Goal: Information Seeking & Learning: Learn about a topic

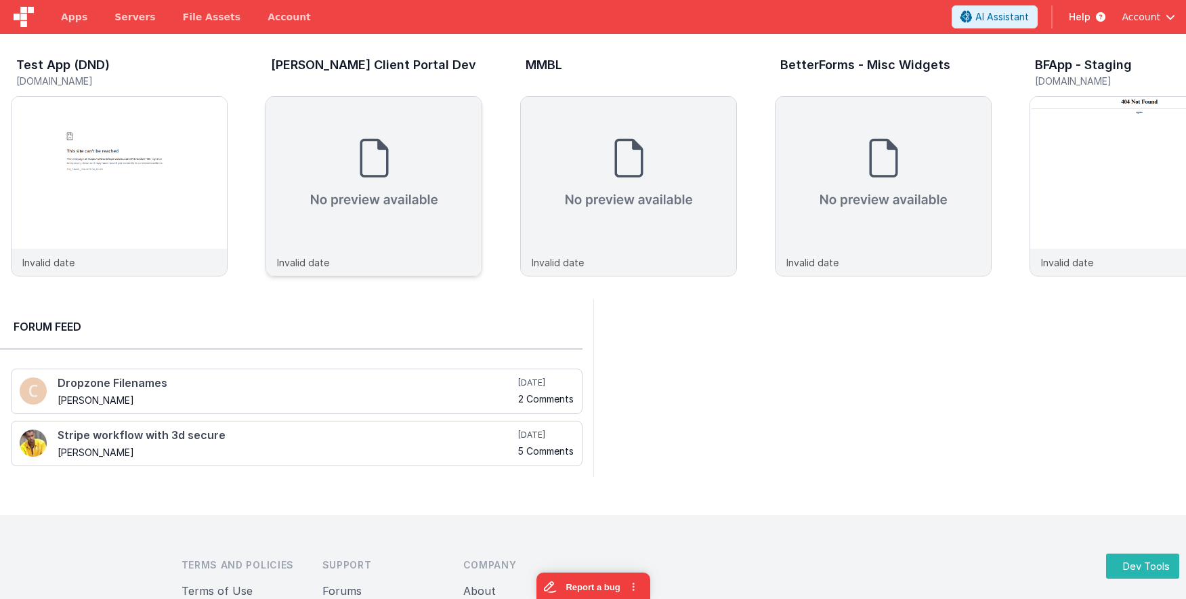
drag, startPoint x: 839, startPoint y: 398, endPoint x: 446, endPoint y: 242, distance: 423.0
click at [839, 398] on div at bounding box center [889, 387] width 593 height 177
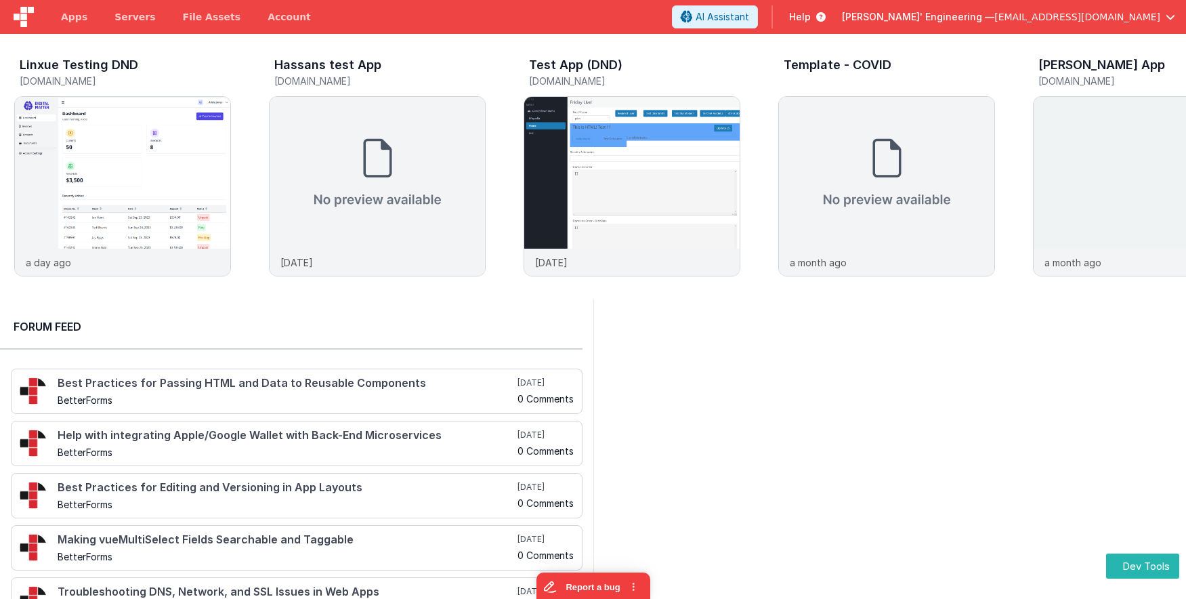
scroll to position [0, 255]
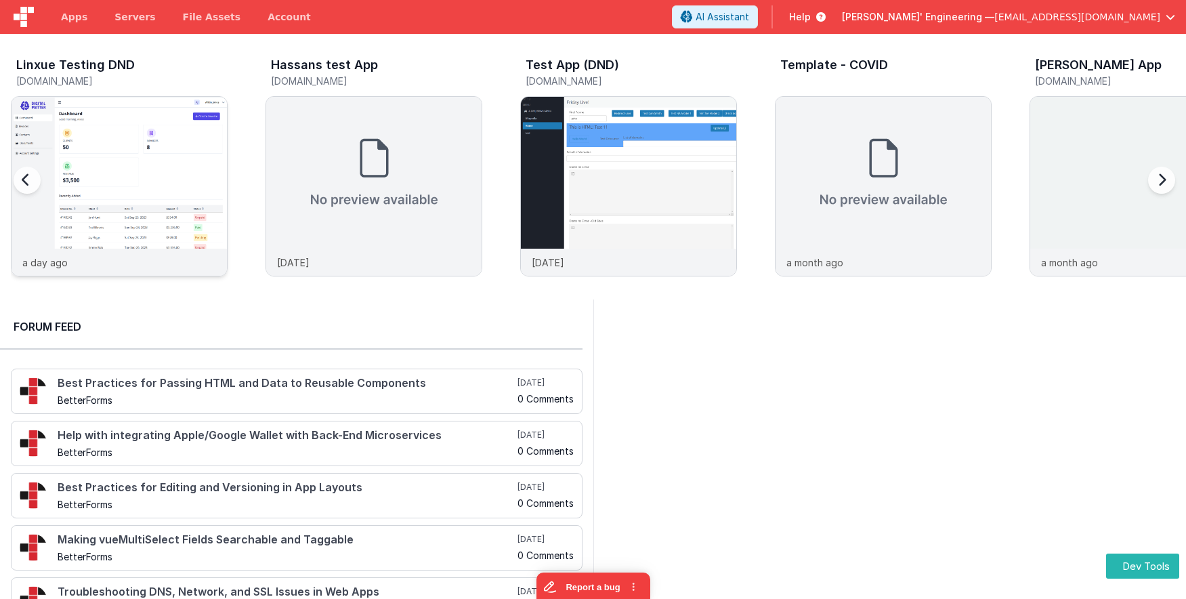
click at [110, 140] on img at bounding box center [119, 204] width 215 height 215
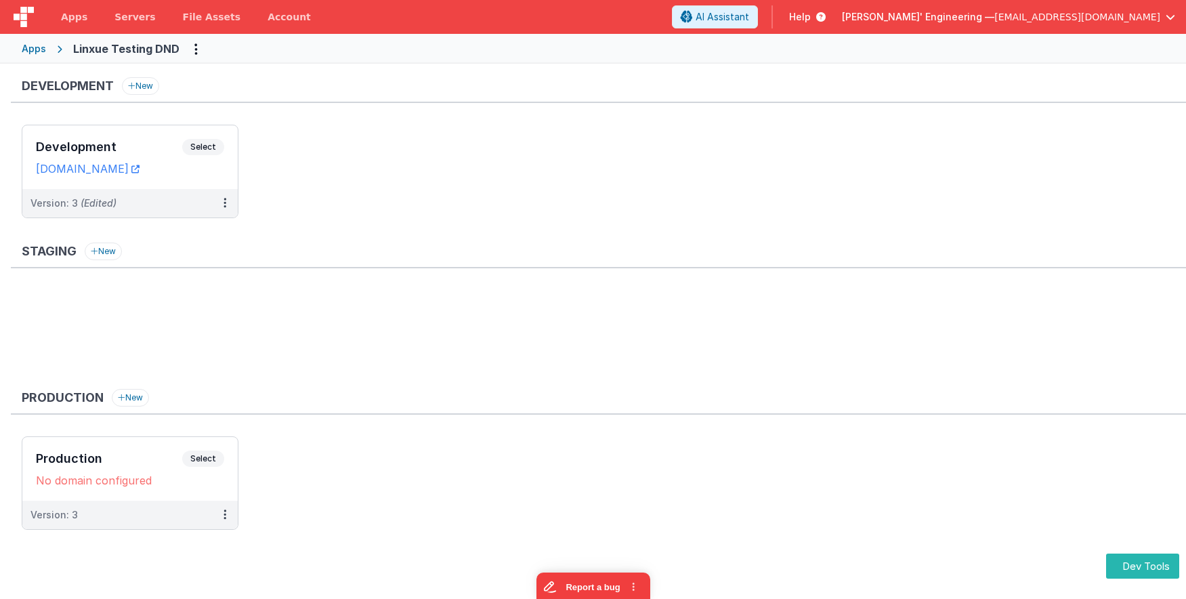
click at [555, 133] on ul "Development Select URLs linxuetestingdnd.fmbetterforms.com Version: 3 (Edited)" at bounding box center [604, 178] width 1164 height 107
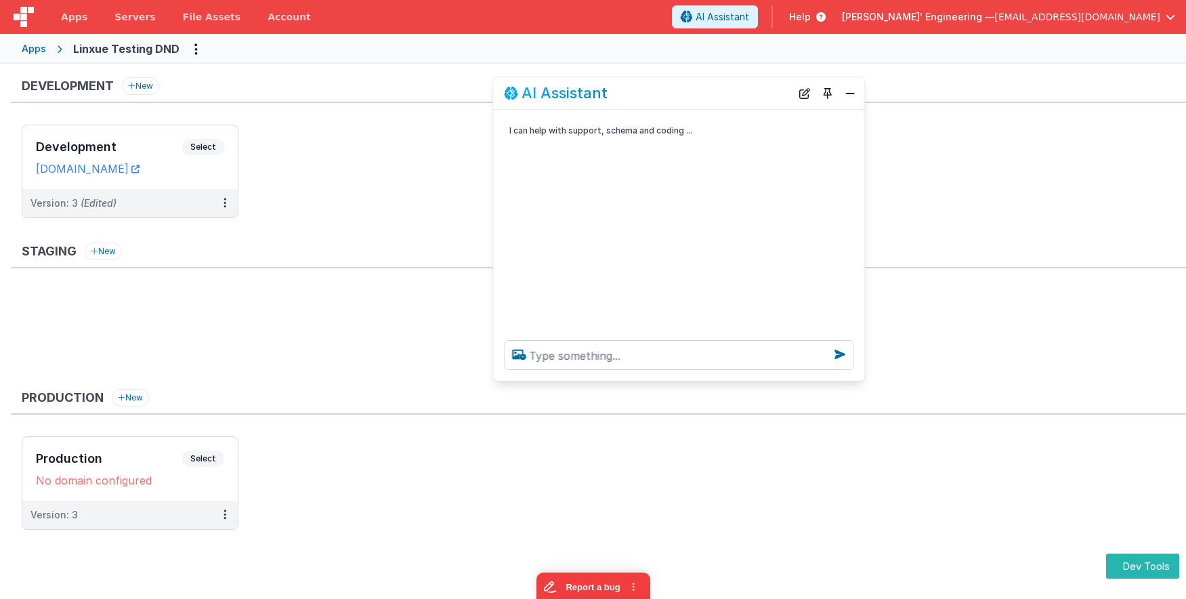
drag, startPoint x: 163, startPoint y: 310, endPoint x: 644, endPoint y: 101, distance: 524.5
click at [644, 101] on div "AI Assistant" at bounding box center [678, 93] width 371 height 32
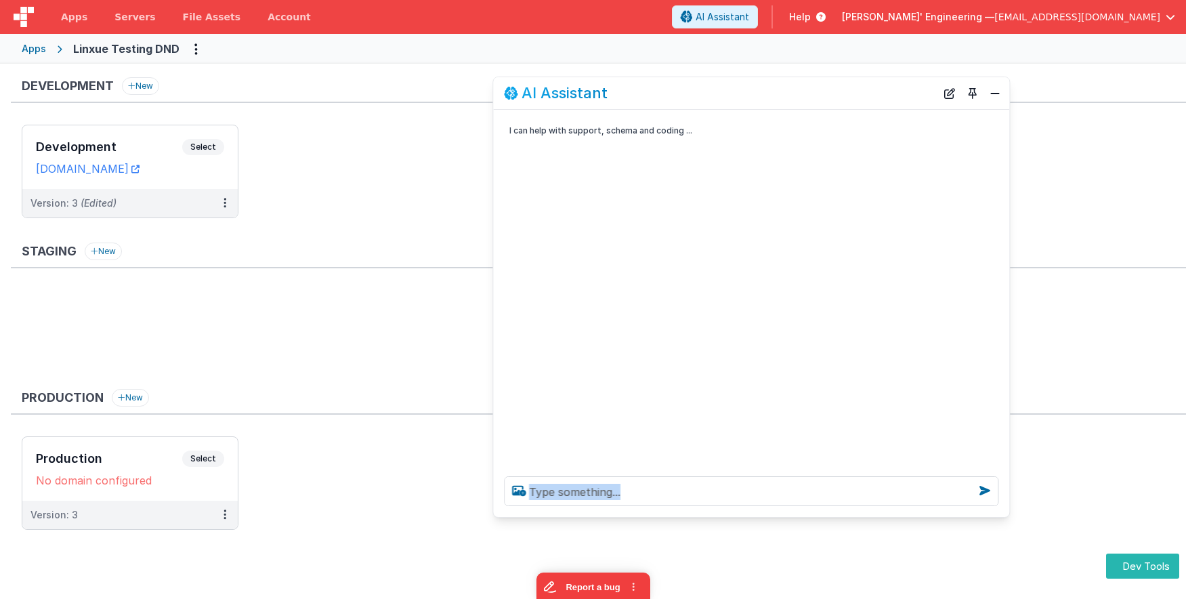
drag, startPoint x: 862, startPoint y: 379, endPoint x: 1007, endPoint y: 515, distance: 198.9
click at [1007, 515] on div at bounding box center [751, 490] width 516 height 51
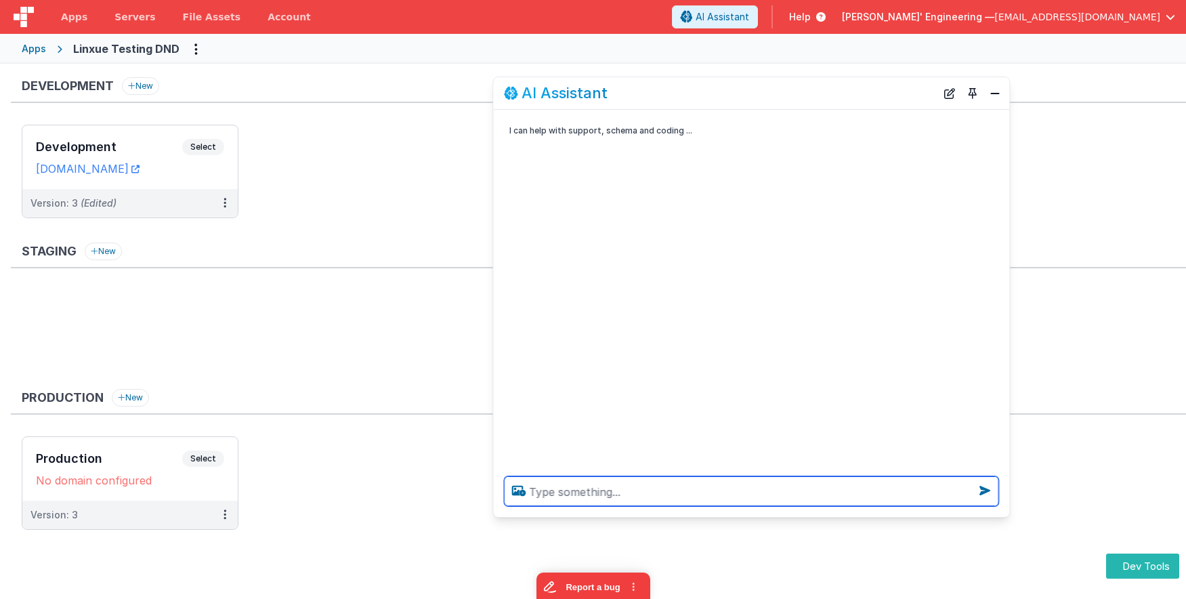
click at [745, 500] on textarea at bounding box center [751, 491] width 494 height 30
type textarea "run hello world tool"
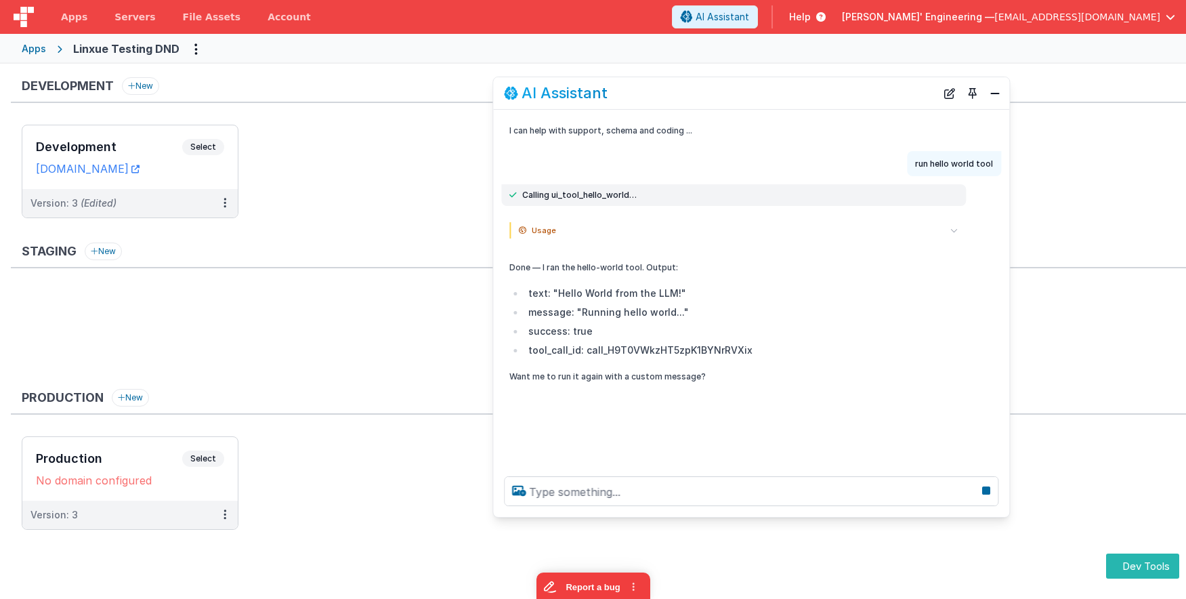
scroll to position [29, 0]
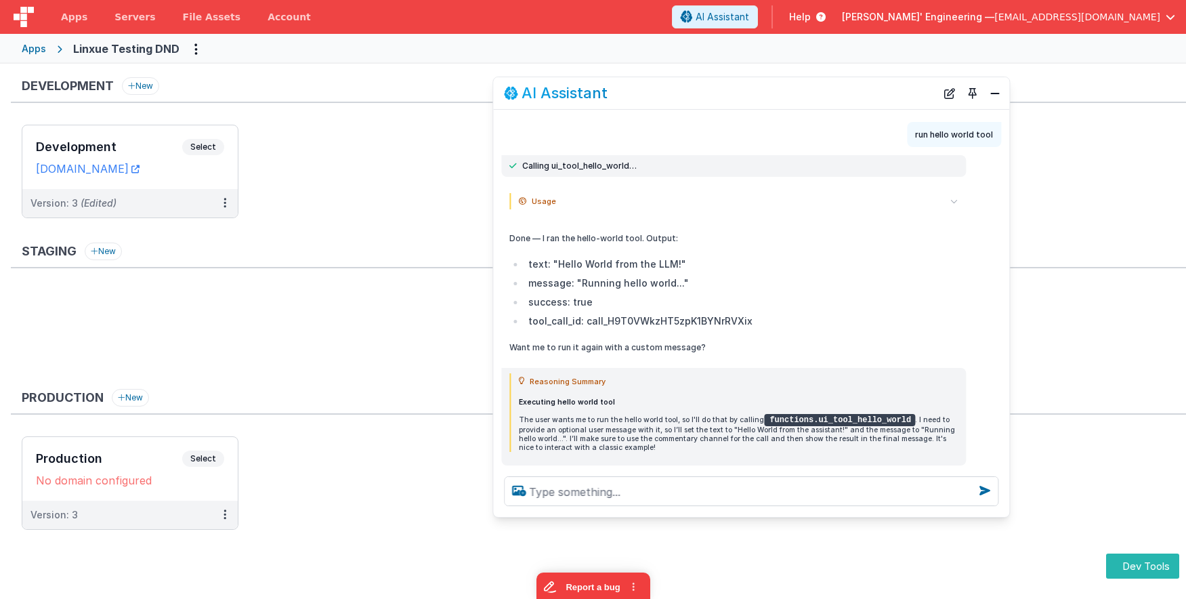
click at [957, 201] on icon at bounding box center [953, 201] width 7 height 7
click at [956, 200] on icon at bounding box center [953, 201] width 7 height 7
click at [886, 198] on summary "Usage" at bounding box center [738, 201] width 439 height 16
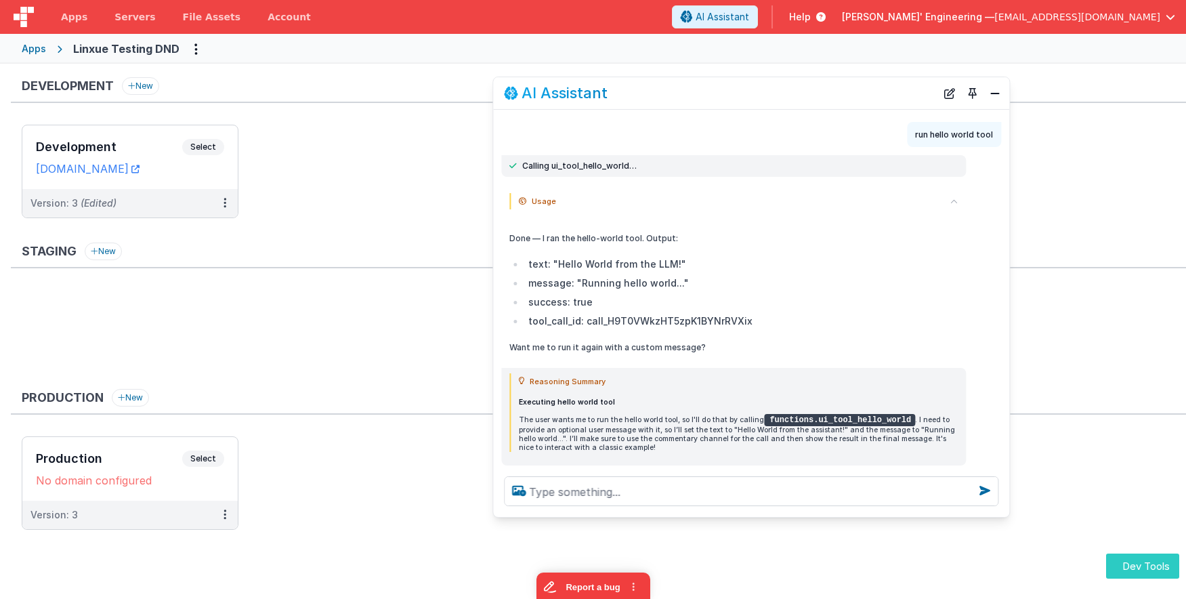
click at [1143, 567] on button "Dev Tools" at bounding box center [1142, 565] width 73 height 25
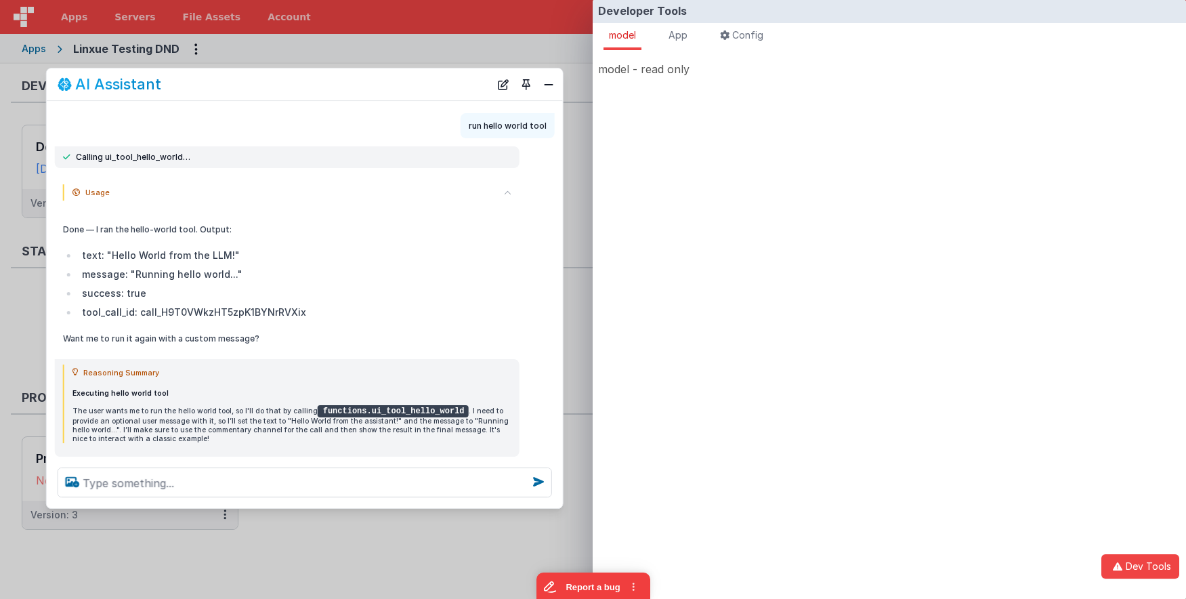
drag, startPoint x: 771, startPoint y: 97, endPoint x: 324, endPoint y: 89, distance: 447.1
click at [324, 89] on div "AI Assistant" at bounding box center [274, 85] width 432 height 16
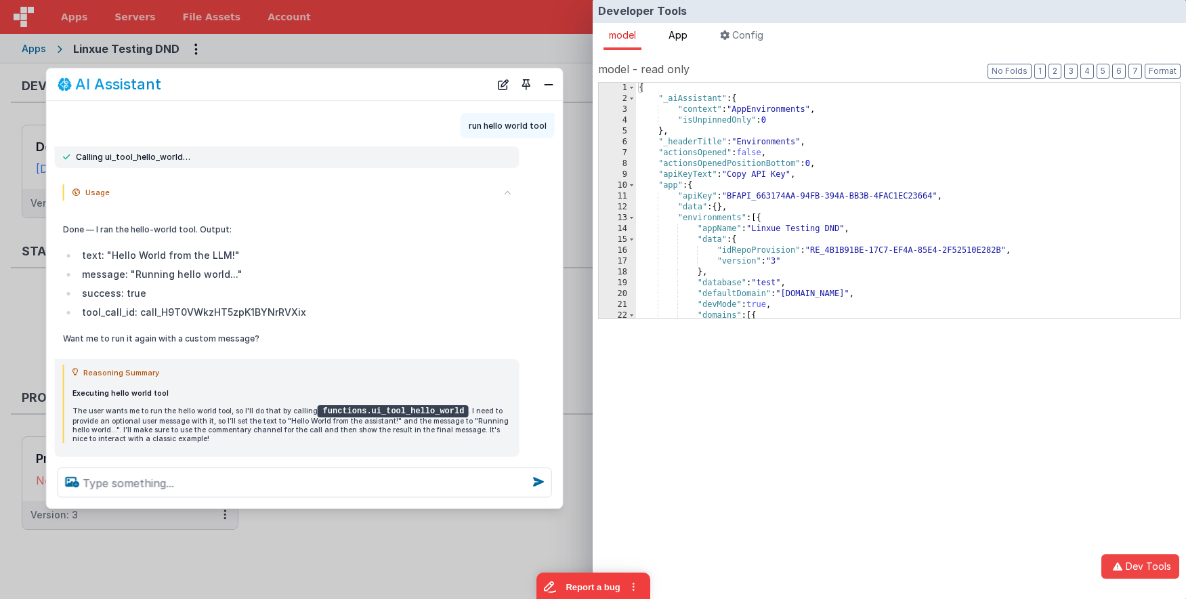
drag, startPoint x: 678, startPoint y: 32, endPoint x: 694, endPoint y: 32, distance: 15.6
click at [678, 32] on span "App" at bounding box center [678, 35] width 19 height 12
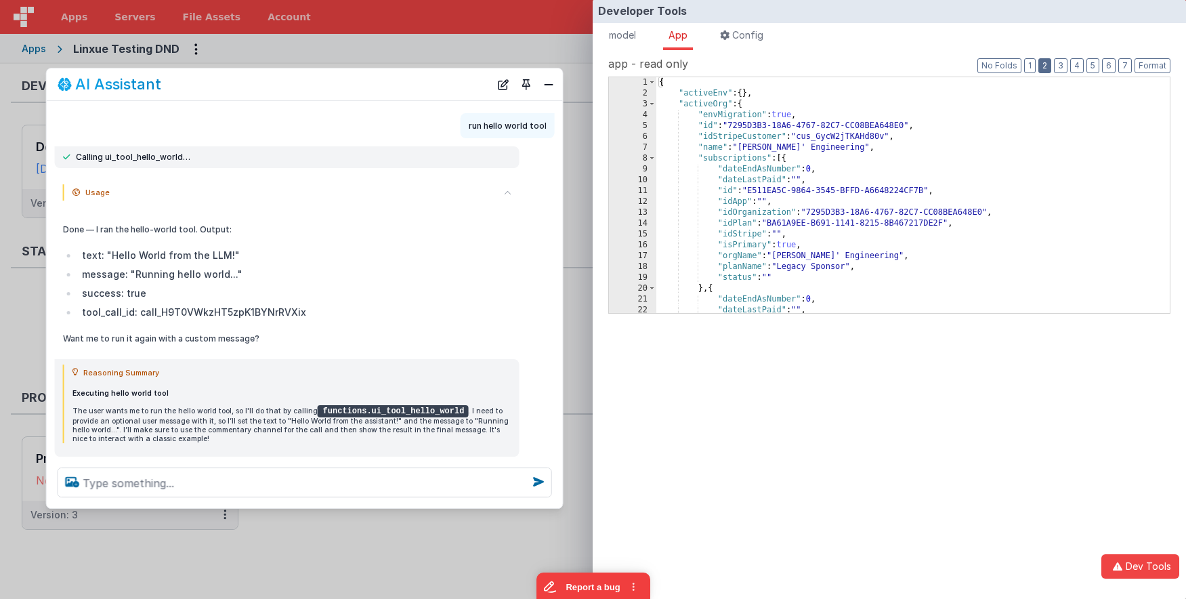
click at [1048, 64] on button "2" at bounding box center [1044, 65] width 13 height 15
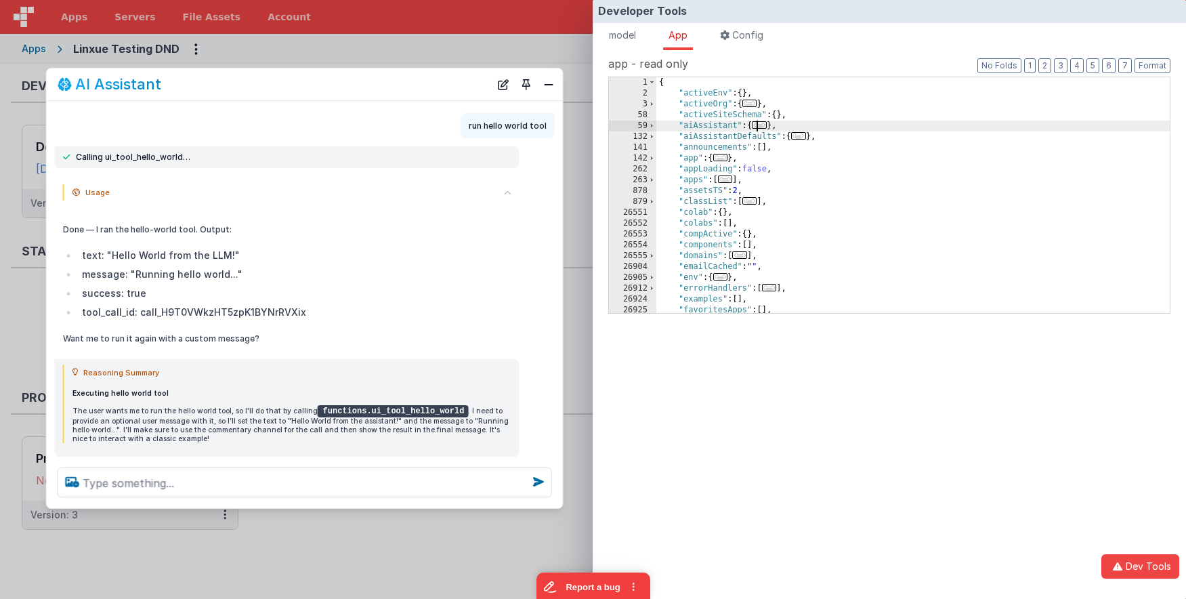
click at [765, 125] on span "..." at bounding box center [759, 124] width 15 height 7
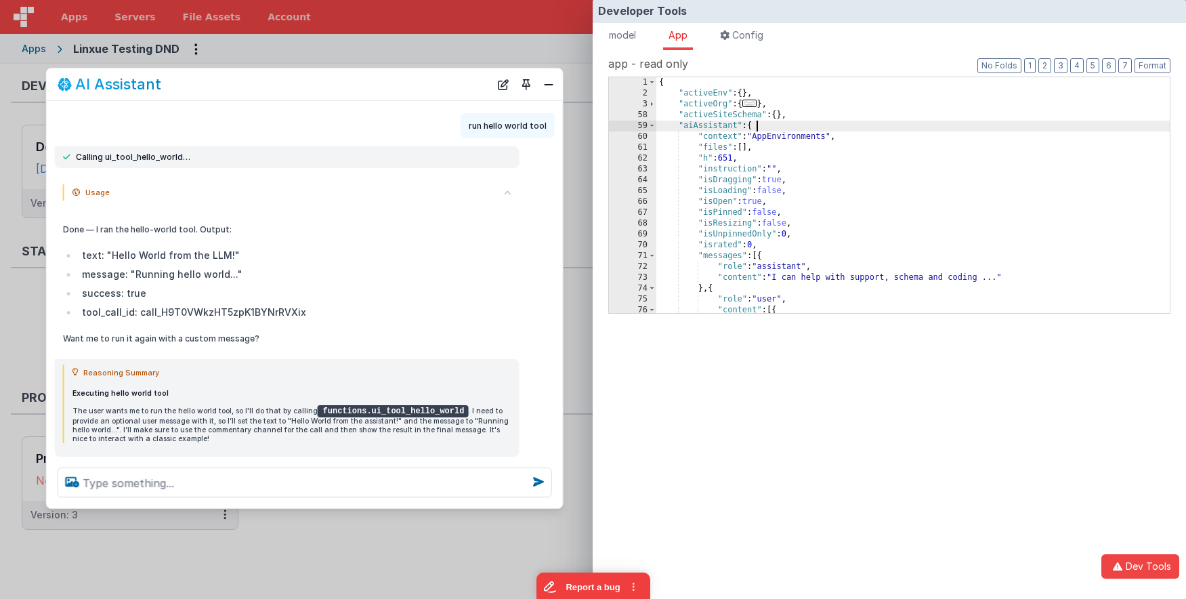
click at [765, 125] on div "{ "activeEnv" : { } , "activeOrg" : { ... } , "activeSiteSchema" : { } , "aiAss…" at bounding box center [912, 205] width 513 height 257
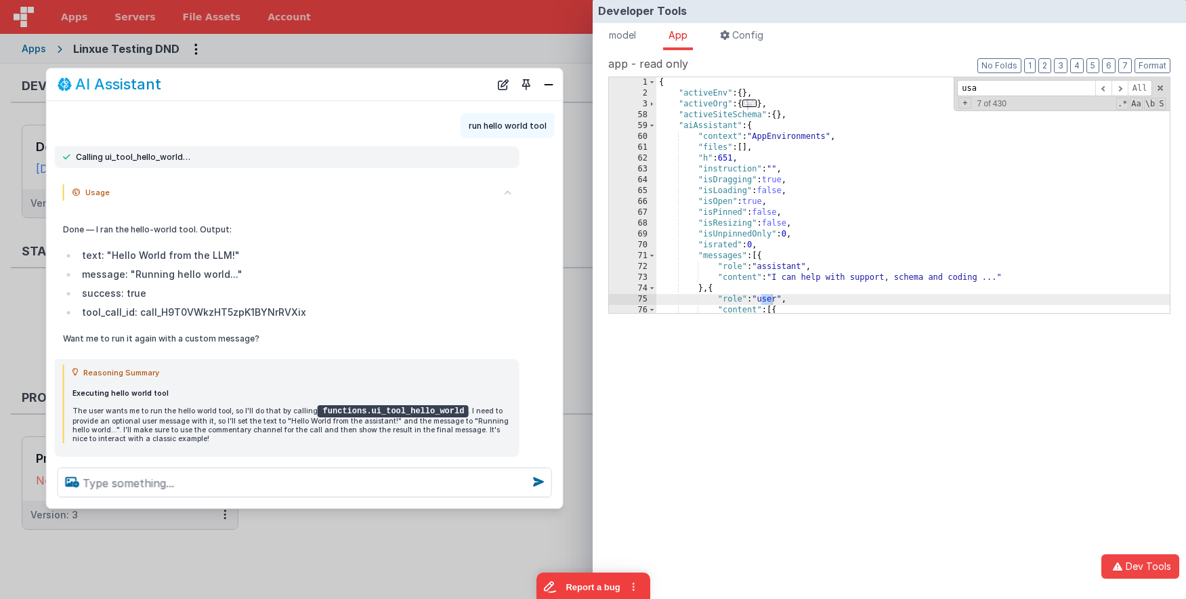
scroll to position [272, 0]
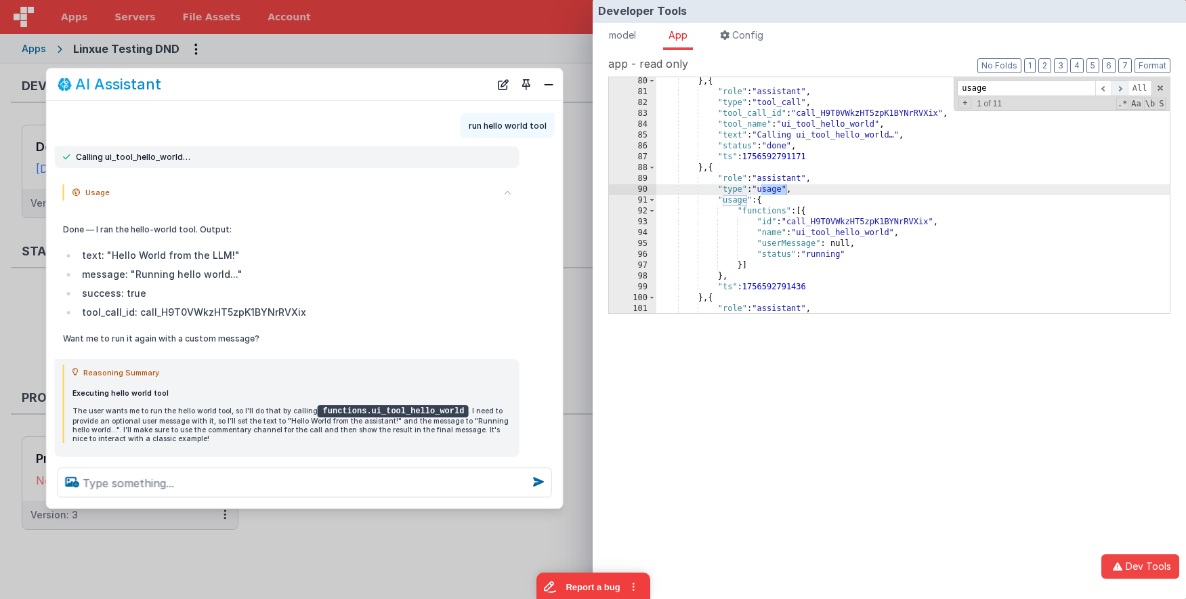
type input "usage"
click at [1125, 87] on span at bounding box center [1119, 88] width 16 height 17
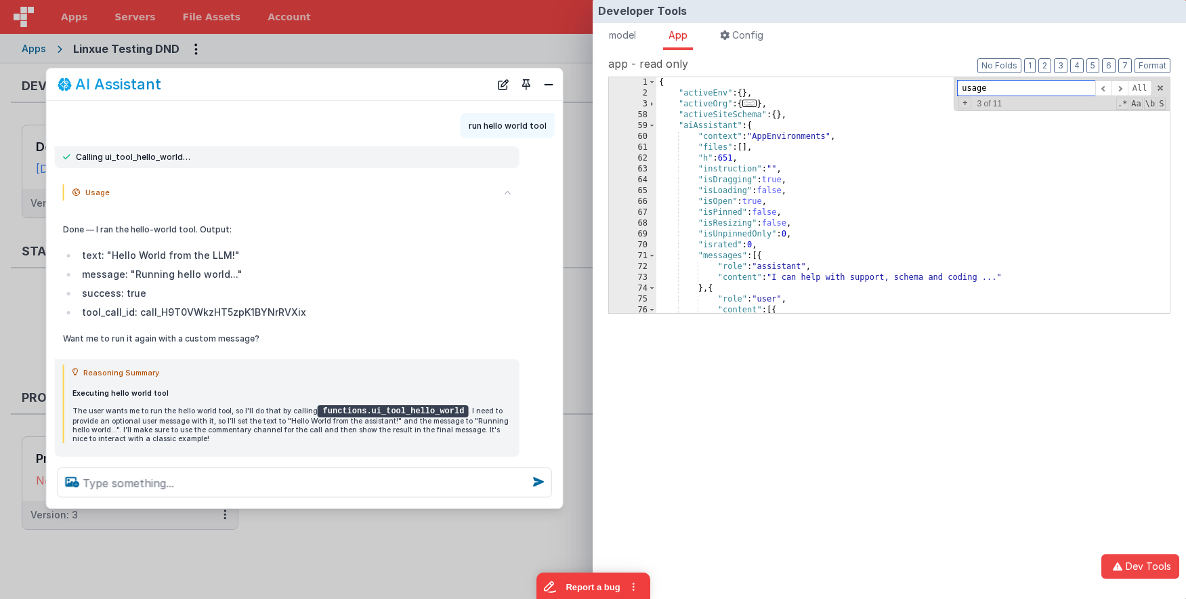
scroll to position [0, 0]
click at [653, 256] on span at bounding box center [651, 256] width 7 height 11
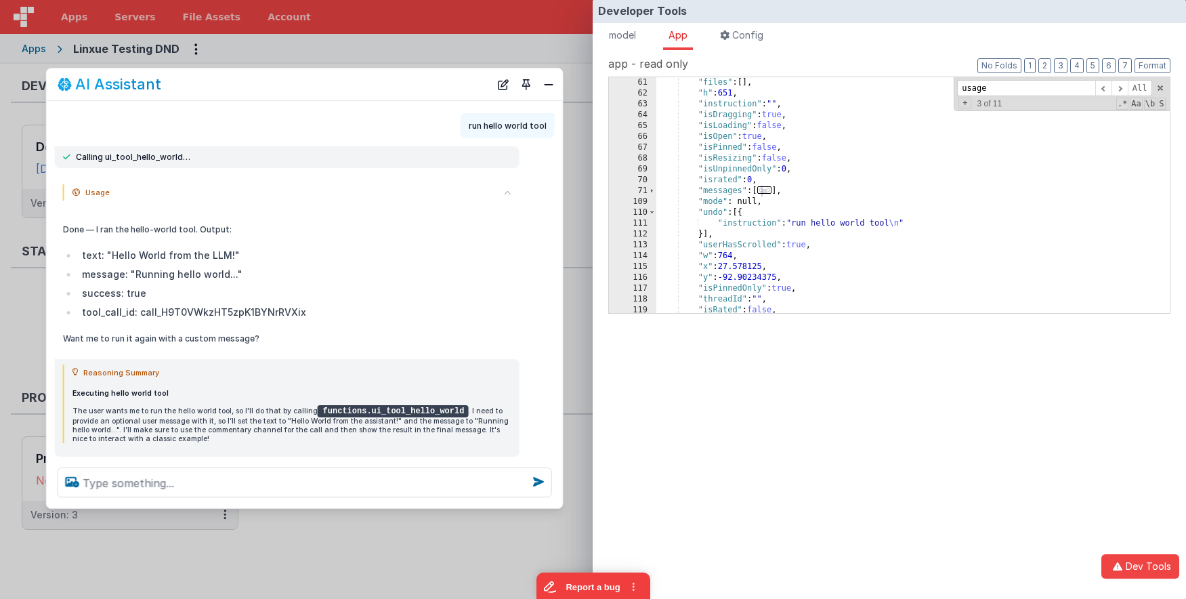
scroll to position [65, 0]
click at [652, 211] on span at bounding box center [651, 212] width 7 height 11
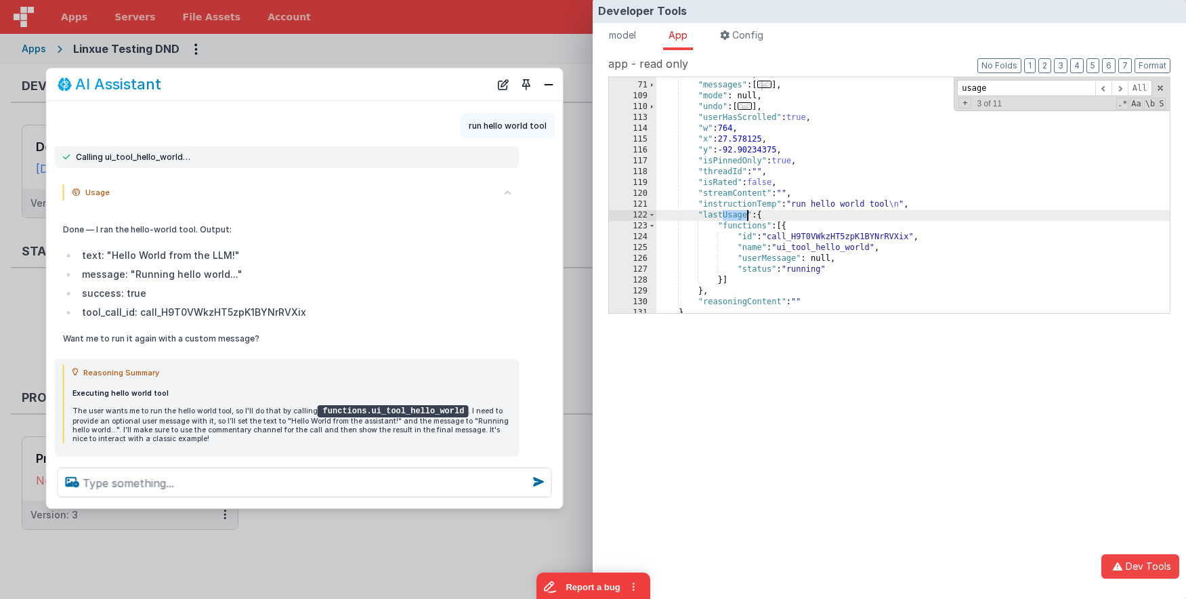
scroll to position [171, 0]
click at [652, 216] on span at bounding box center [651, 215] width 7 height 11
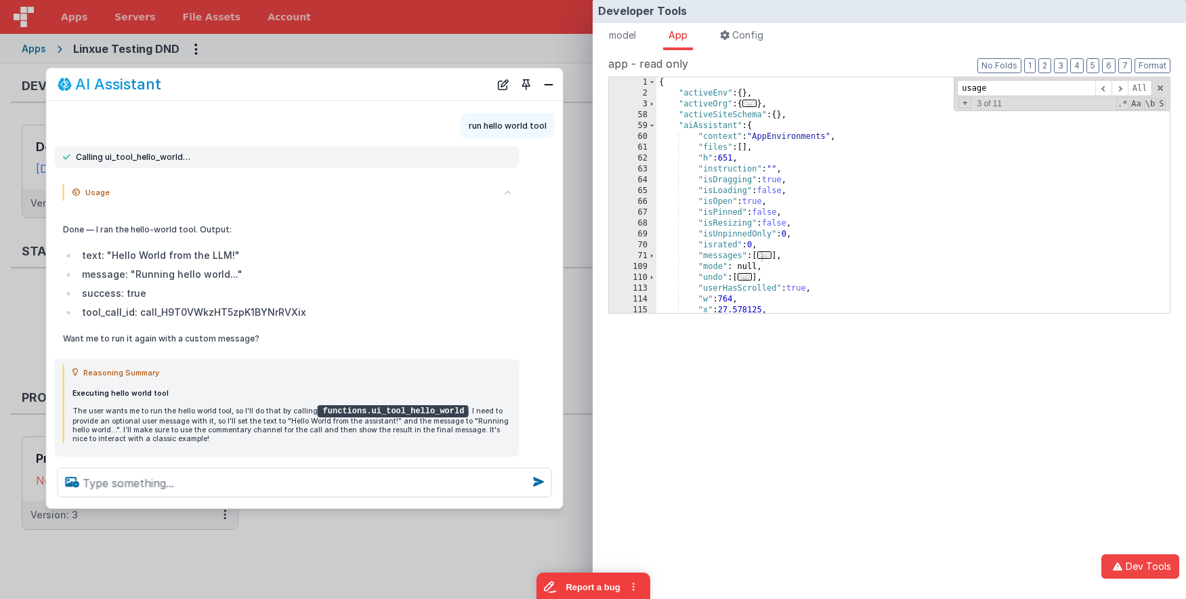
scroll to position [0, 0]
click at [653, 127] on span at bounding box center [651, 126] width 7 height 11
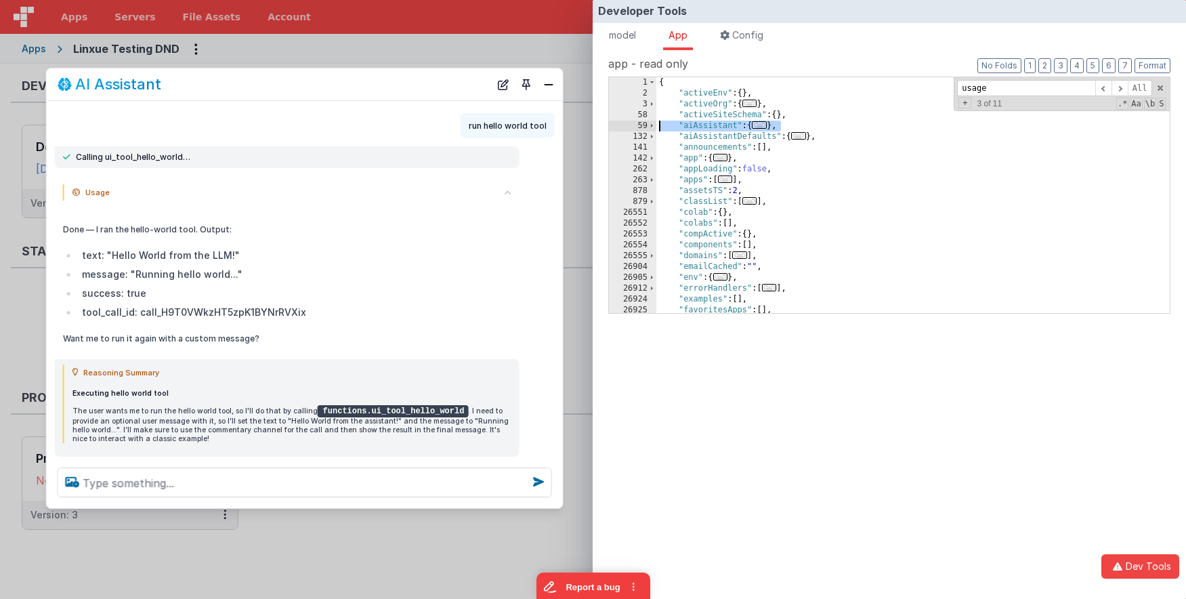
drag, startPoint x: 815, startPoint y: 124, endPoint x: 599, endPoint y: 123, distance: 216.1
click at [599, 123] on div "app - read only Format 7 6 5 4 3 2 1 No Folds 1 2 3 58 59 132 141 142 262 263 8…" at bounding box center [889, 190] width 582 height 269
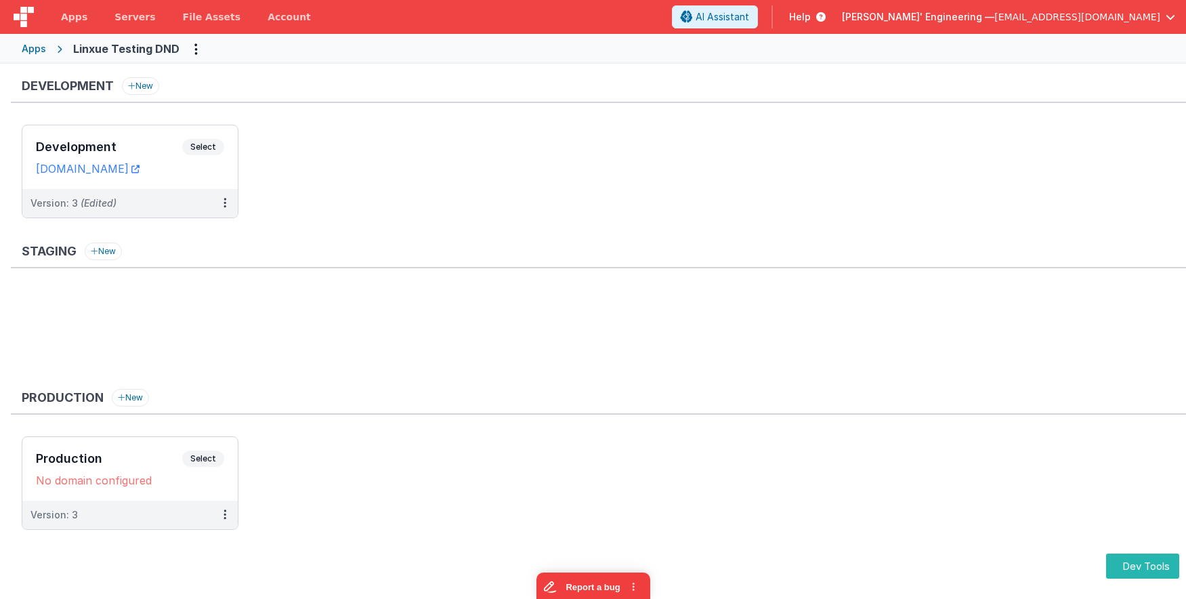
drag, startPoint x: 402, startPoint y: 45, endPoint x: 305, endPoint y: 20, distance: 99.6
click at [401, 45] on div "Apps Linxue Testing DND" at bounding box center [593, 49] width 1186 height 30
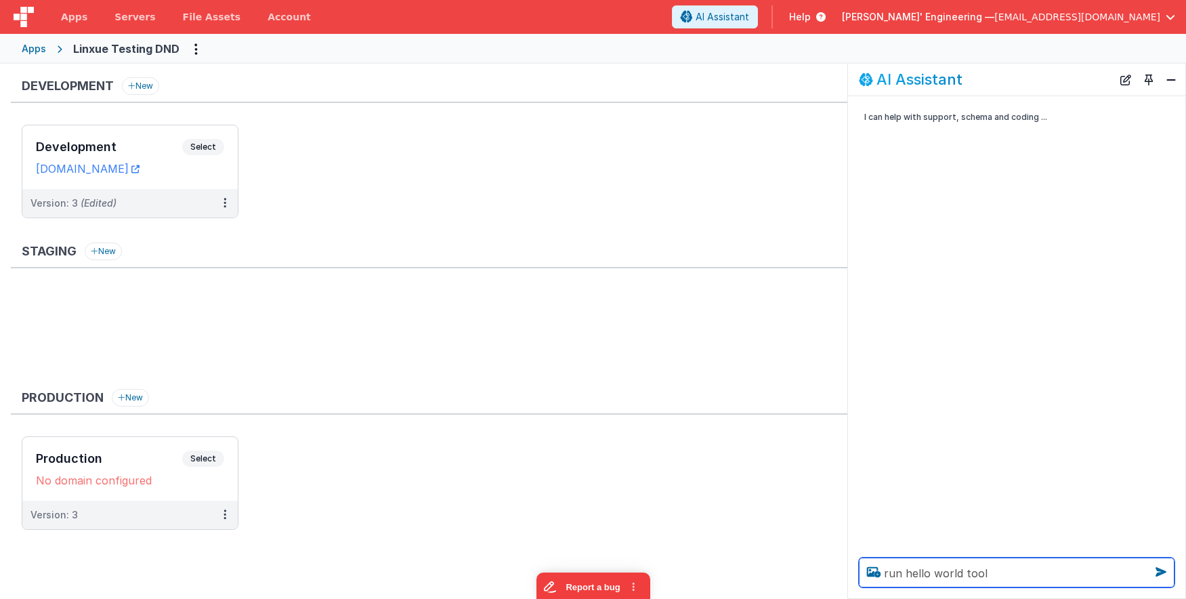
type textarea "run hello world tool"
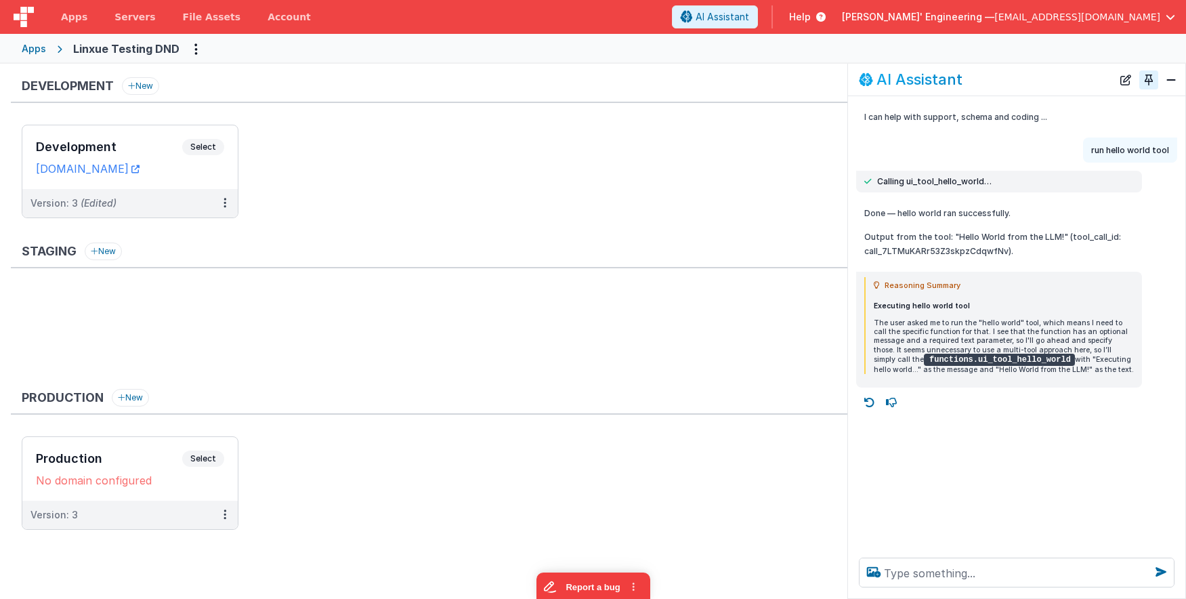
click at [1151, 82] on button "Toggle Pin" at bounding box center [1148, 79] width 19 height 19
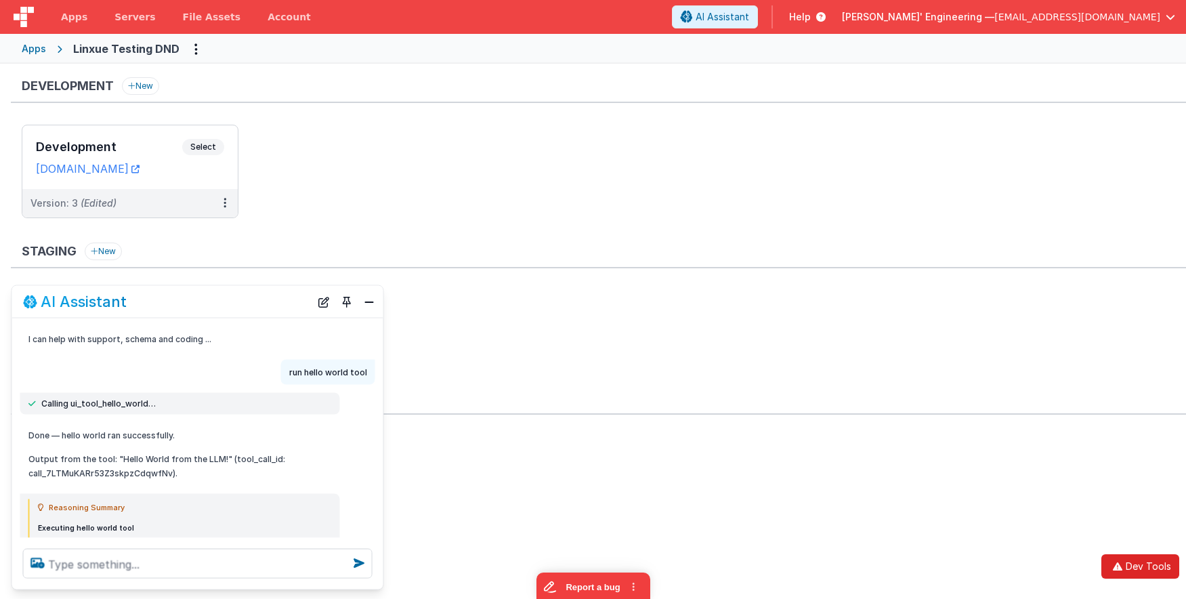
click at [1137, 566] on button "Dev Tools" at bounding box center [1140, 566] width 78 height 24
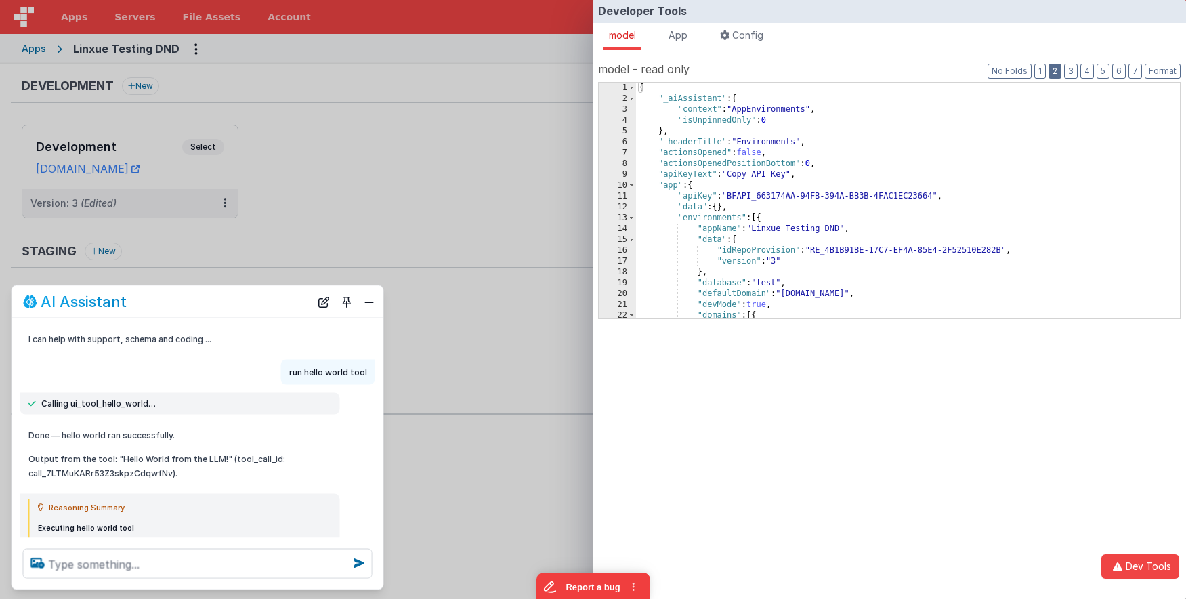
click at [1055, 68] on button "2" at bounding box center [1054, 71] width 13 height 15
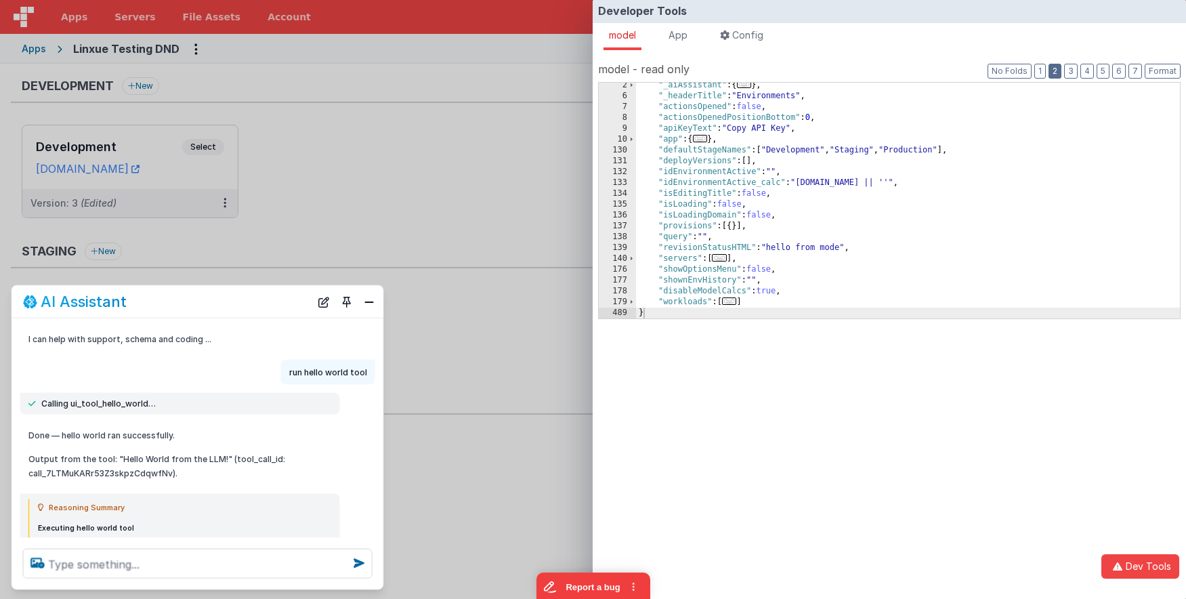
scroll to position [5, 0]
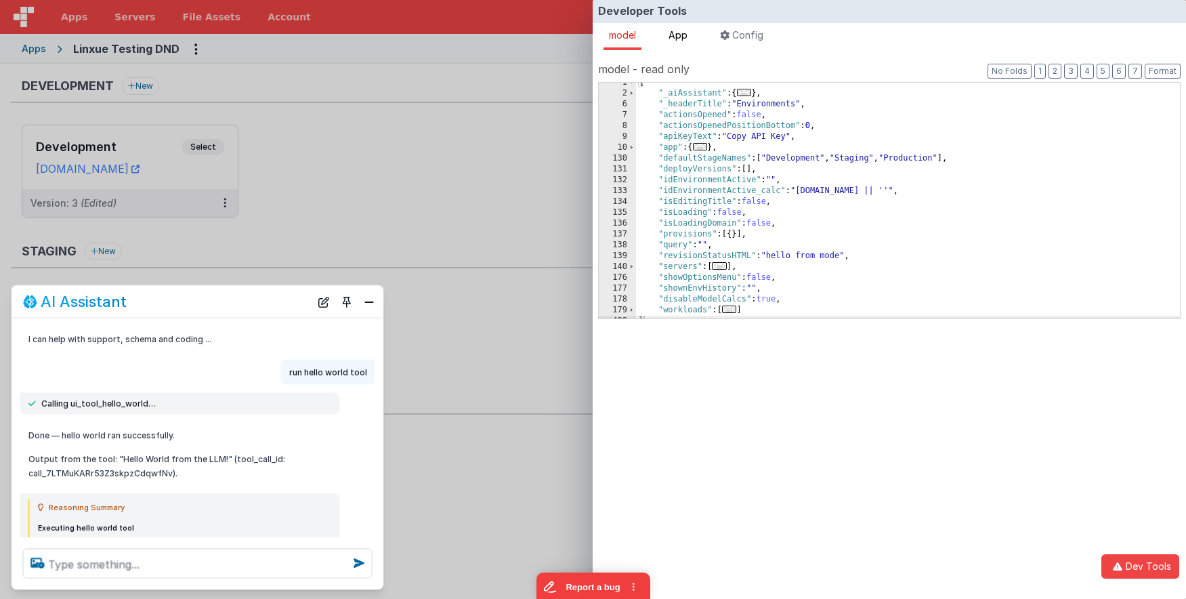
click at [681, 37] on span "App" at bounding box center [678, 35] width 19 height 12
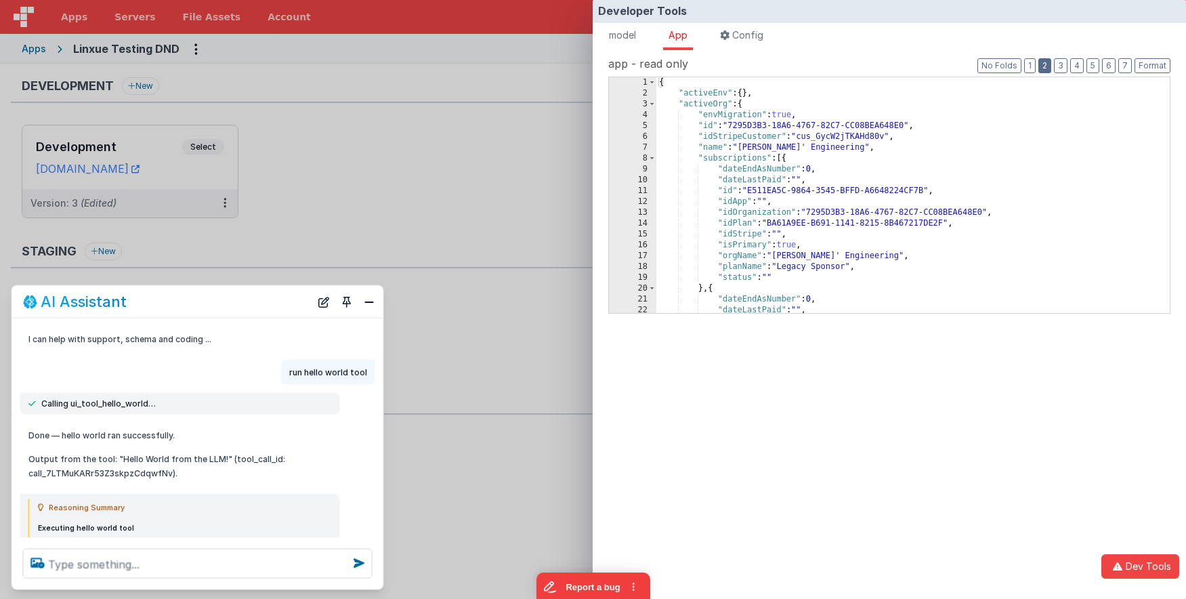
click at [1042, 60] on button "2" at bounding box center [1044, 65] width 13 height 15
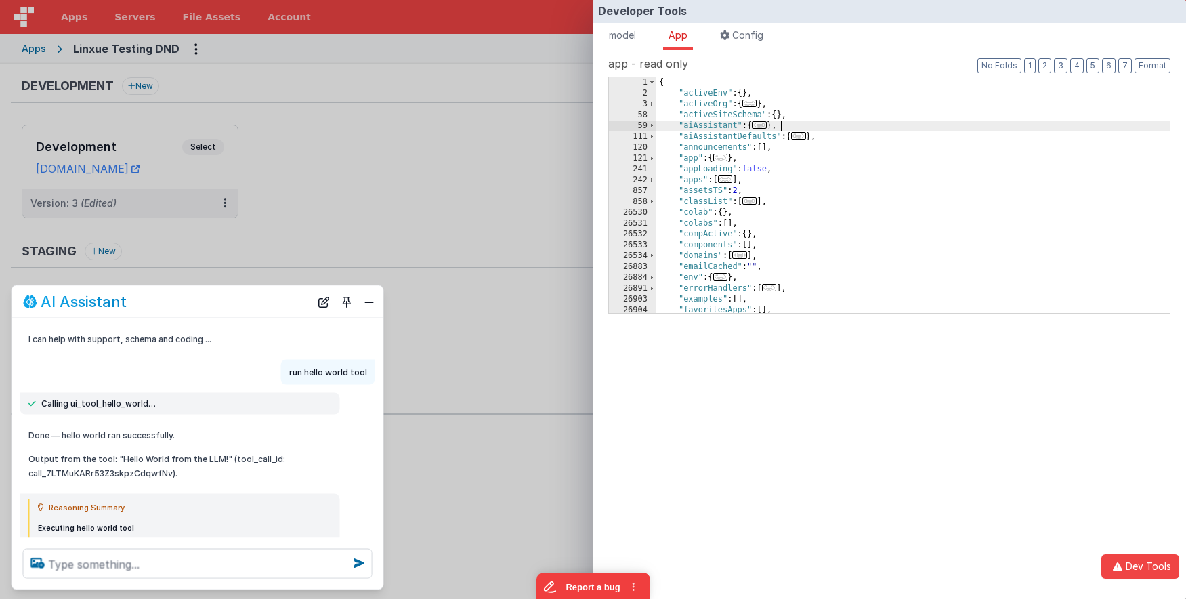
scroll to position [0, 0]
drag, startPoint x: 815, startPoint y: 123, endPoint x: 658, endPoint y: 123, distance: 157.8
click at [658, 123] on div "{ "activeEnv" : { } , "activeOrg" : { ... } , "activeSiteSchema" : { } , "aiAss…" at bounding box center [912, 205] width 513 height 257
click at [759, 127] on span "..." at bounding box center [759, 124] width 15 height 7
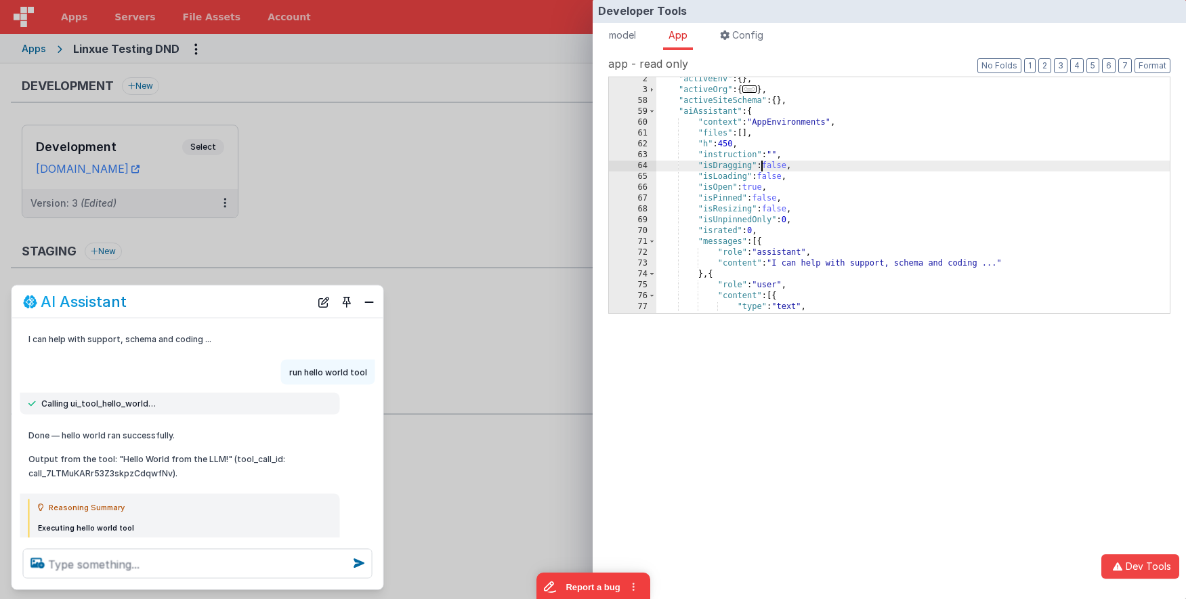
click at [763, 166] on div ""activeEnv" : { } , "activeOrg" : { ... } , "activeSiteSchema" : { } , "aiAssis…" at bounding box center [912, 202] width 513 height 257
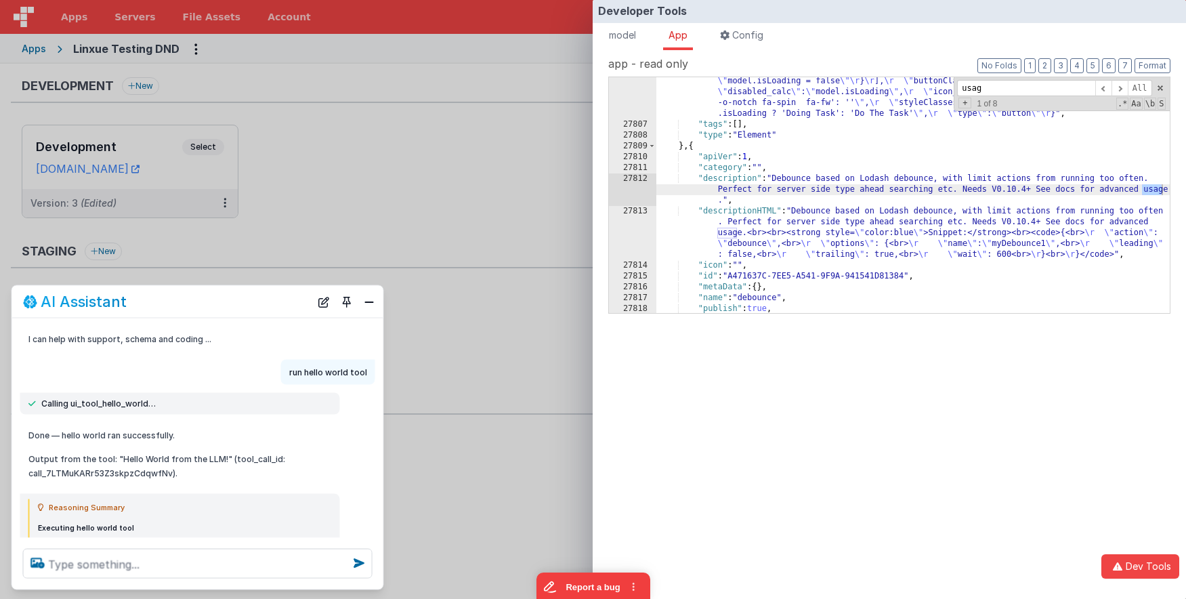
scroll to position [9289, 0]
type input "usage"
click at [1123, 88] on span at bounding box center [1119, 88] width 16 height 17
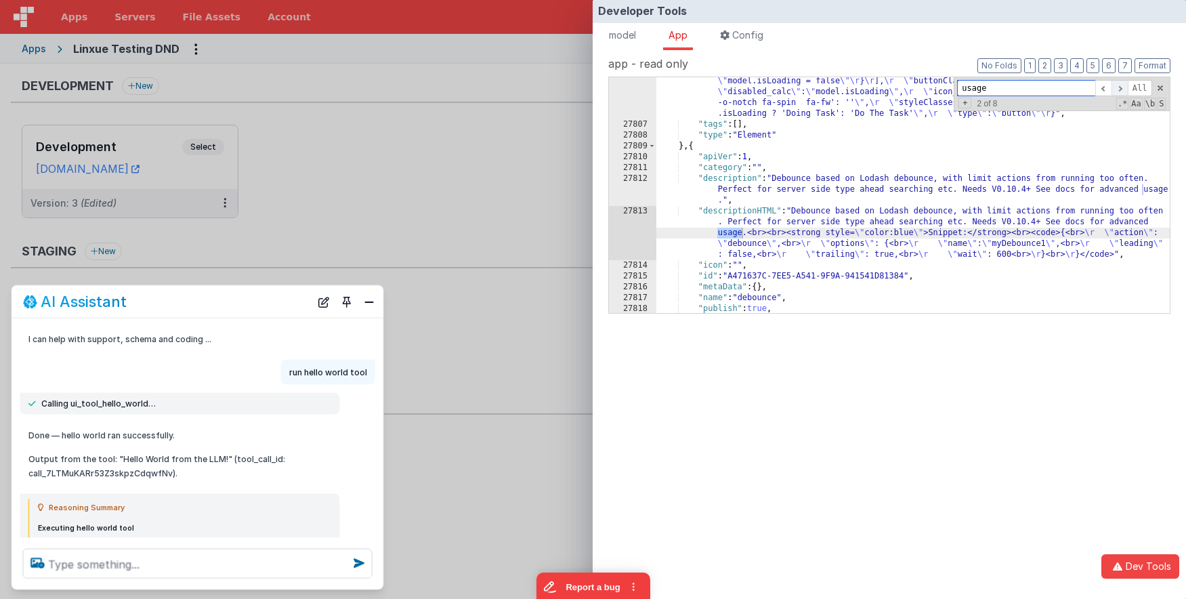
click at [1123, 88] on span at bounding box center [1119, 88] width 16 height 17
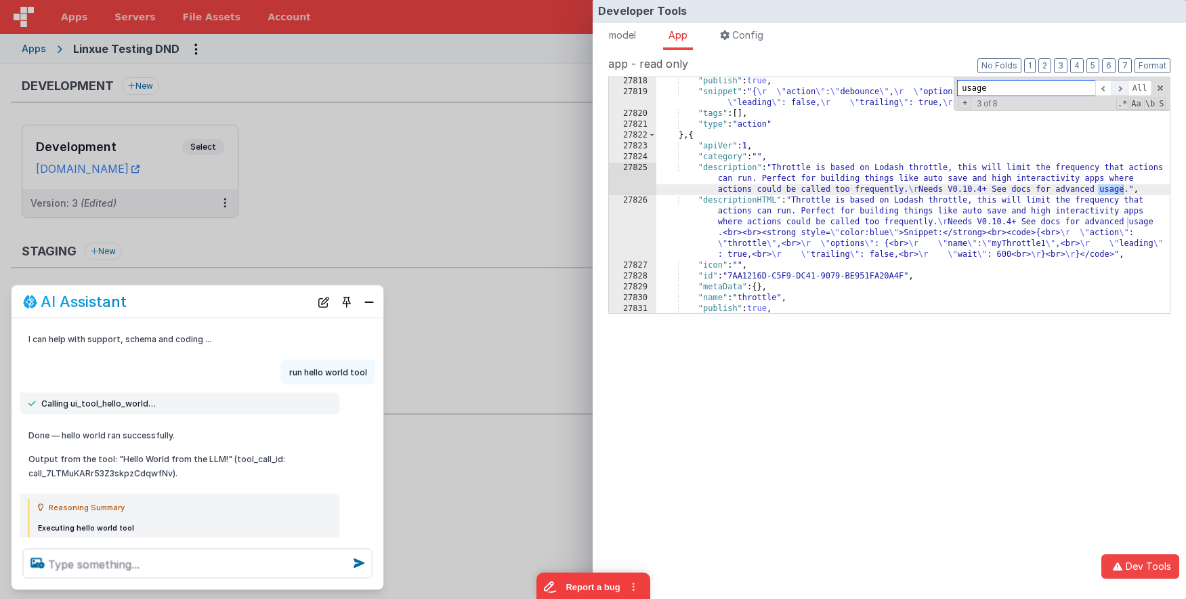
scroll to position [9420, 0]
click at [1123, 88] on span at bounding box center [1119, 88] width 16 height 17
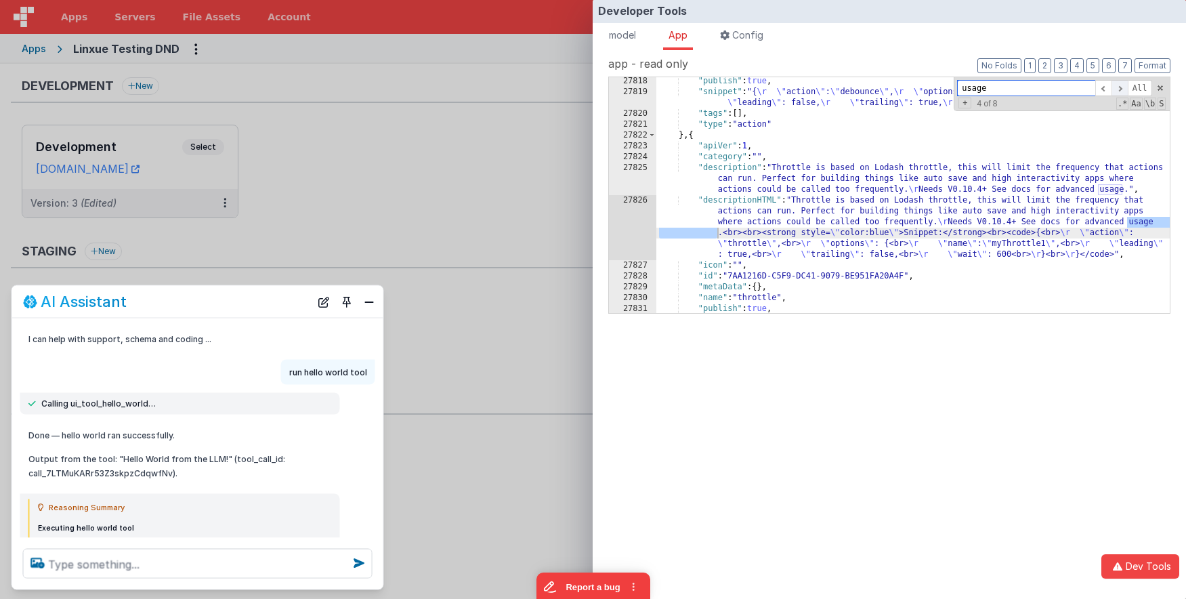
click at [1123, 88] on span at bounding box center [1119, 88] width 16 height 17
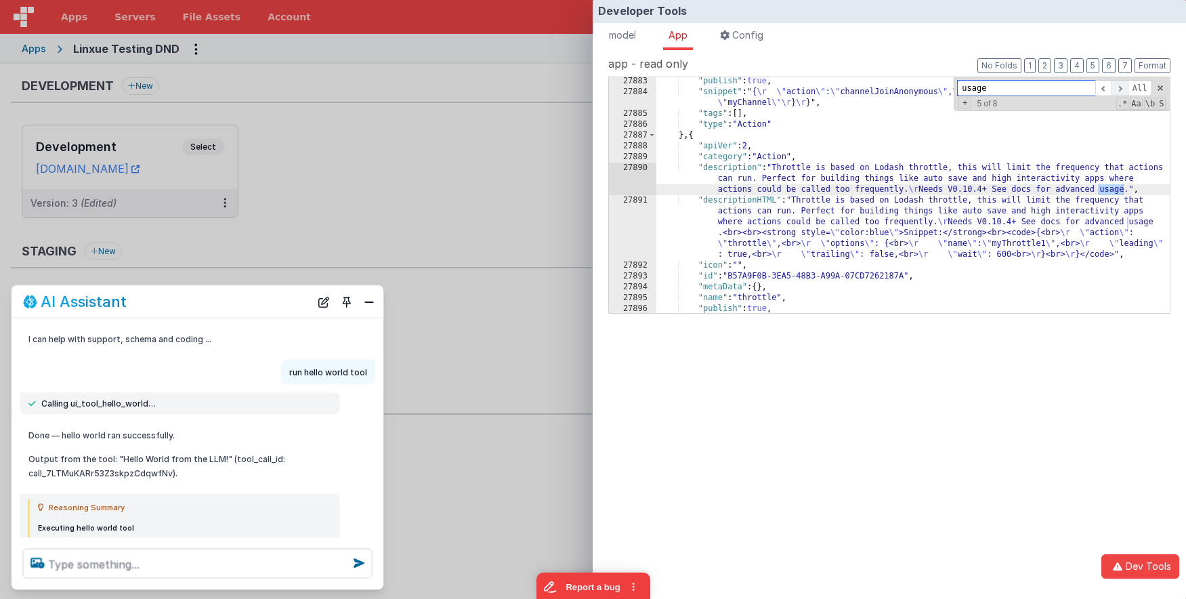
click at [1123, 88] on span at bounding box center [1119, 88] width 16 height 17
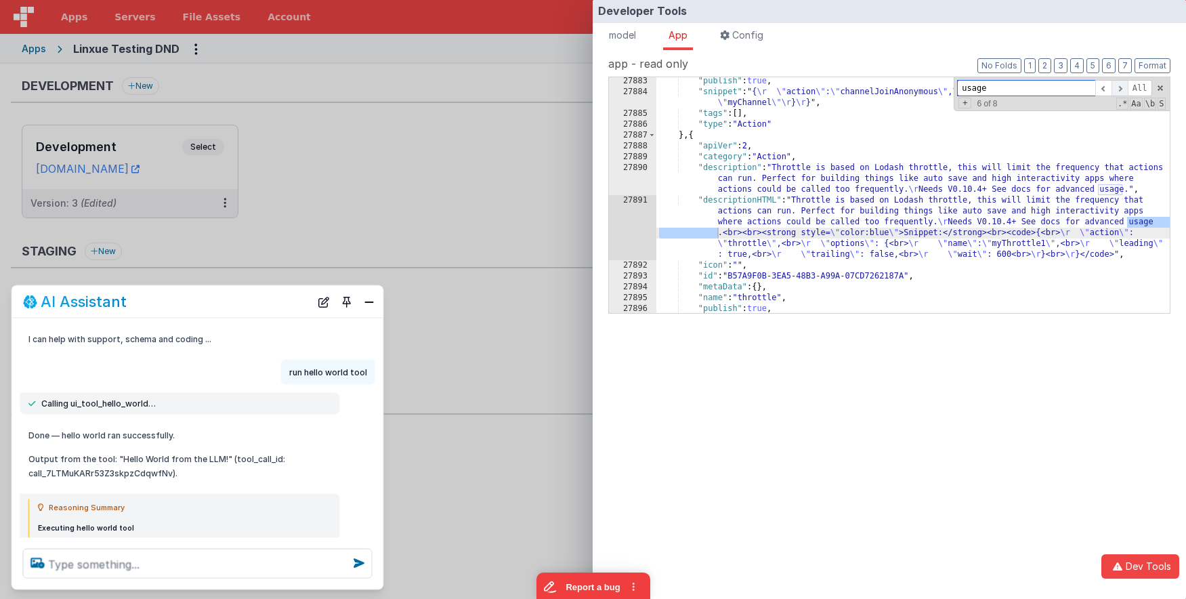
click at [1123, 88] on span at bounding box center [1119, 88] width 16 height 17
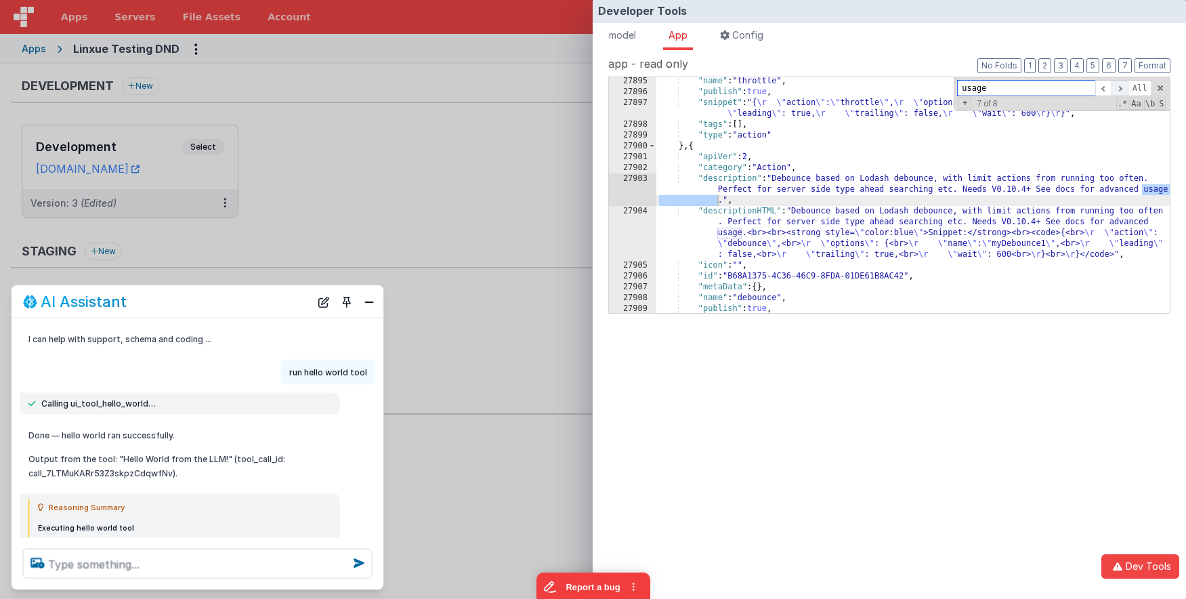
click at [1123, 88] on span at bounding box center [1119, 88] width 16 height 17
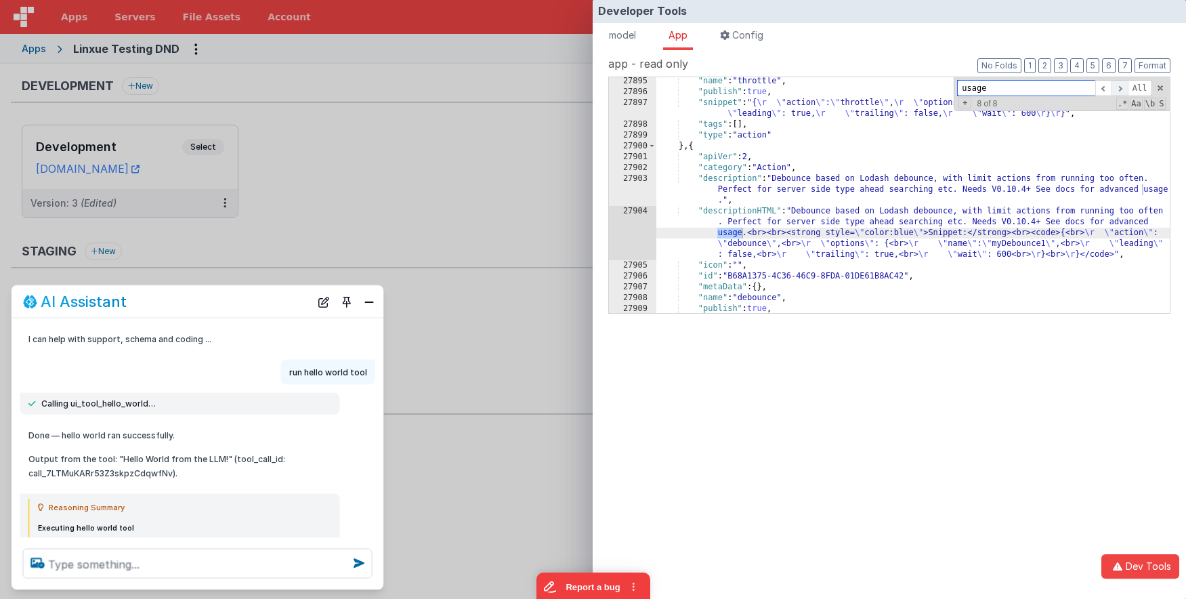
click at [1123, 88] on span at bounding box center [1119, 88] width 16 height 17
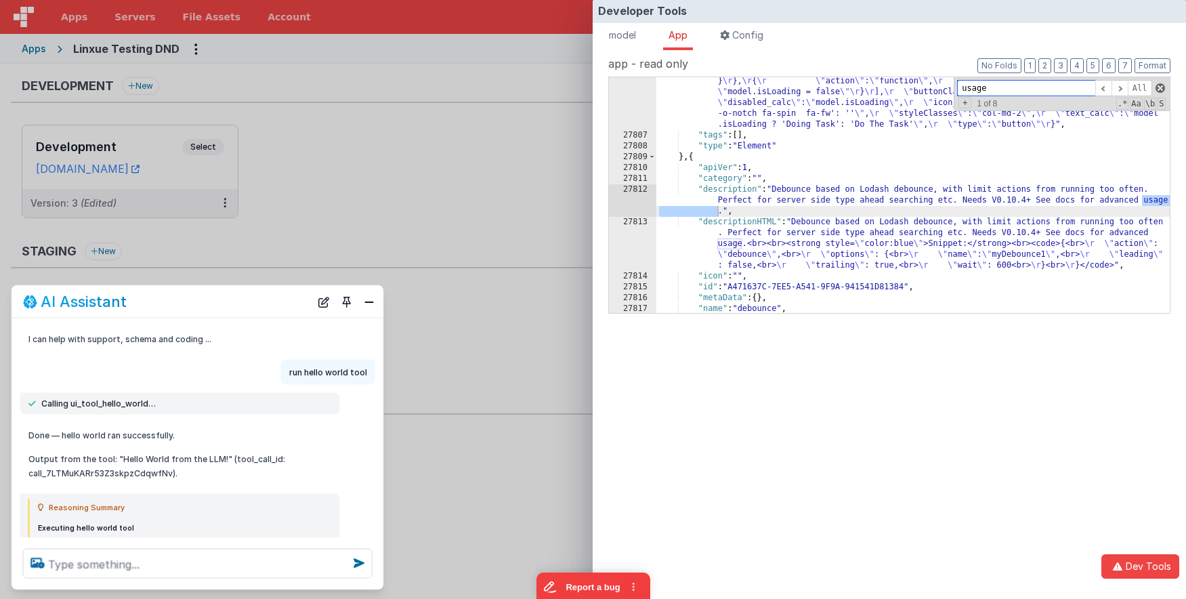
click at [1160, 86] on span at bounding box center [1159, 87] width 9 height 9
click at [1011, 146] on div ""snippet" : "{ \r \" actions \" : [ \r { \r \" action \" : \" function \" , \r …" at bounding box center [912, 209] width 513 height 333
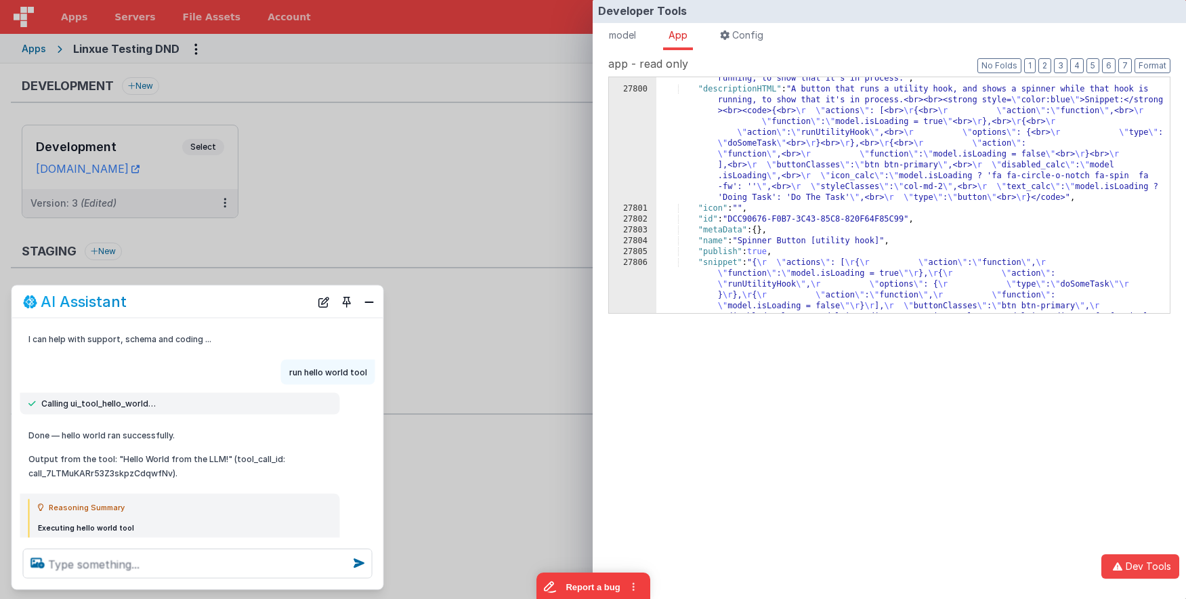
scroll to position [9158, 0]
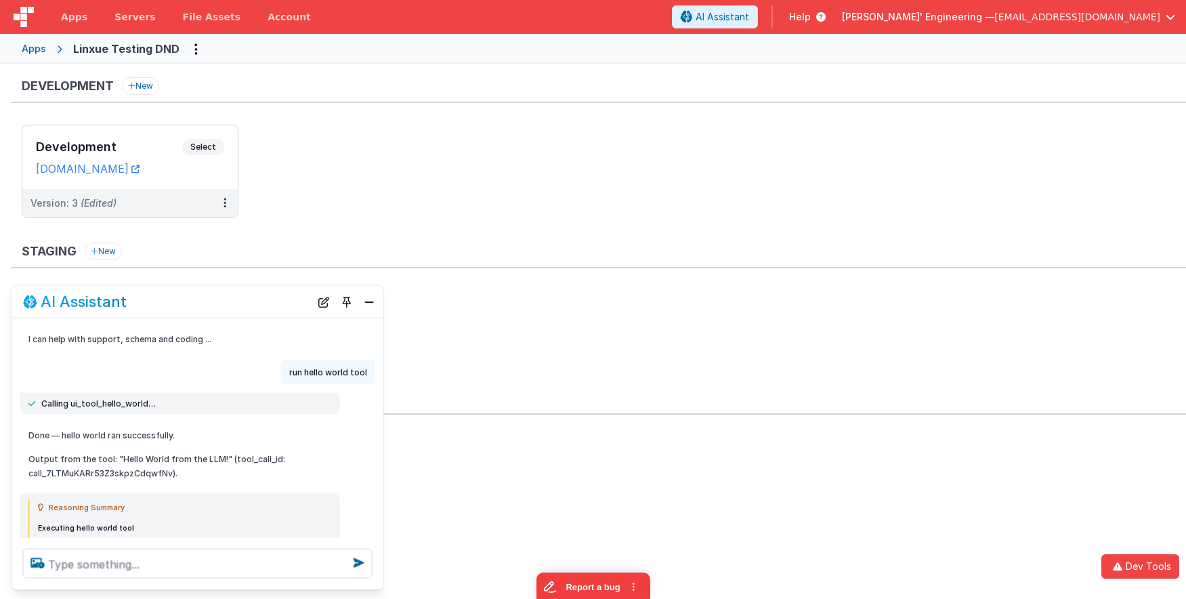
click at [511, 196] on div "Developer Tools model App Params Log (4) Misc Windows Config model - read only …" at bounding box center [593, 299] width 1186 height 599
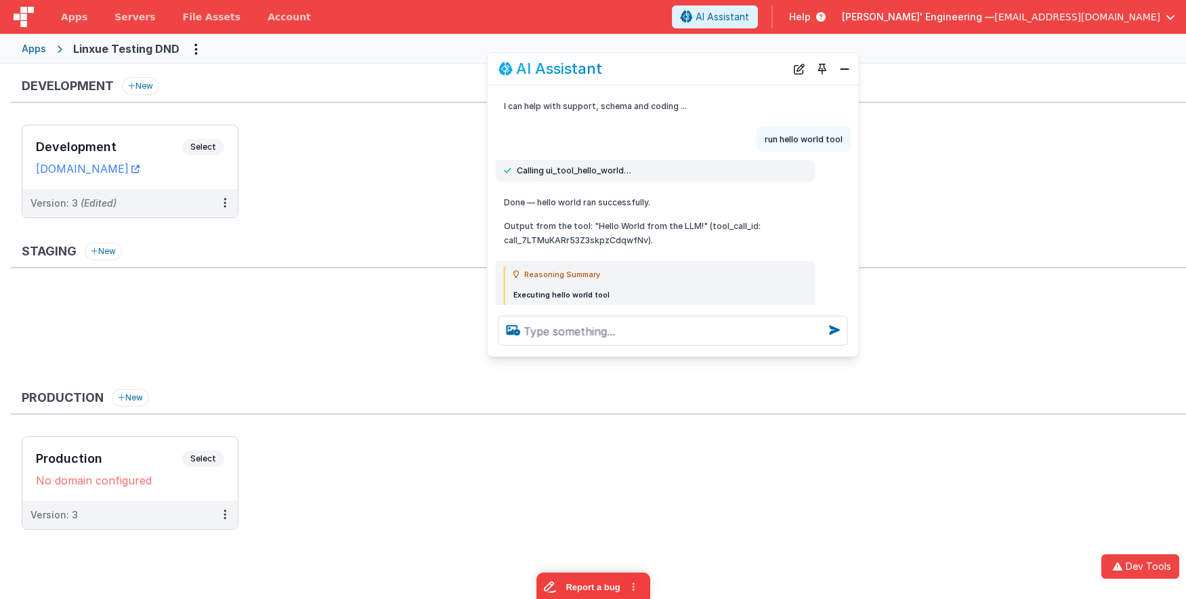
drag, startPoint x: 240, startPoint y: 292, endPoint x: 715, endPoint y: 150, distance: 496.3
click at [716, 60] on div "AI Assistant" at bounding box center [673, 69] width 371 height 32
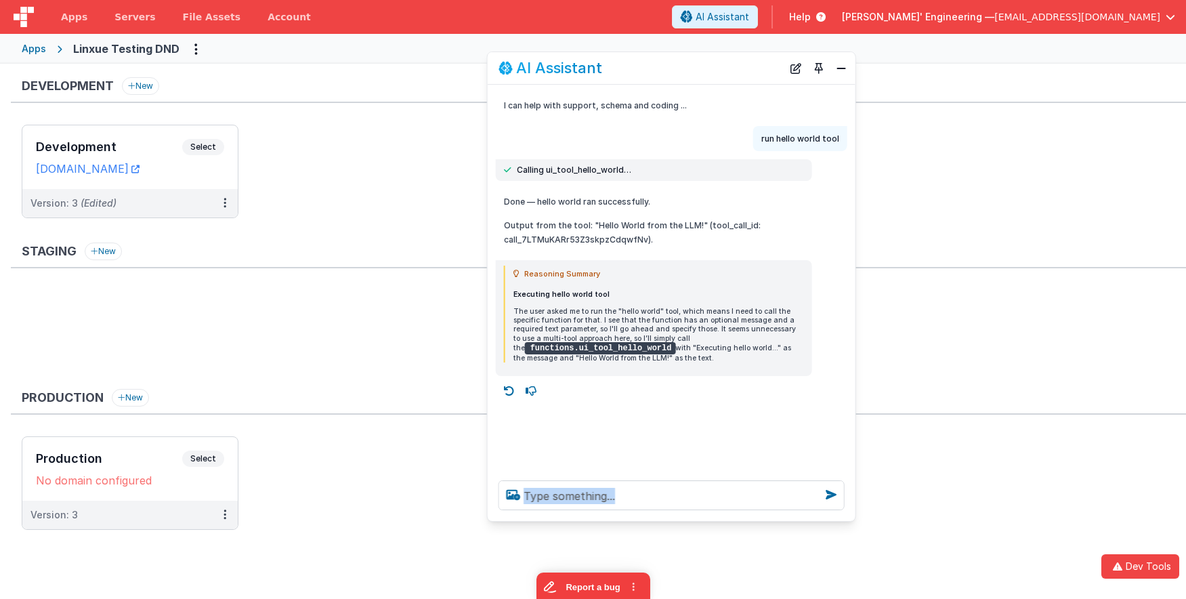
drag, startPoint x: 853, startPoint y: 354, endPoint x: 821, endPoint y: 509, distance: 158.3
click at [850, 519] on div at bounding box center [672, 494] width 368 height 51
click at [507, 385] on icon at bounding box center [510, 391] width 22 height 22
type textarea "run hello world tool"
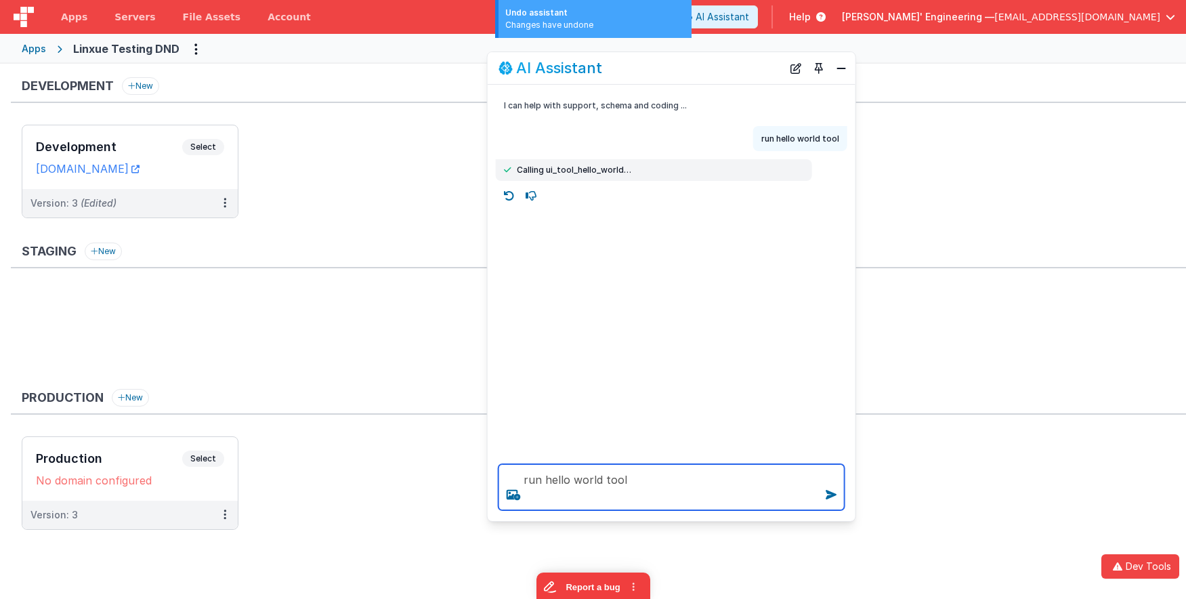
click at [666, 493] on textarea "run hello world tool" at bounding box center [672, 487] width 346 height 46
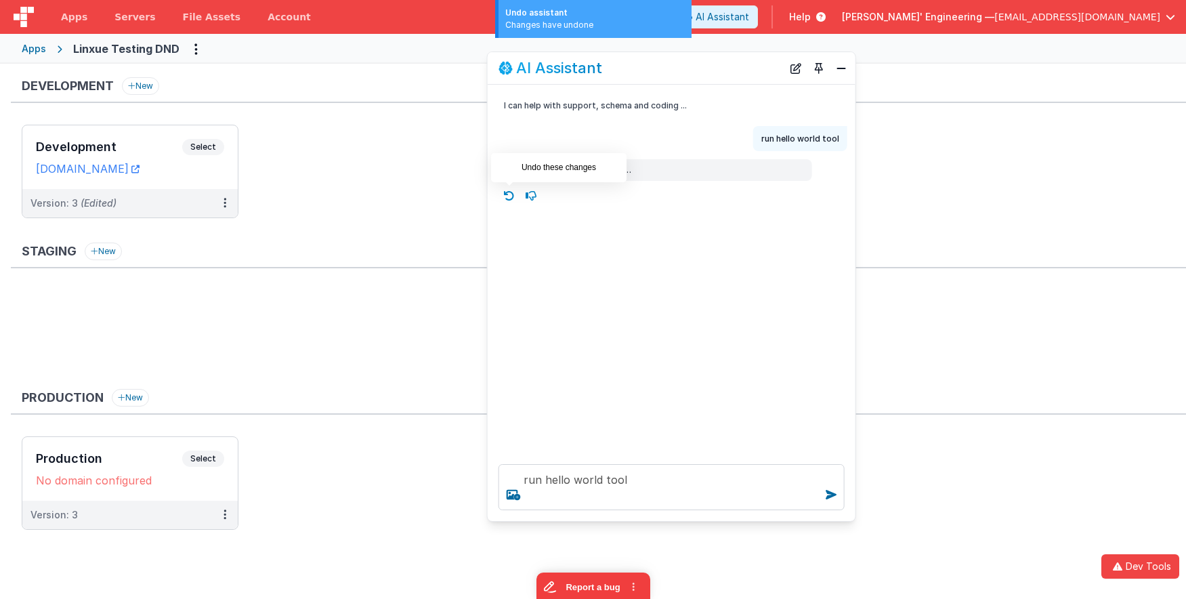
click at [513, 194] on icon at bounding box center [510, 196] width 22 height 22
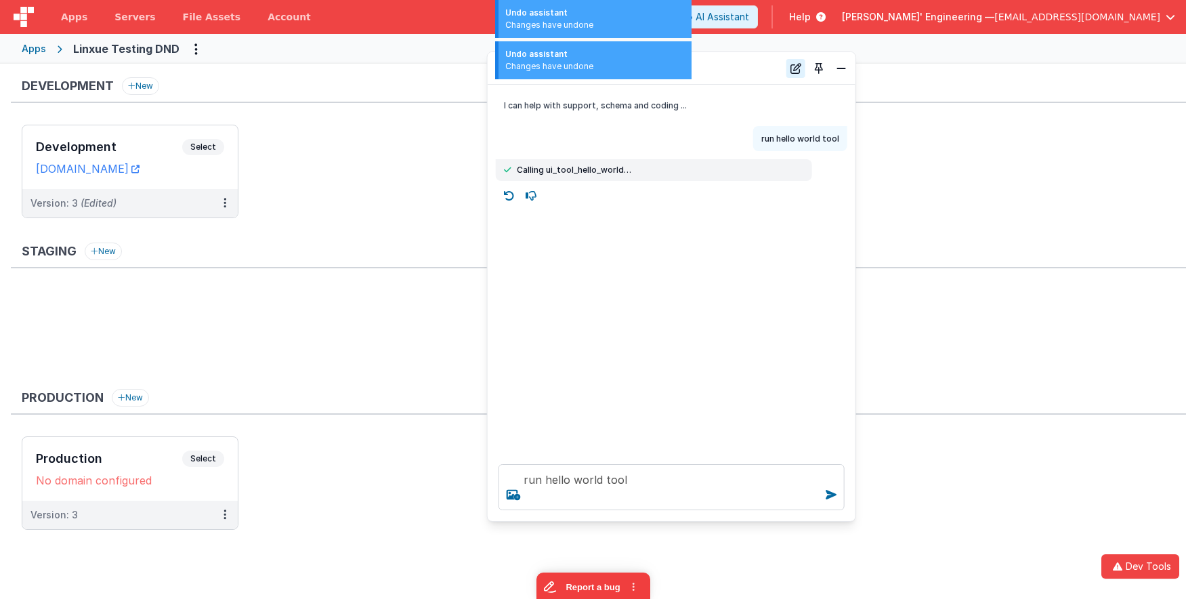
click at [798, 66] on button "New Chat" at bounding box center [795, 68] width 19 height 19
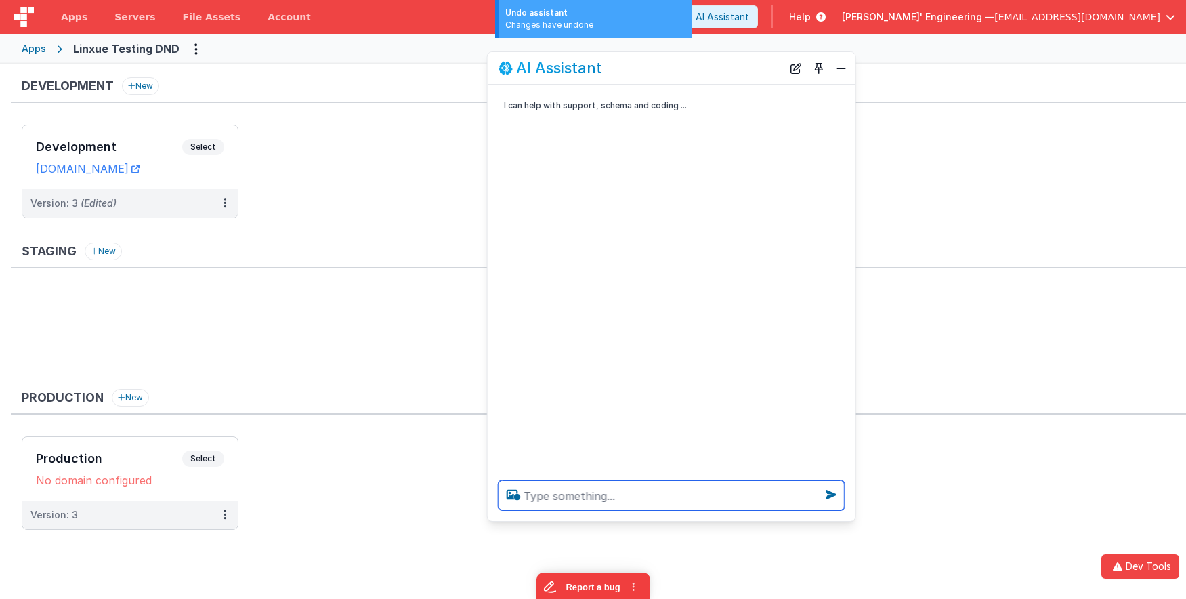
click at [633, 496] on textarea at bounding box center [672, 495] width 346 height 30
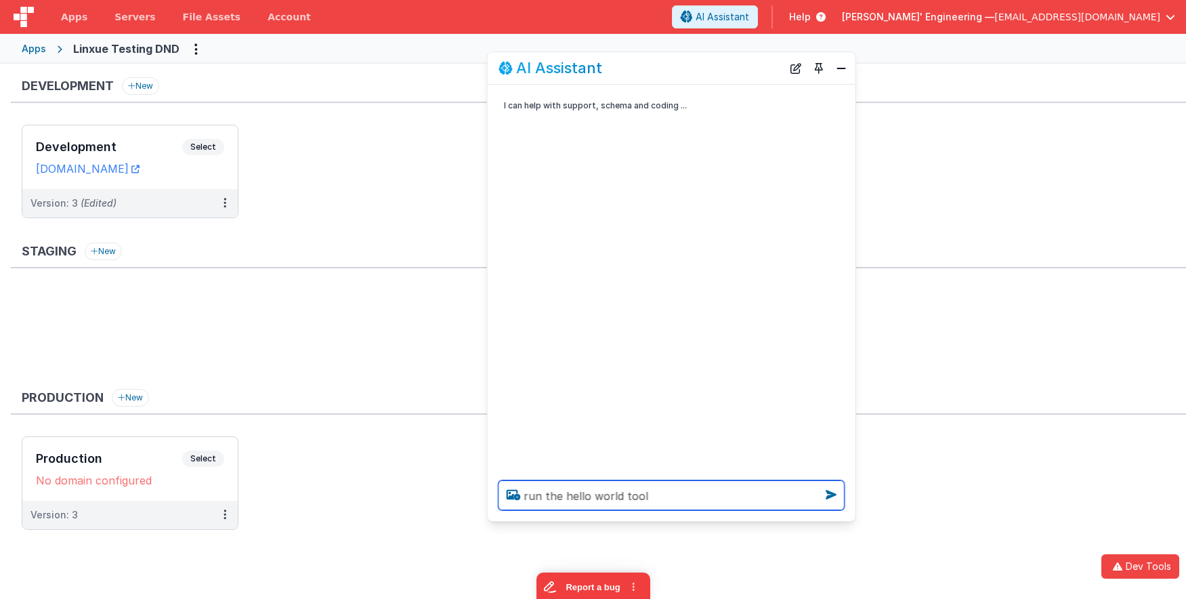
type textarea "run the hello world tool"
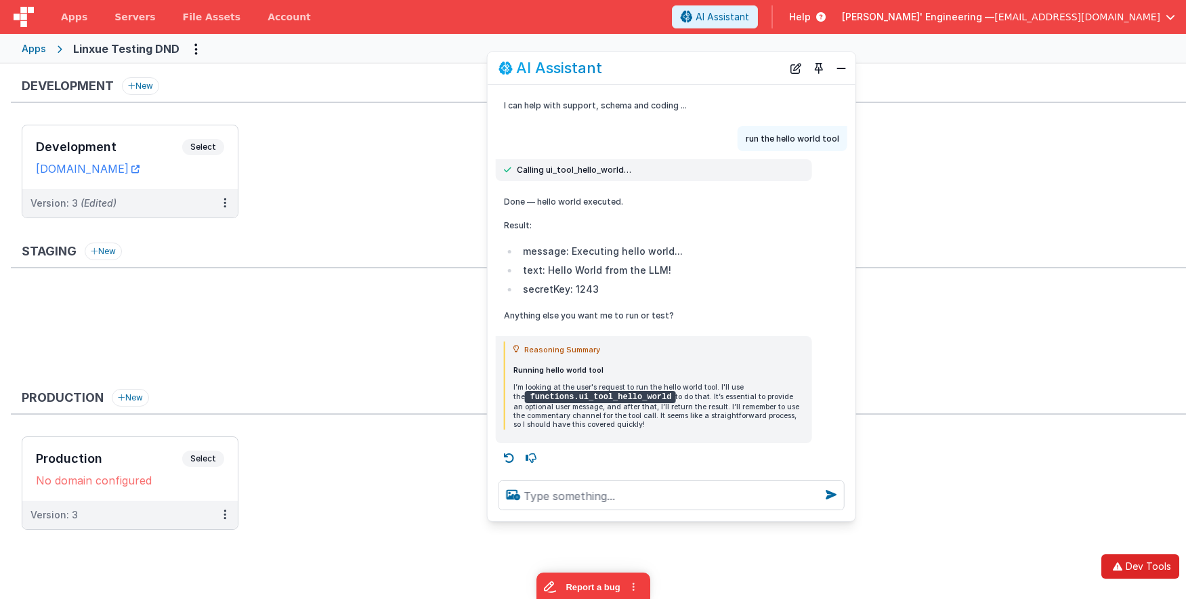
click at [1146, 567] on button "Dev Tools" at bounding box center [1140, 566] width 78 height 24
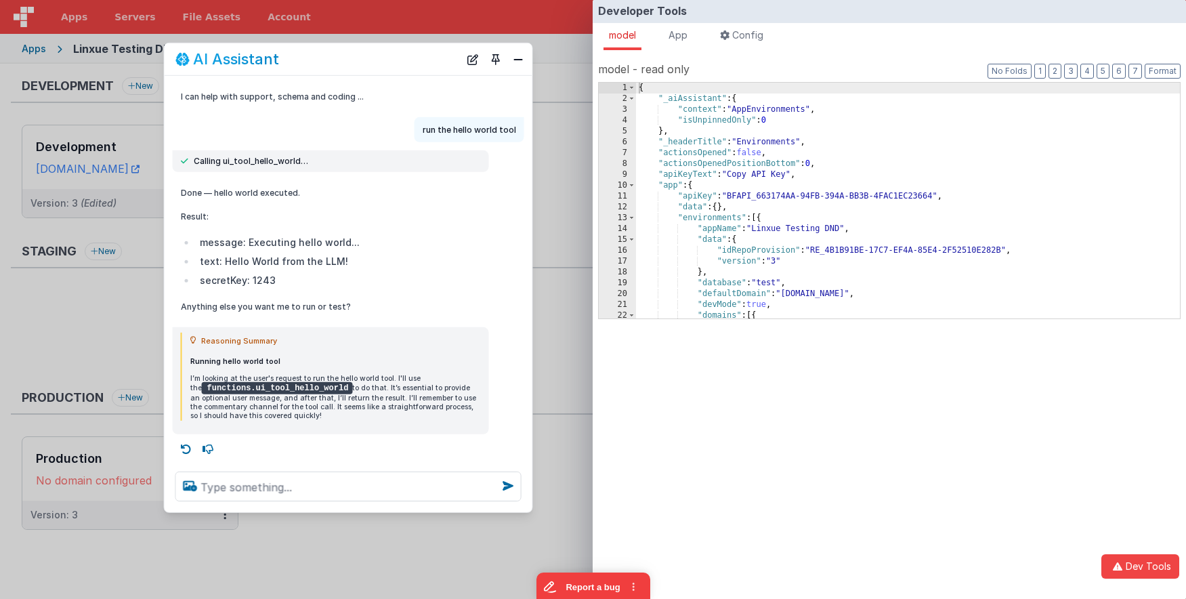
drag, startPoint x: 700, startPoint y: 62, endPoint x: 377, endPoint y: 54, distance: 323.2
click at [378, 54] on div "AI Assistant" at bounding box center [317, 59] width 284 height 16
click at [671, 29] on span "App" at bounding box center [678, 35] width 19 height 12
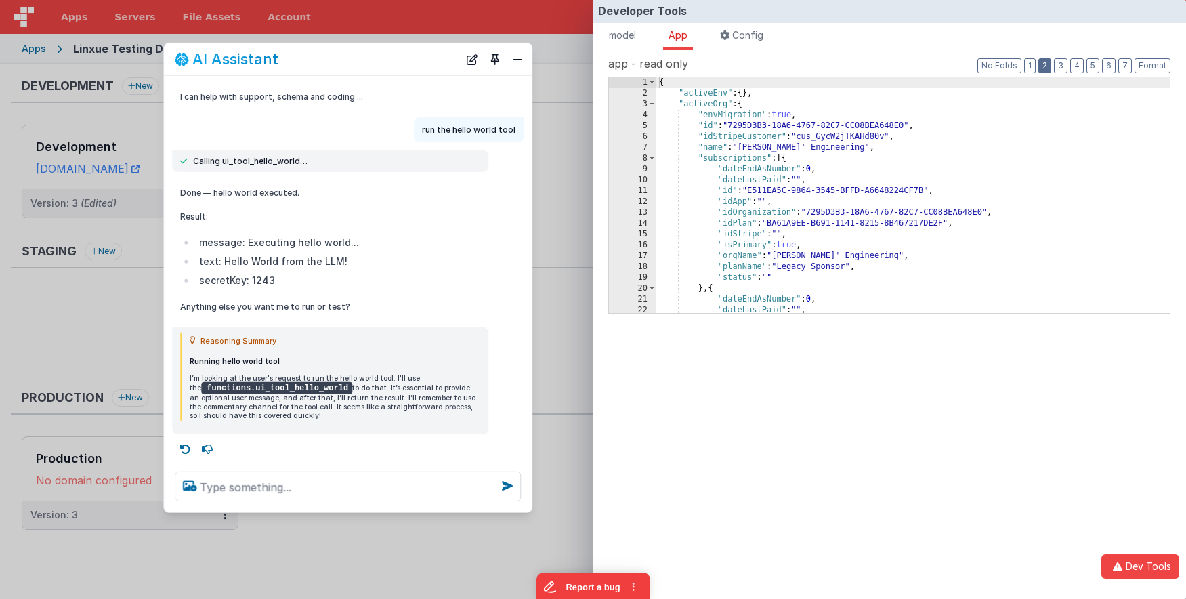
click at [1049, 67] on button "2" at bounding box center [1044, 65] width 13 height 15
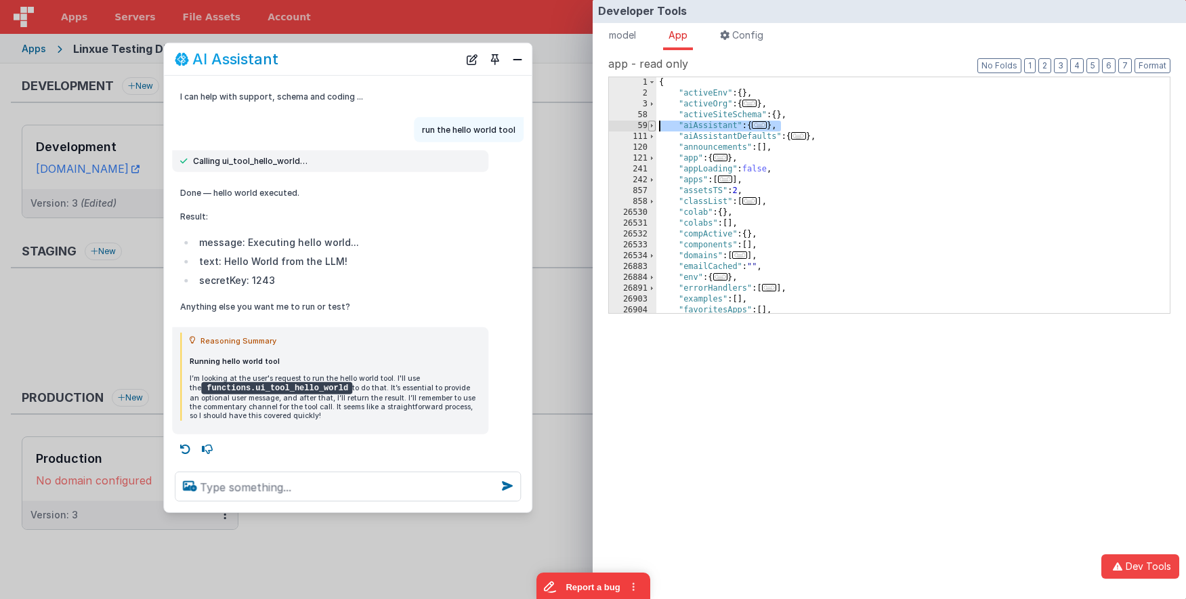
drag, startPoint x: 794, startPoint y: 124, endPoint x: 649, endPoint y: 125, distance: 144.9
click at [649, 125] on div "1 2 3 58 59 111 120 121 241 242 857 858 26530 26531 26532 26533 26534 26883 268…" at bounding box center [889, 195] width 562 height 237
click at [572, 111] on div "Developer Tools model App Params Log (7) Misc Windows Config model - read only …" at bounding box center [593, 299] width 1186 height 599
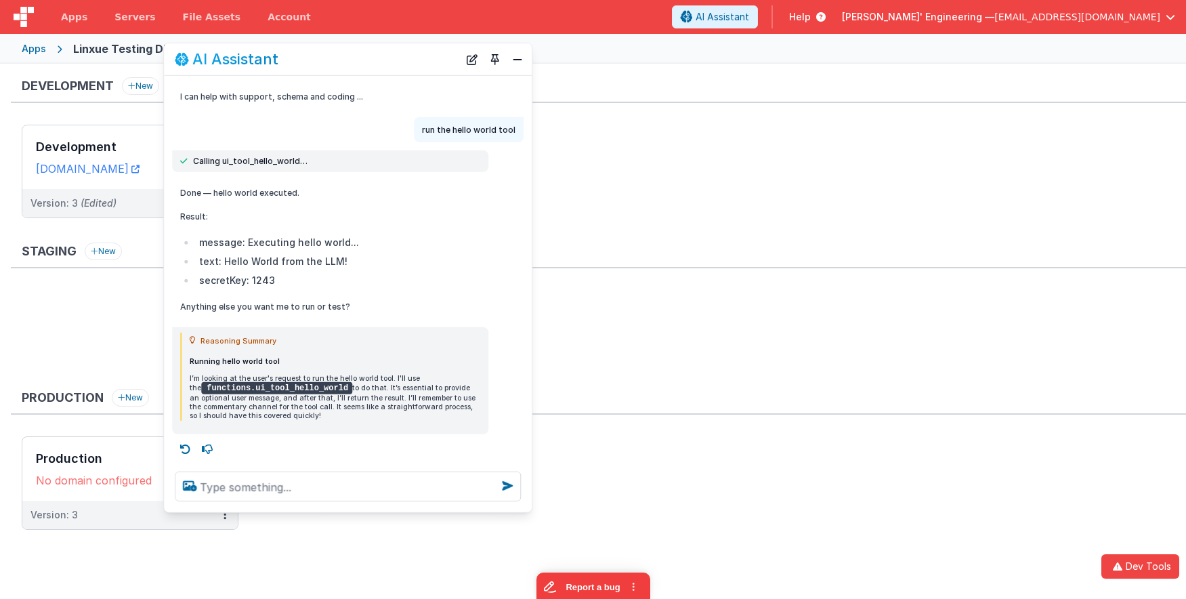
click at [572, 111] on div "Developer Tools model App Params Log (7) Misc Windows Config model - read only …" at bounding box center [593, 299] width 1186 height 599
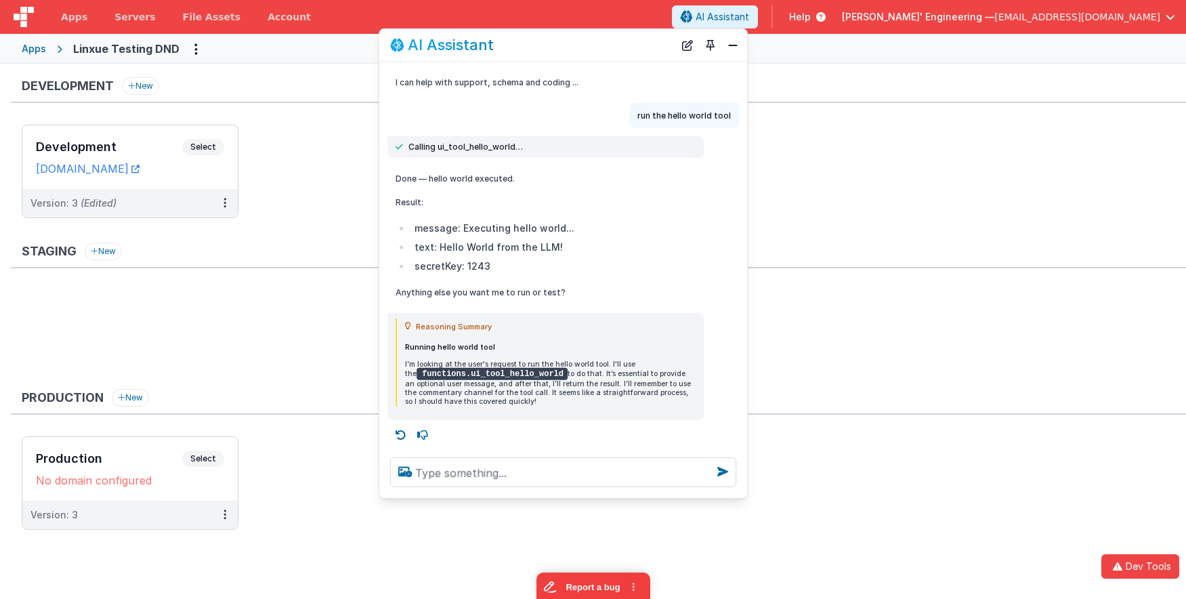
drag, startPoint x: 415, startPoint y: 66, endPoint x: 639, endPoint y: 86, distance: 225.1
click at [631, 51] on div "AI Assistant" at bounding box center [532, 45] width 284 height 16
click at [568, 470] on textarea at bounding box center [564, 472] width 346 height 30
type textarea "waht are the envs?"
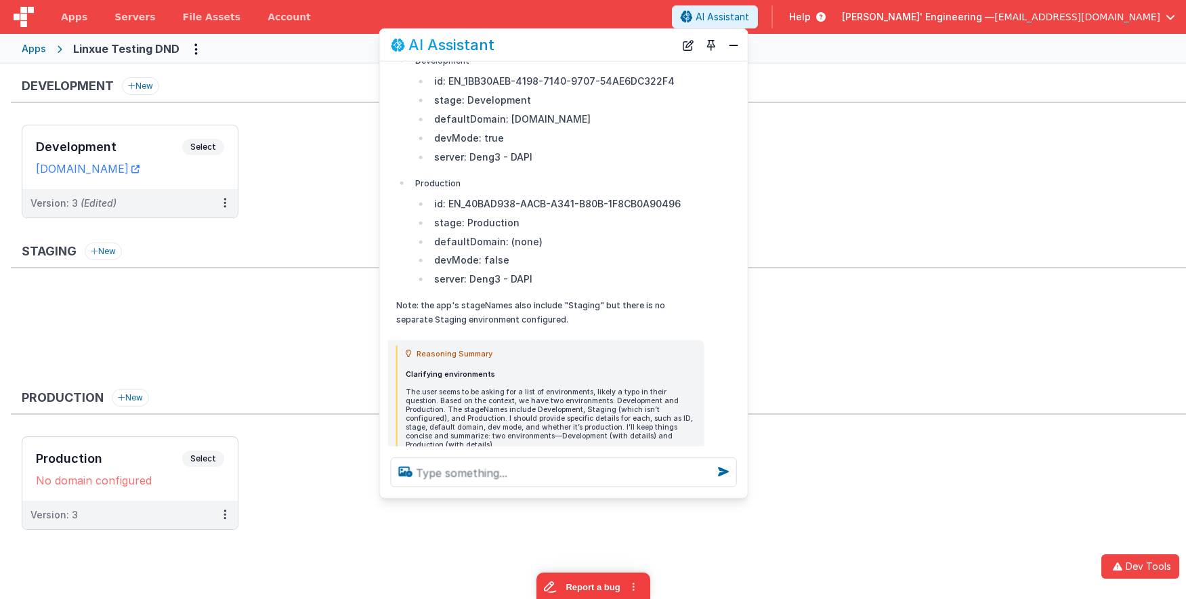
scroll to position [473, 0]
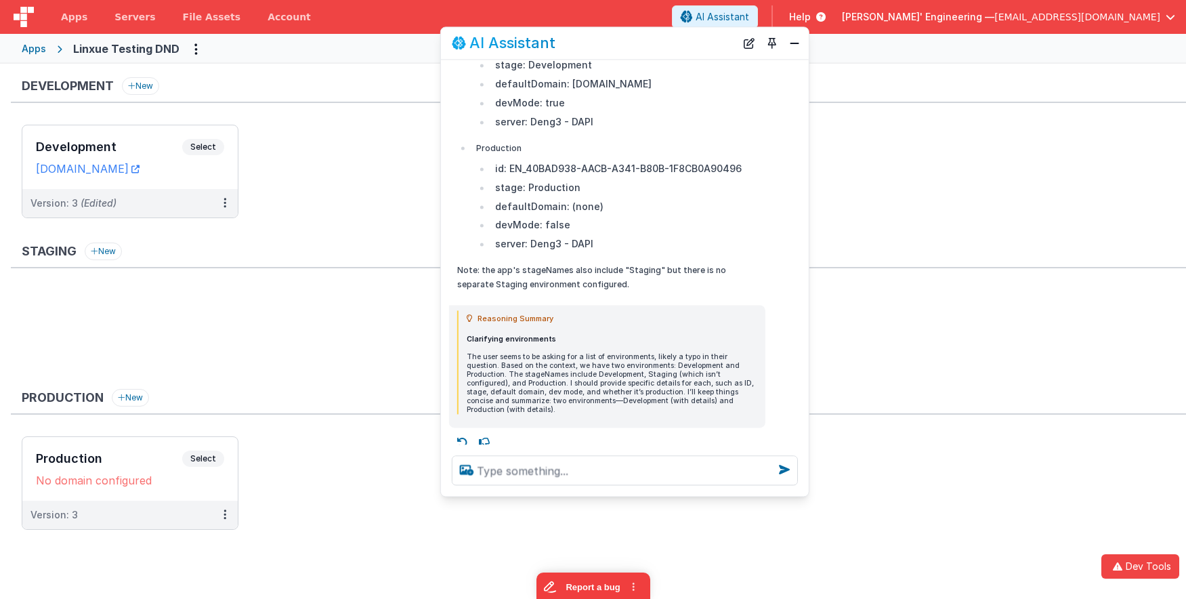
drag, startPoint x: 633, startPoint y: 34, endPoint x: 675, endPoint y: 45, distance: 44.2
click at [692, 36] on div "AI Assistant" at bounding box center [594, 43] width 284 height 16
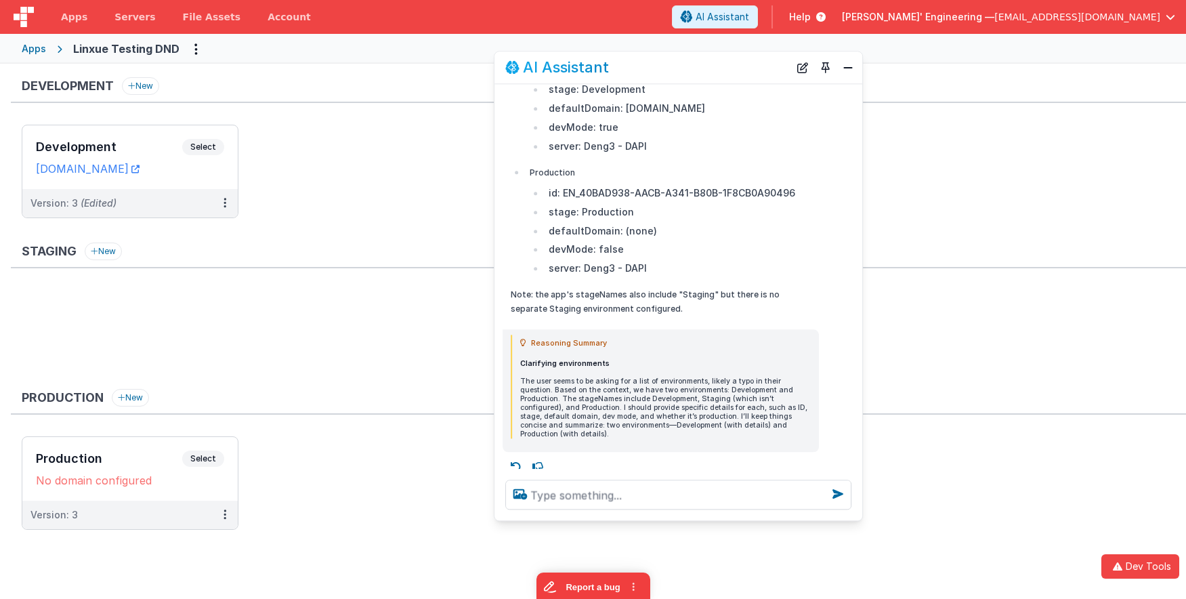
drag, startPoint x: 721, startPoint y: 43, endPoint x: 773, endPoint y: 68, distance: 57.6
click at [773, 68] on div "AI Assistant" at bounding box center [647, 68] width 284 height 16
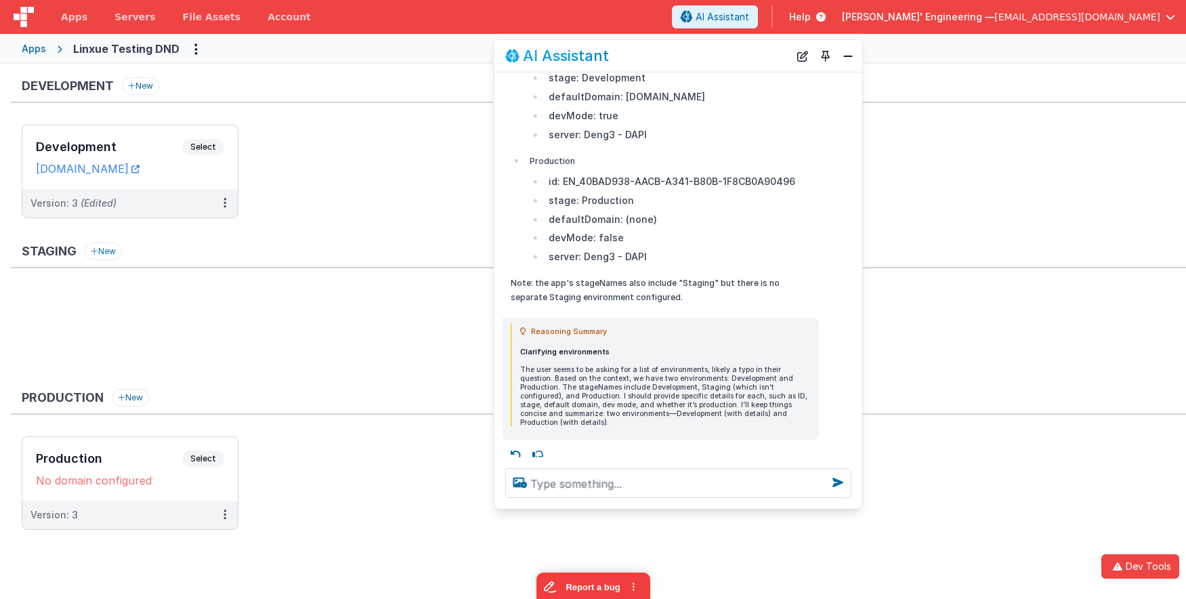
drag, startPoint x: 687, startPoint y: 72, endPoint x: 687, endPoint y: 60, distance: 12.2
click at [687, 60] on div "AI Assistant" at bounding box center [647, 55] width 284 height 16
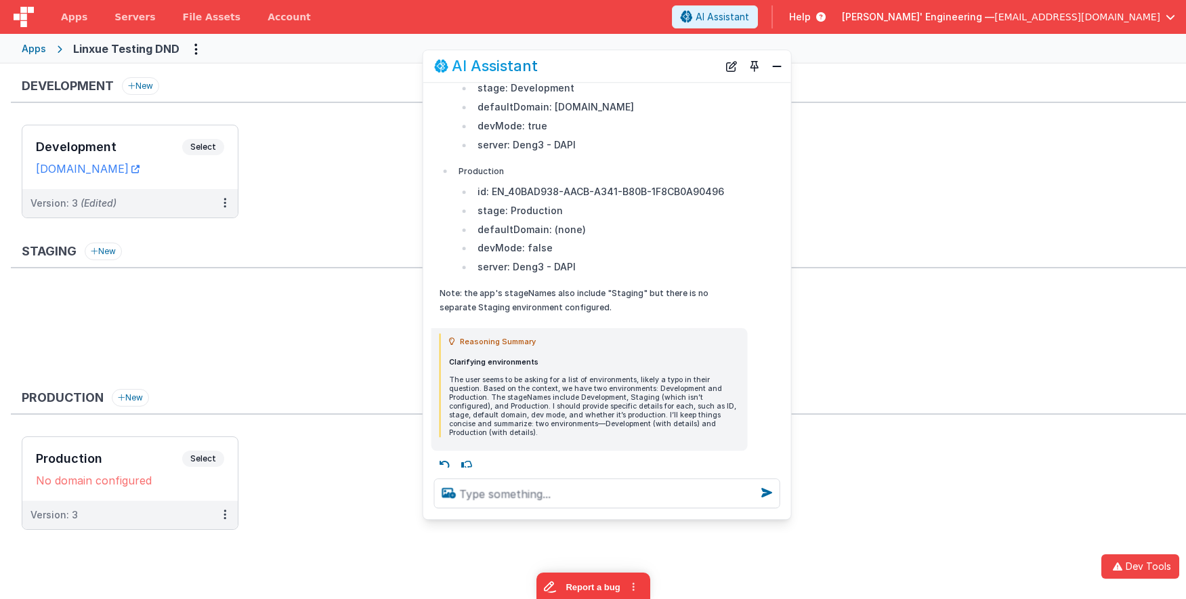
drag, startPoint x: 690, startPoint y: 49, endPoint x: 619, endPoint y: 60, distance: 71.8
click at [619, 60] on div "AI Assistant" at bounding box center [576, 66] width 284 height 16
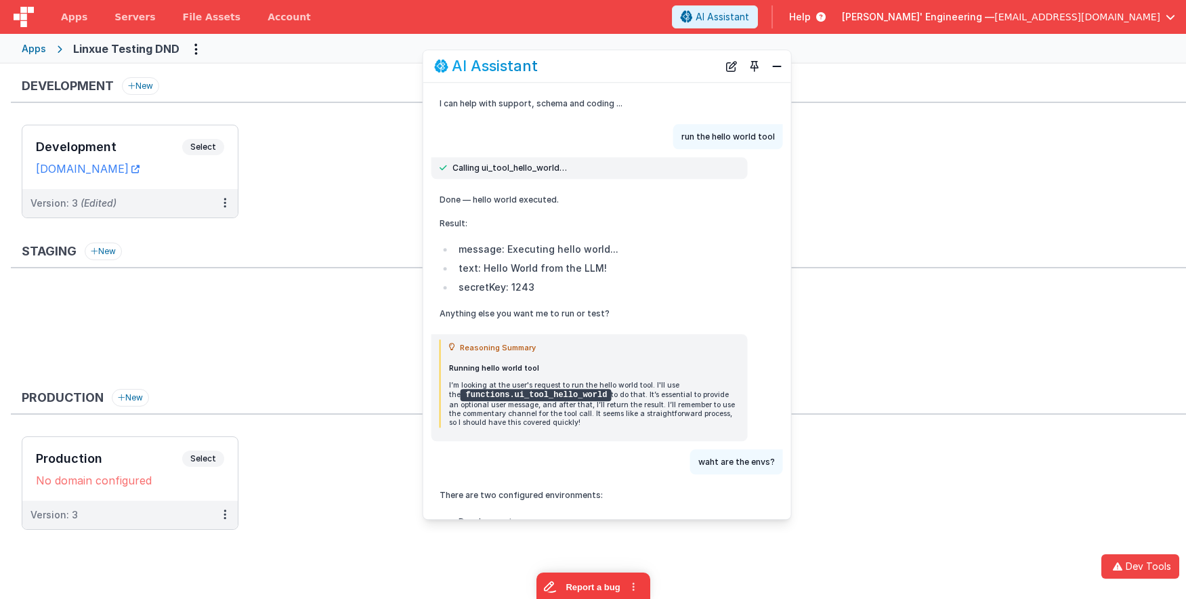
scroll to position [0, 0]
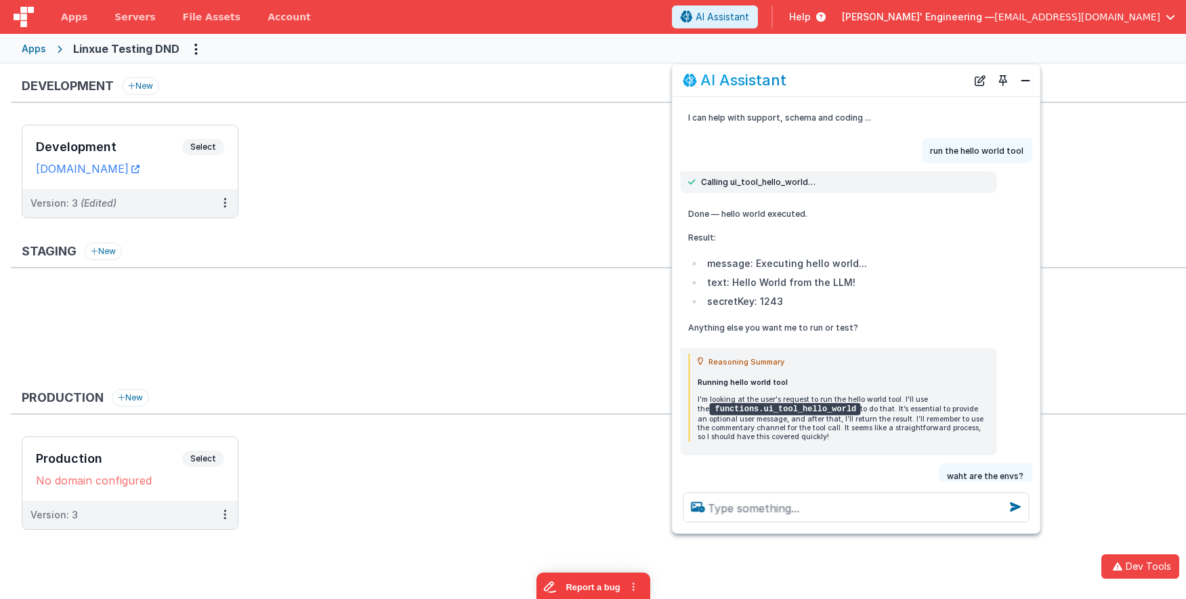
drag, startPoint x: 614, startPoint y: 58, endPoint x: 865, endPoint y: 73, distance: 251.1
click at [864, 72] on div "AI Assistant" at bounding box center [825, 80] width 284 height 16
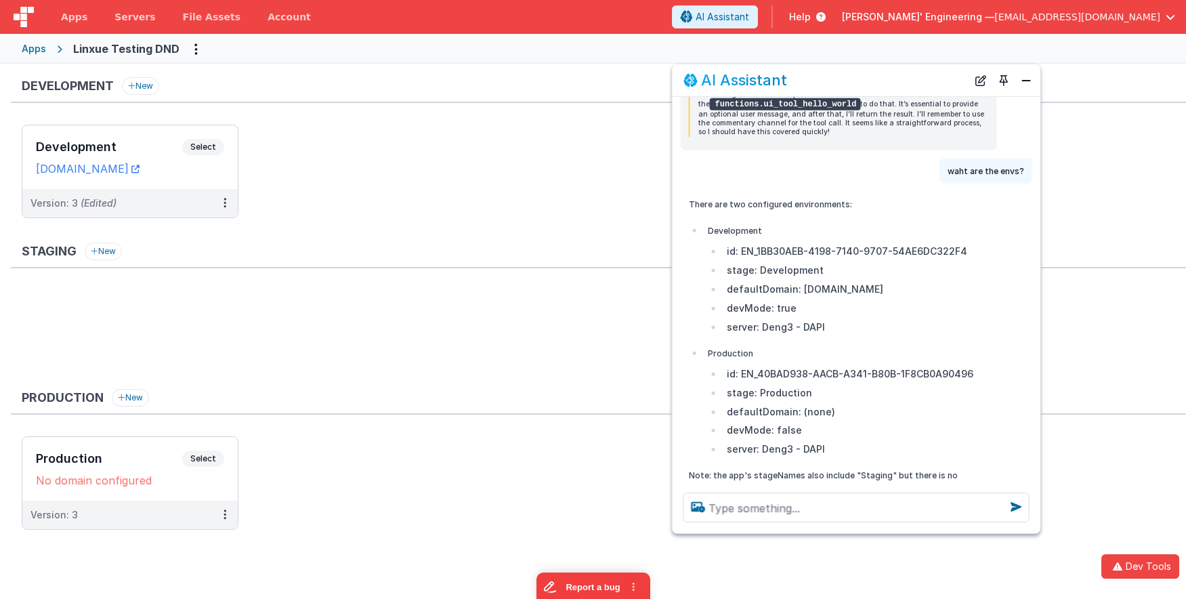
scroll to position [473, 0]
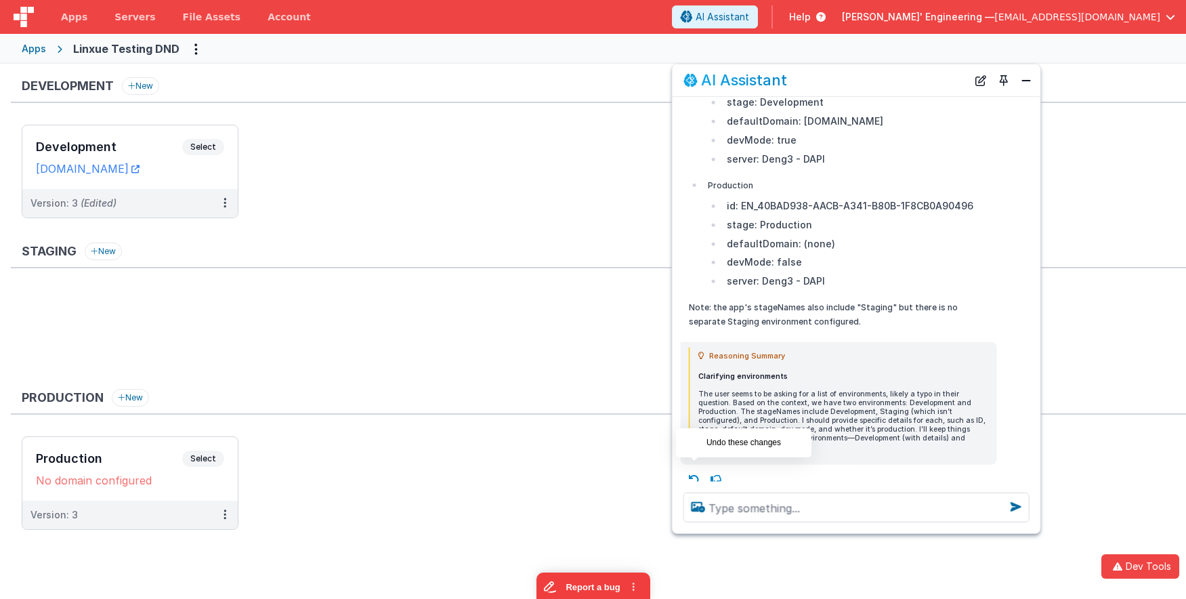
click at [694, 469] on icon at bounding box center [694, 480] width 22 height 22
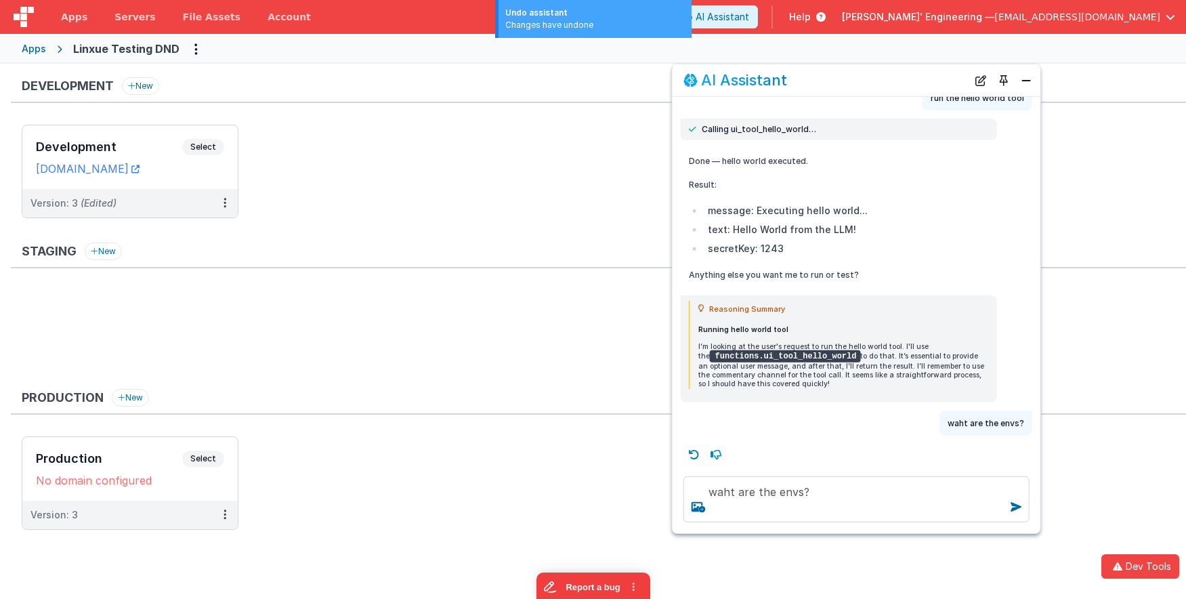
scroll to position [52, 0]
click at [694, 457] on icon at bounding box center [694, 455] width 22 height 22
type textarea "run the hello world tool"
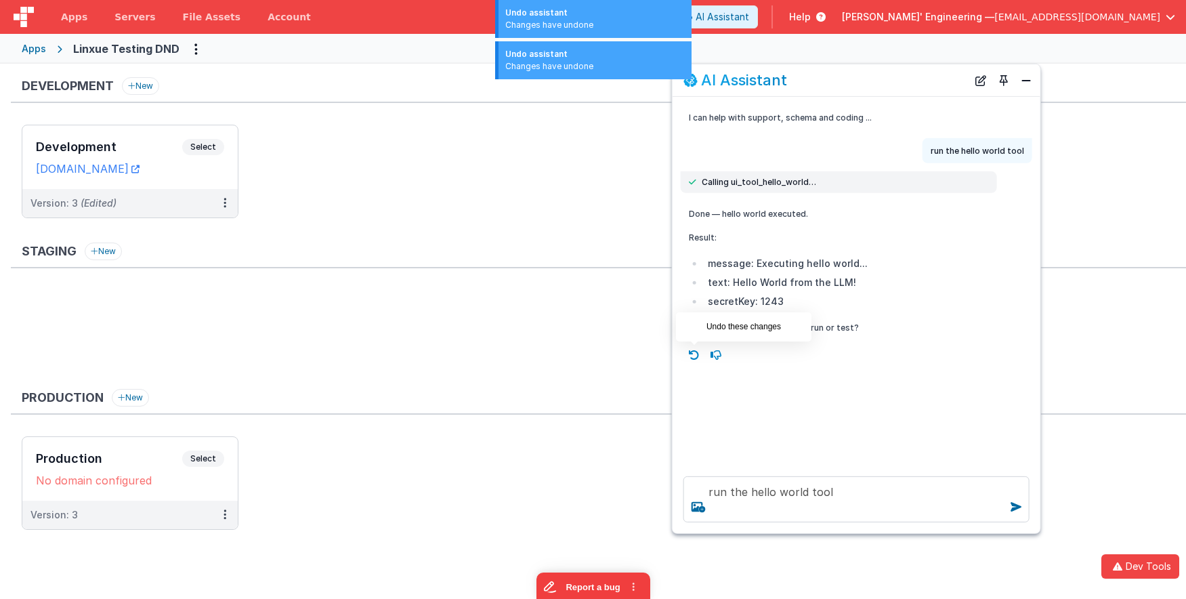
click at [690, 345] on body "Undo assistant Changes have undone Undo assistant Changes have undone Dev Tools…" at bounding box center [593, 299] width 1186 height 599
click at [694, 355] on icon at bounding box center [694, 355] width 22 height 22
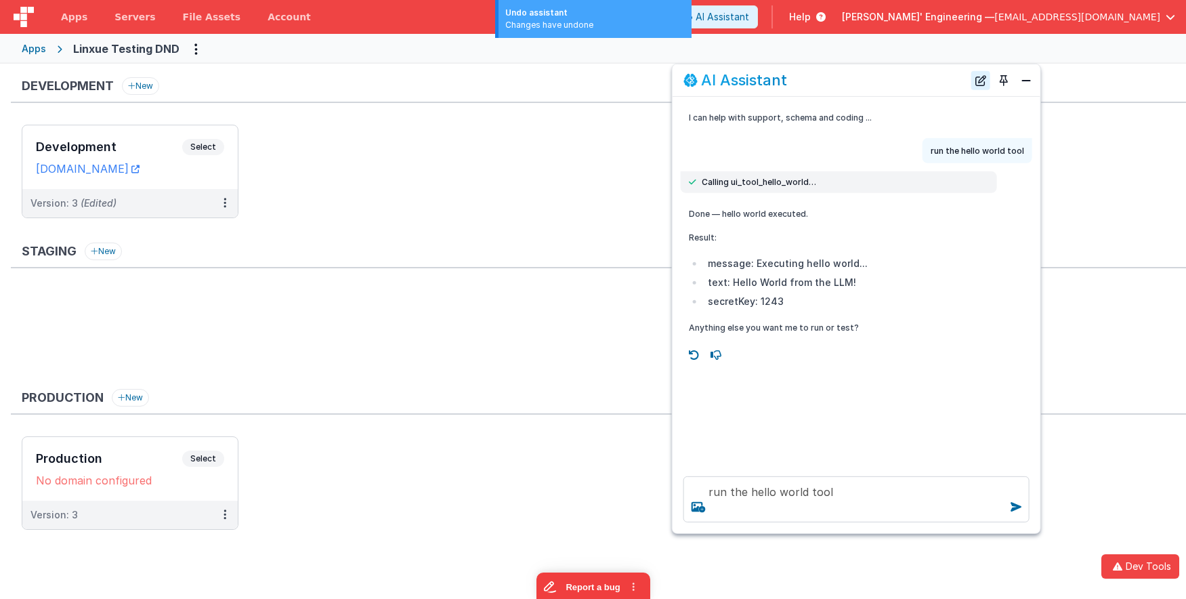
click at [983, 83] on button "New Chat" at bounding box center [980, 79] width 19 height 19
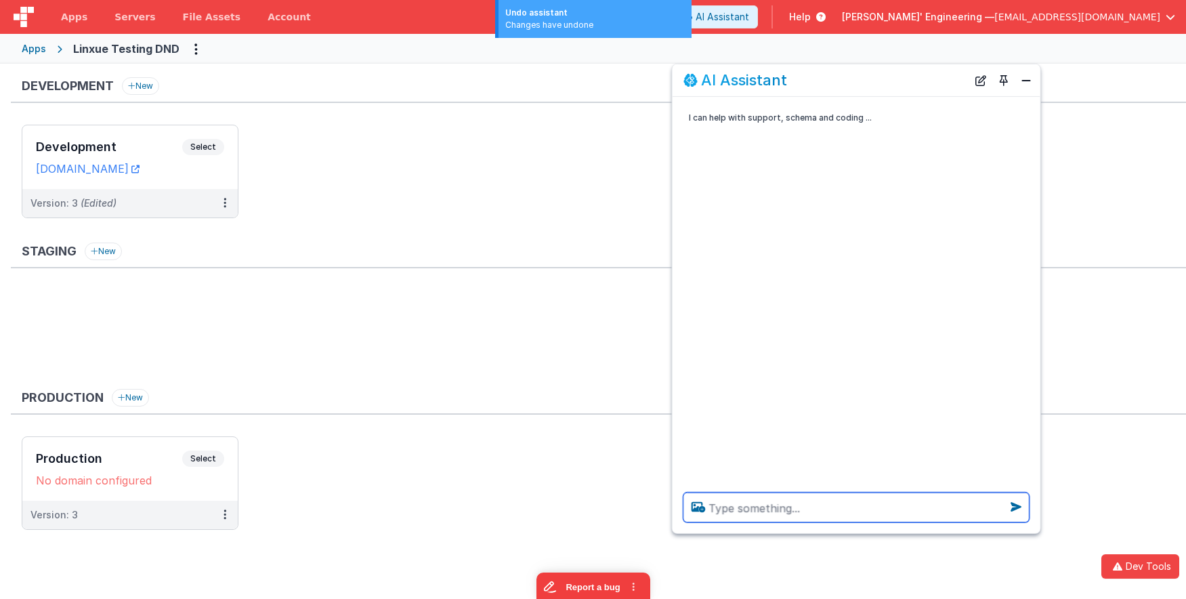
click at [793, 515] on textarea at bounding box center [856, 507] width 346 height 30
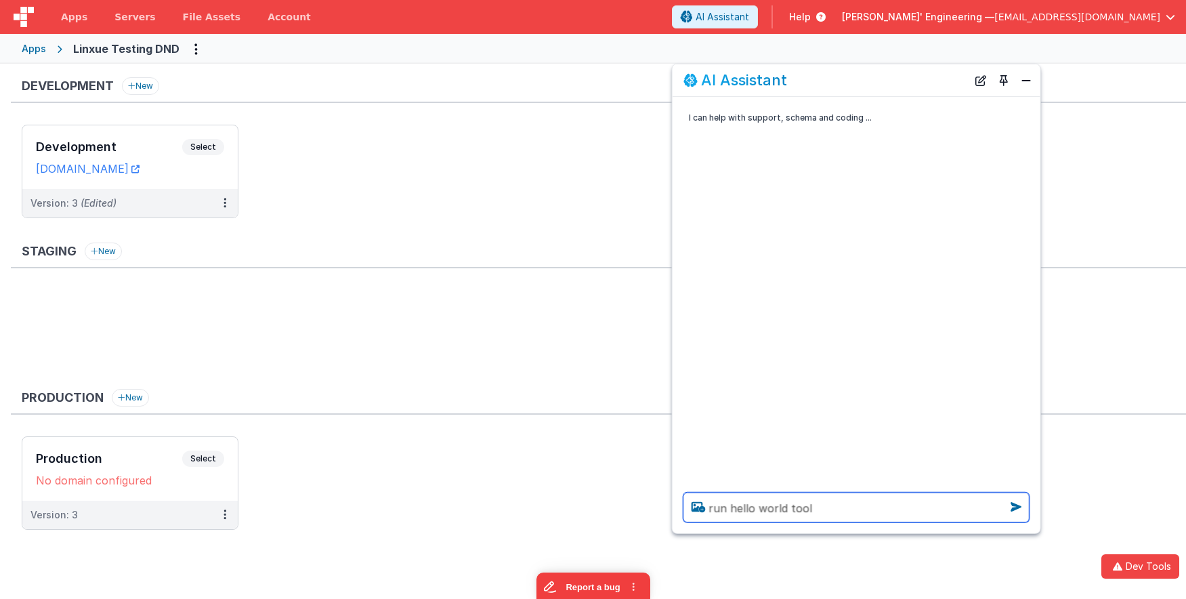
type textarea "run hello world tool"
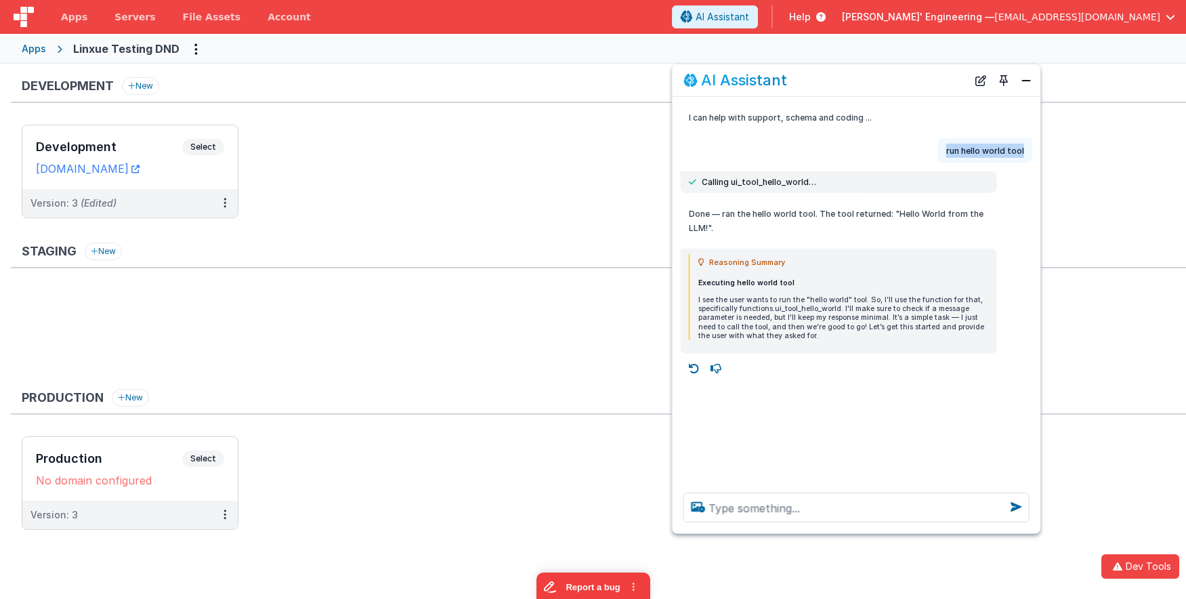
drag, startPoint x: 948, startPoint y: 151, endPoint x: 1038, endPoint y: 150, distance: 89.4
click at [1038, 150] on div "run hello world tool" at bounding box center [857, 150] width 368 height 25
copy p "run hello world tool"
click at [974, 77] on button "New Chat" at bounding box center [980, 79] width 19 height 19
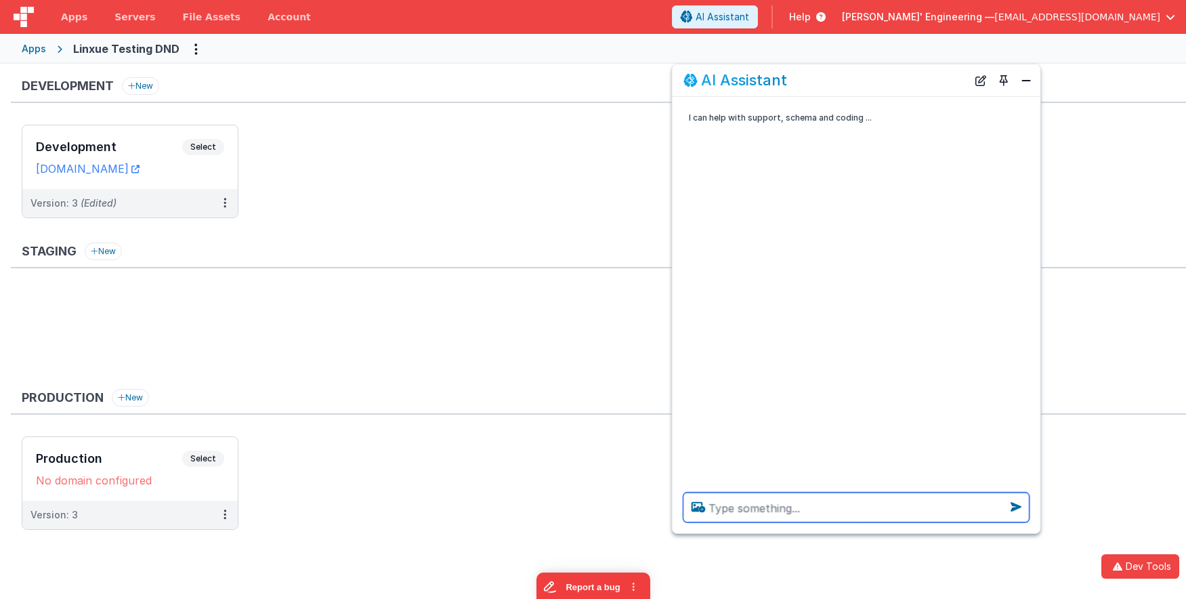
paste textarea "run hello world tool"
type textarea "run hello world tool"
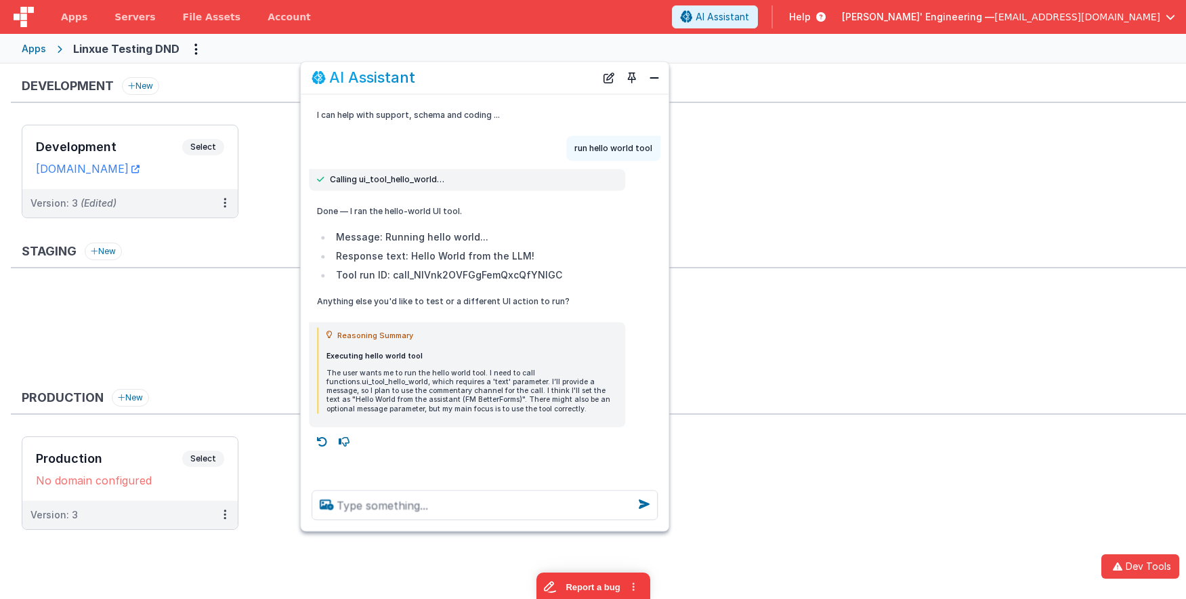
drag, startPoint x: 781, startPoint y: 74, endPoint x: 407, endPoint y: 71, distance: 373.9
click at [407, 71] on h2 "AI Assistant" at bounding box center [372, 78] width 86 height 16
click at [1149, 574] on button "Dev Tools" at bounding box center [1140, 566] width 78 height 24
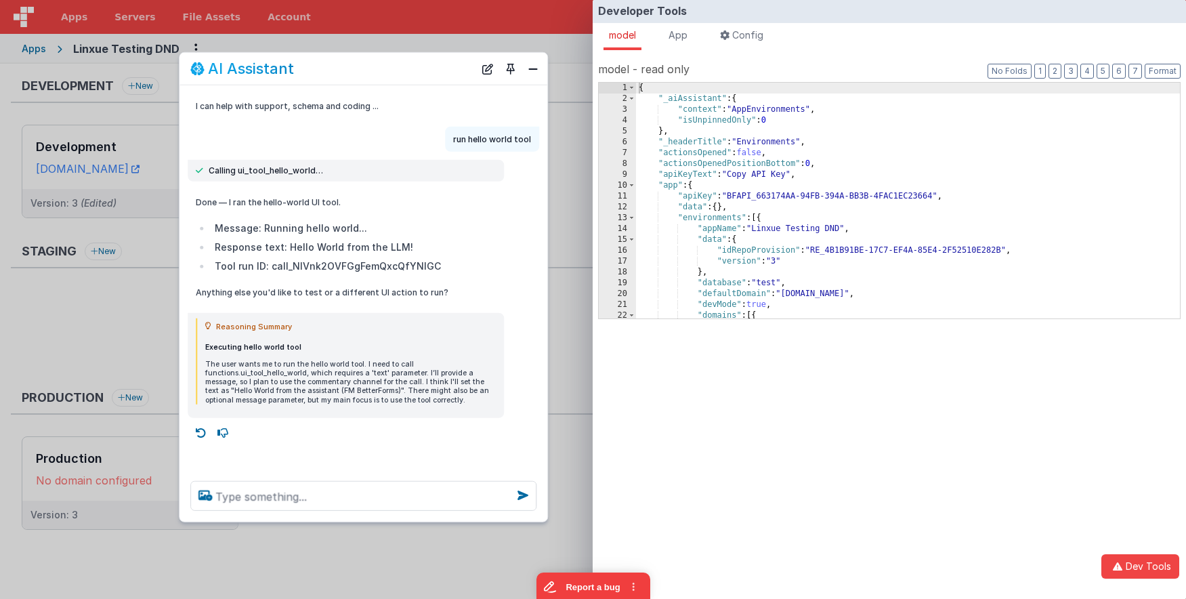
drag, startPoint x: 551, startPoint y: 76, endPoint x: 433, endPoint y: 66, distance: 118.9
click at [433, 66] on div "AI Assistant" at bounding box center [332, 68] width 284 height 16
click at [679, 39] on span "App" at bounding box center [678, 35] width 19 height 12
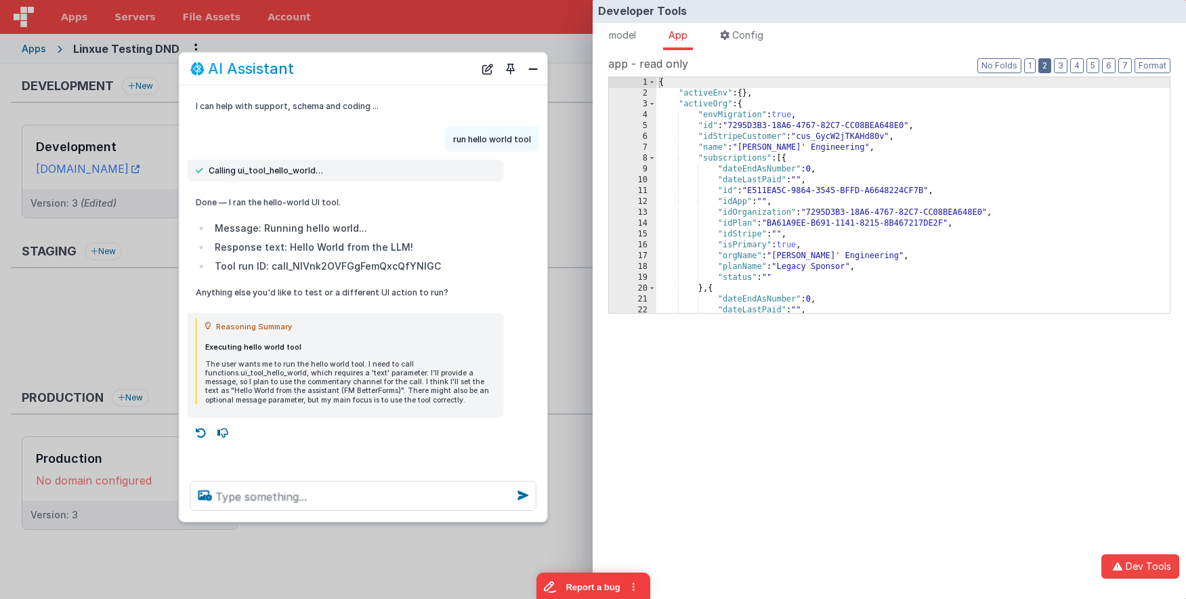
click at [1044, 60] on button "2" at bounding box center [1044, 65] width 13 height 15
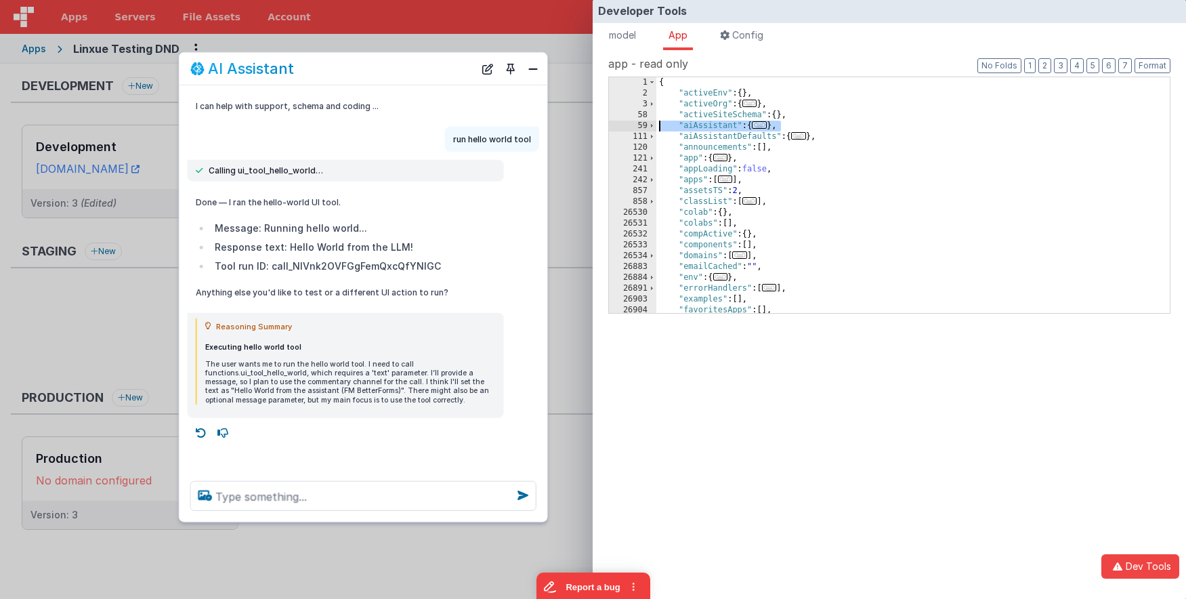
drag, startPoint x: 807, startPoint y: 122, endPoint x: 642, endPoint y: 123, distance: 164.6
click at [642, 123] on div "1 2 3 58 59 111 120 121 241 242 857 858 26530 26531 26532 26533 26534 26883 268…" at bounding box center [889, 195] width 562 height 237
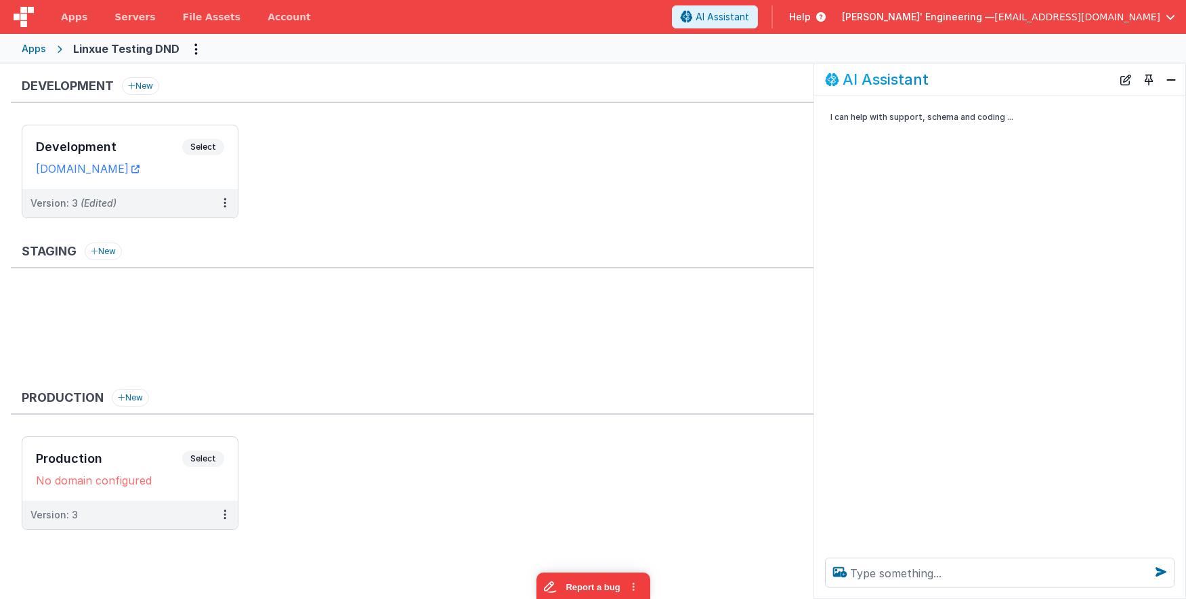
click at [1150, 81] on button "Toggle Pin" at bounding box center [1148, 79] width 19 height 19
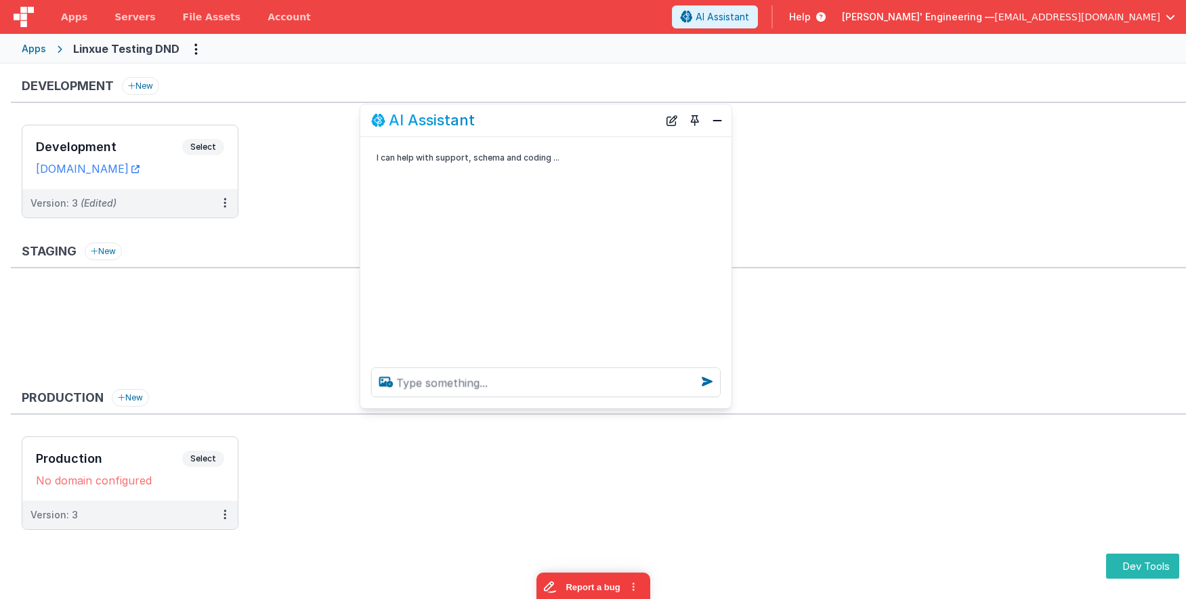
drag, startPoint x: 268, startPoint y: 292, endPoint x: 591, endPoint y: 123, distance: 364.2
click at [589, 123] on div "AI Assistant" at bounding box center [514, 120] width 287 height 16
click at [509, 387] on textarea at bounding box center [546, 381] width 349 height 30
type textarea "run the hhellow world tool"
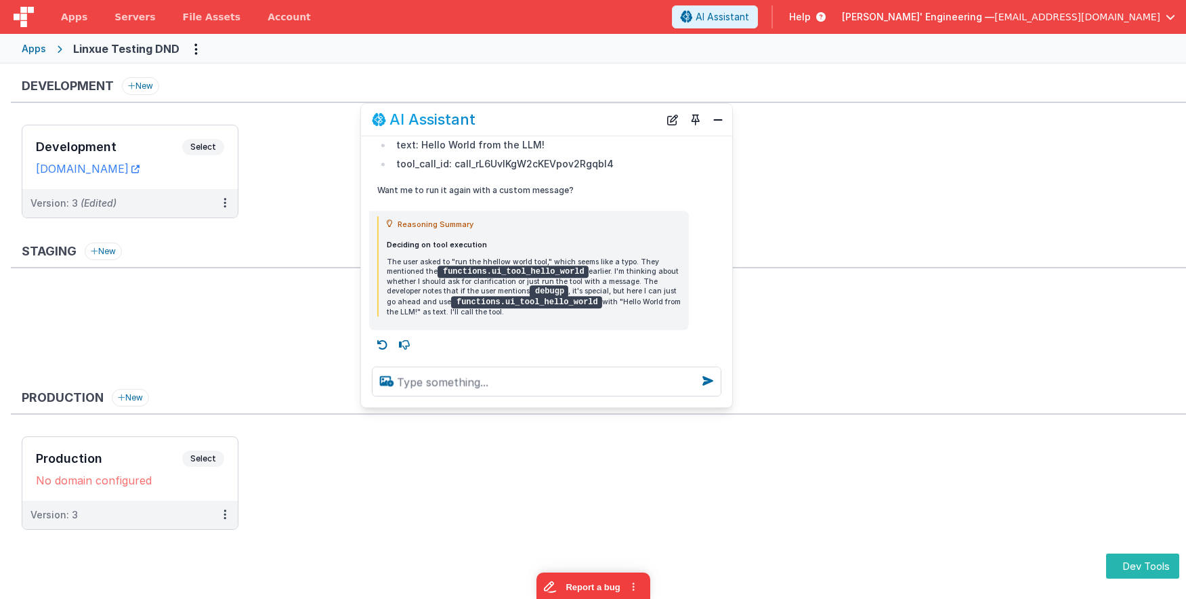
scroll to position [148, 0]
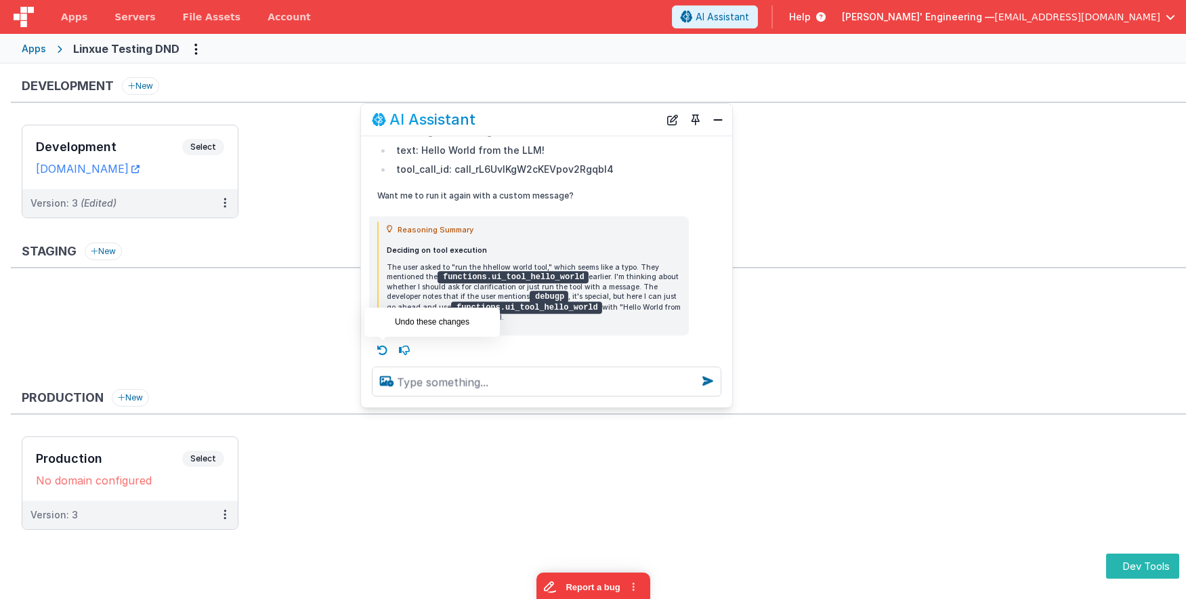
click at [379, 347] on icon at bounding box center [383, 351] width 22 height 22
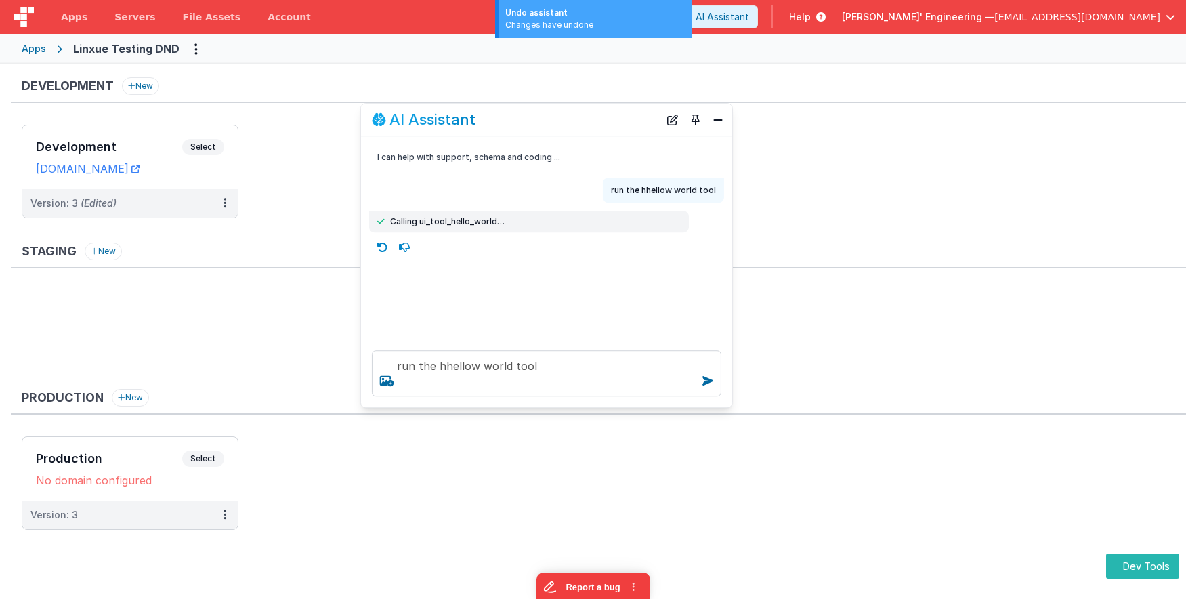
scroll to position [0, 0]
click at [553, 390] on textarea "run the hhellow world tool" at bounding box center [546, 373] width 349 height 46
type textarea "run the hhellow world tool"
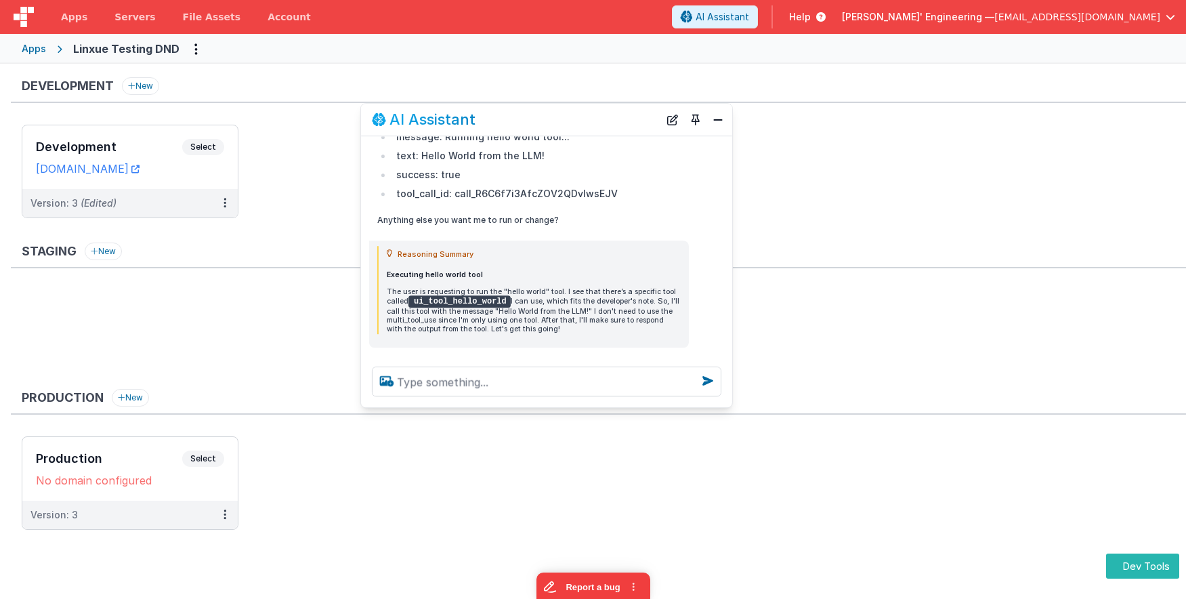
scroll to position [246, 0]
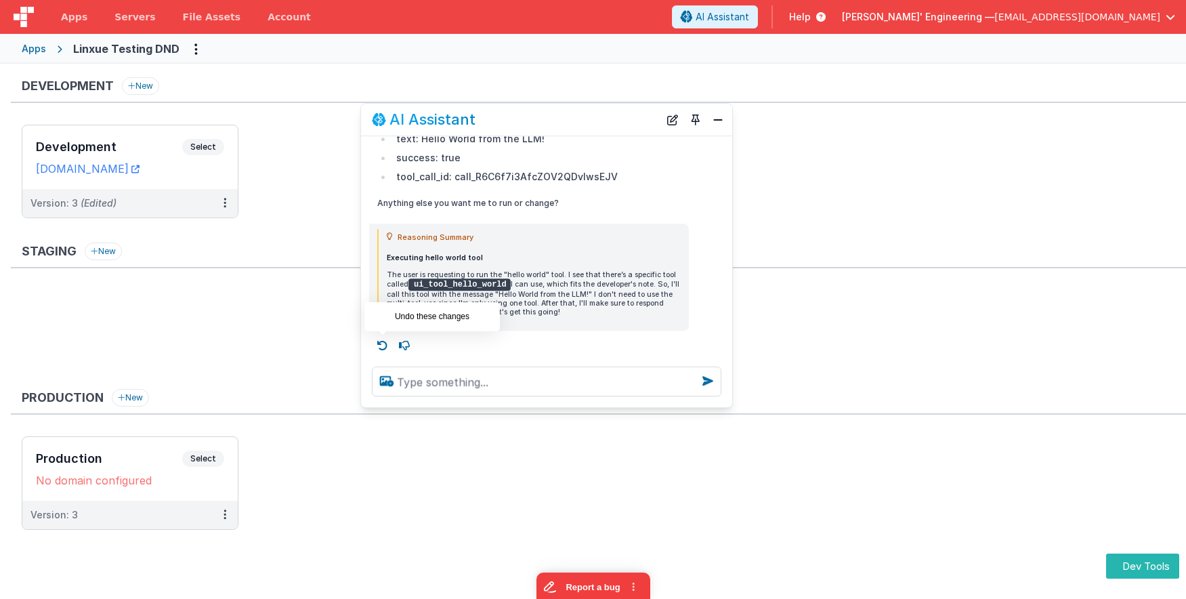
click at [380, 341] on icon at bounding box center [383, 346] width 22 height 22
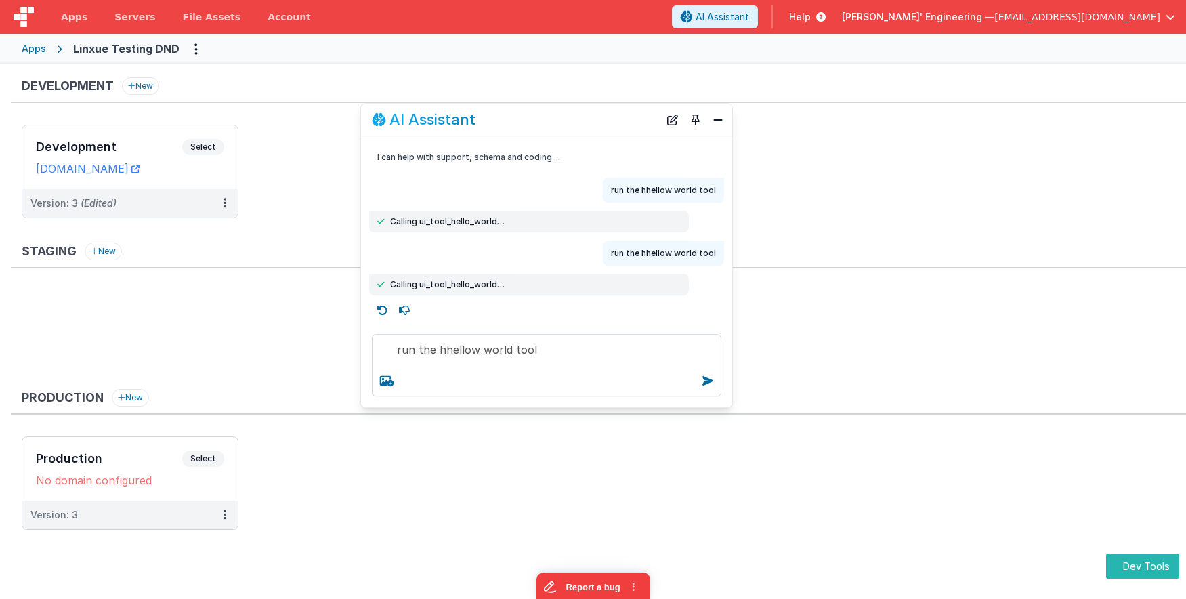
scroll to position [0, 0]
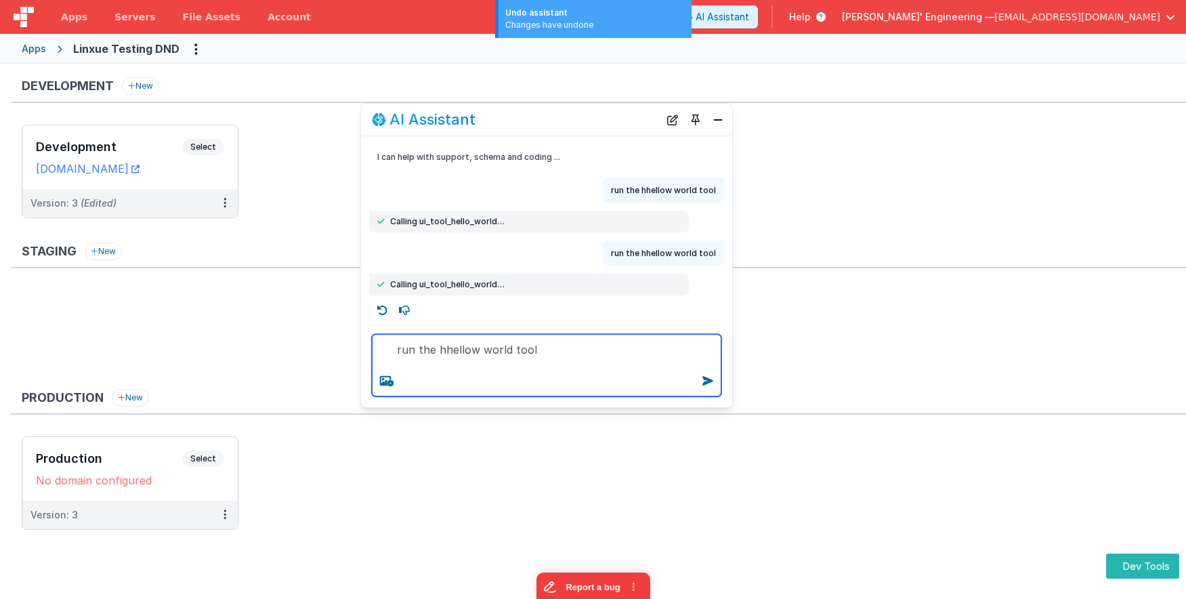
click at [580, 364] on textarea "run the hhellow world tool" at bounding box center [546, 365] width 349 height 62
type textarea "run the hhellow world tool"
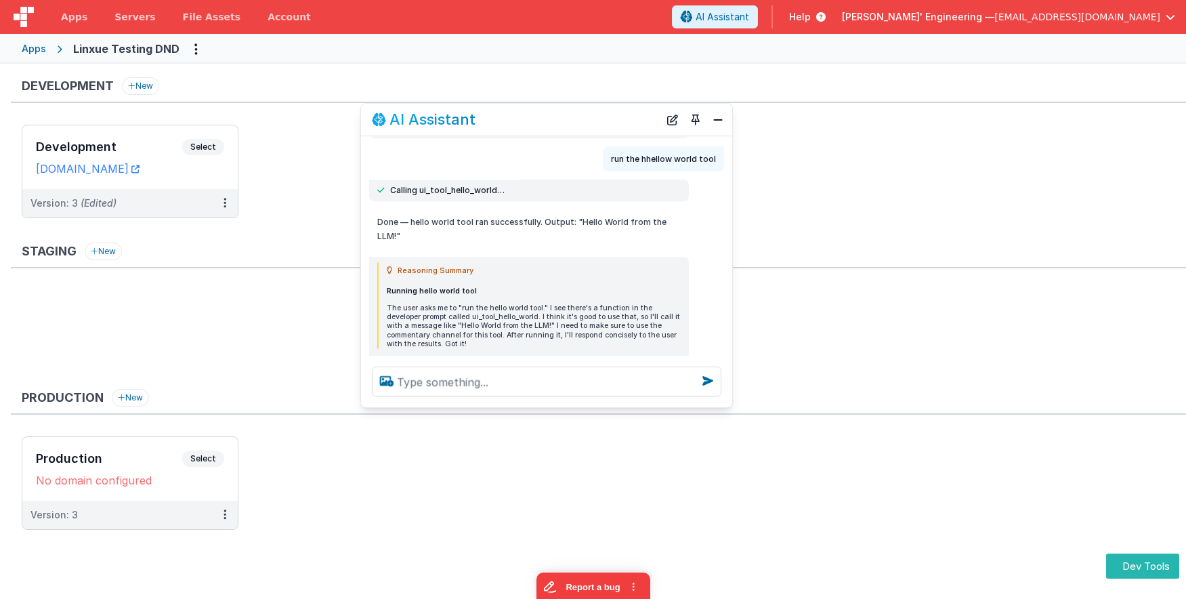
scroll to position [163, 0]
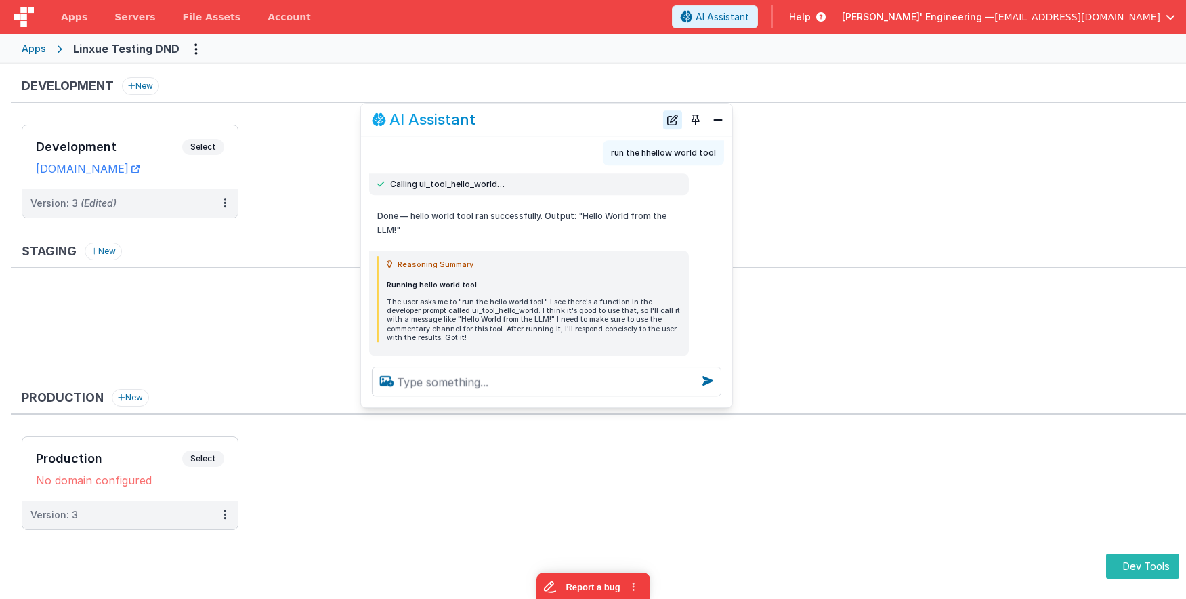
click at [678, 122] on button "New Chat" at bounding box center [672, 119] width 19 height 19
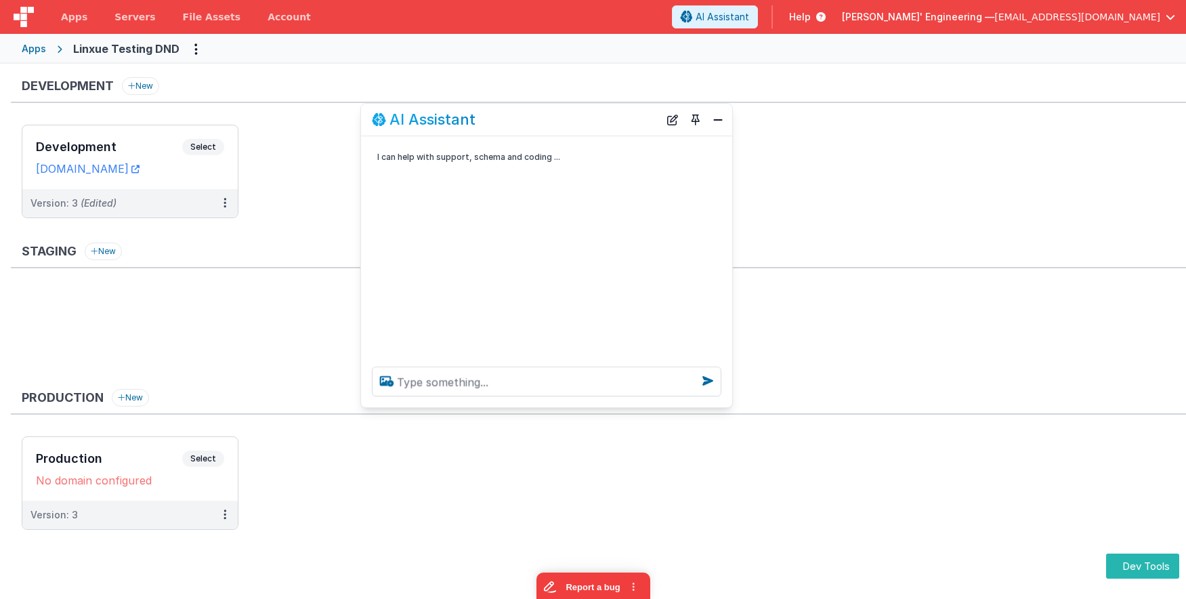
scroll to position [0, 0]
drag, startPoint x: 433, startPoint y: 87, endPoint x: 540, endPoint y: 95, distance: 107.3
click at [433, 87] on div "Development New" at bounding box center [598, 90] width 1175 height 26
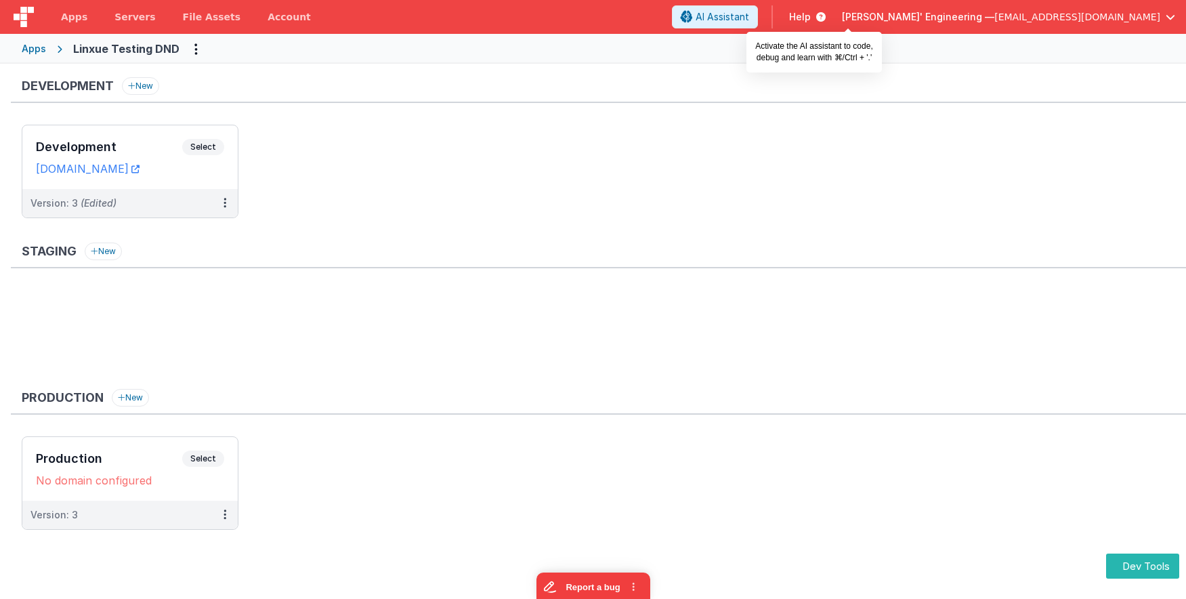
click at [851, 3] on header "Apps Servers File Assets Account Some FUTURE Slot AI Assistant Help [PERSON_NAM…" at bounding box center [593, 17] width 1186 height 34
click at [749, 10] on span "AI Assistant" at bounding box center [723, 17] width 54 height 14
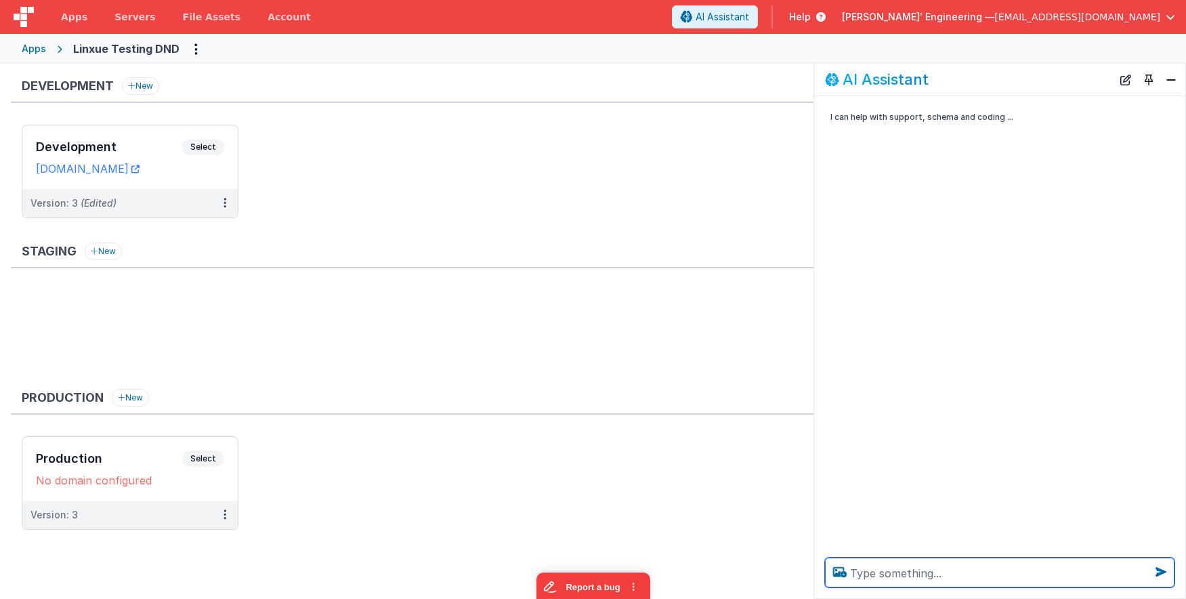
click at [927, 568] on textarea at bounding box center [999, 572] width 349 height 30
type textarea "run hello world tool"
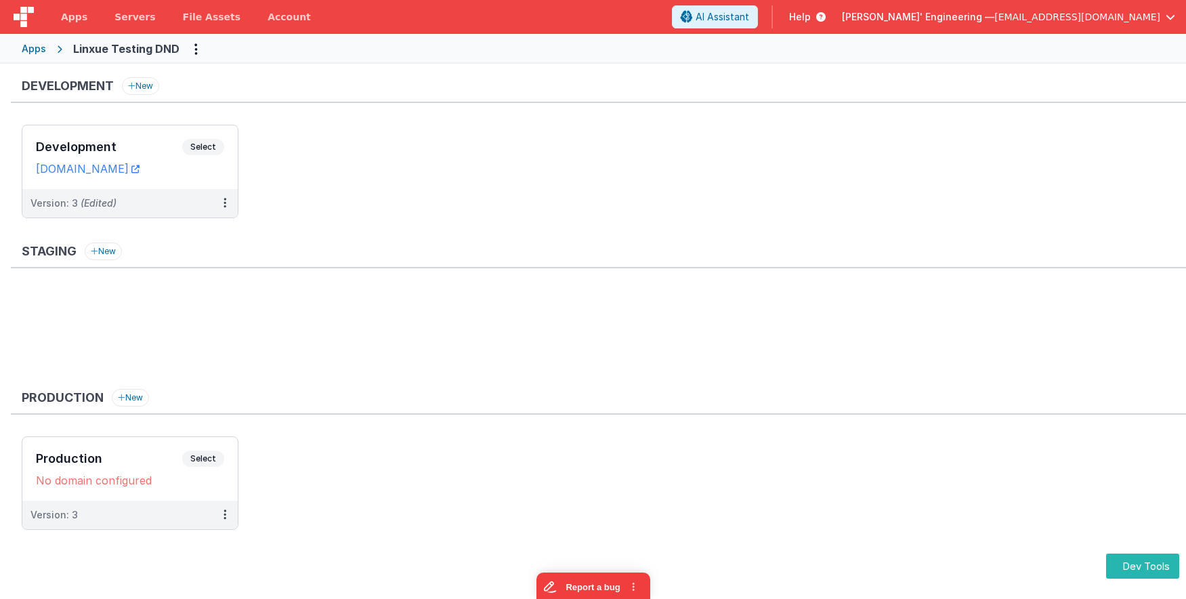
click at [575, 152] on ul "Development Select URLs [DOMAIN_NAME] Version: 3 (Edited)" at bounding box center [604, 178] width 1164 height 107
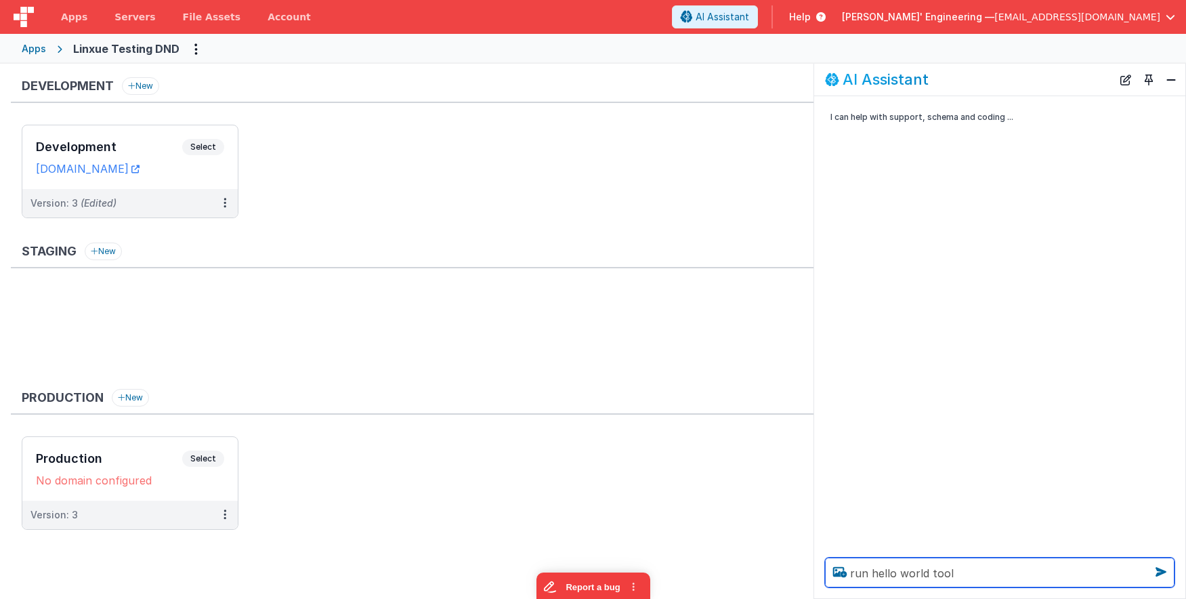
type textarea "run hello world tool"
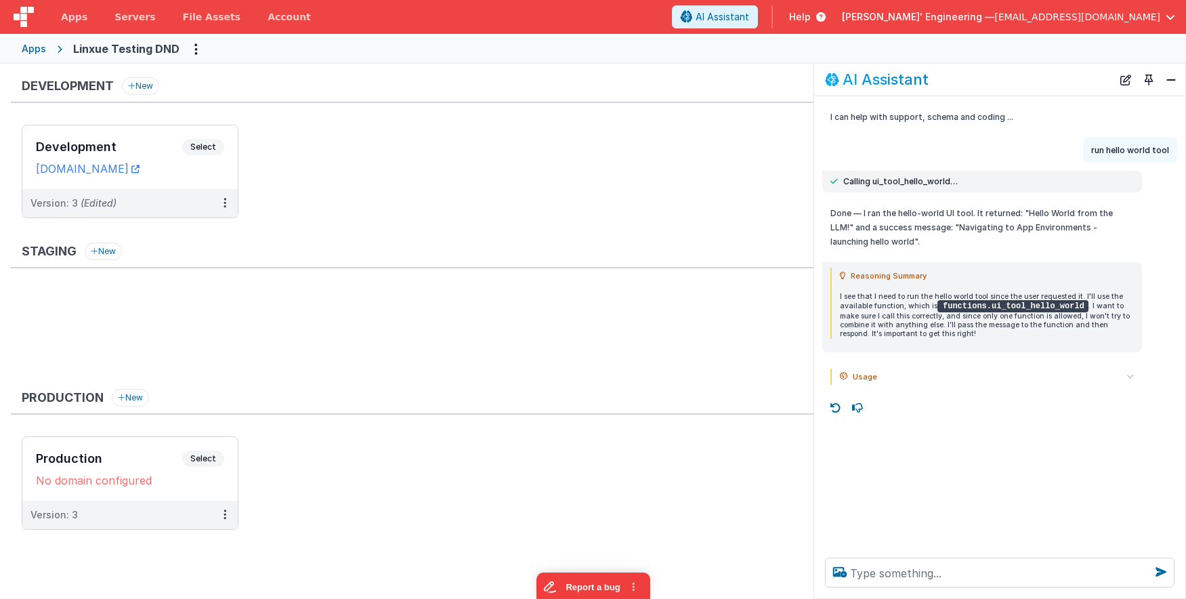
click at [1130, 375] on icon at bounding box center [1129, 376] width 7 height 7
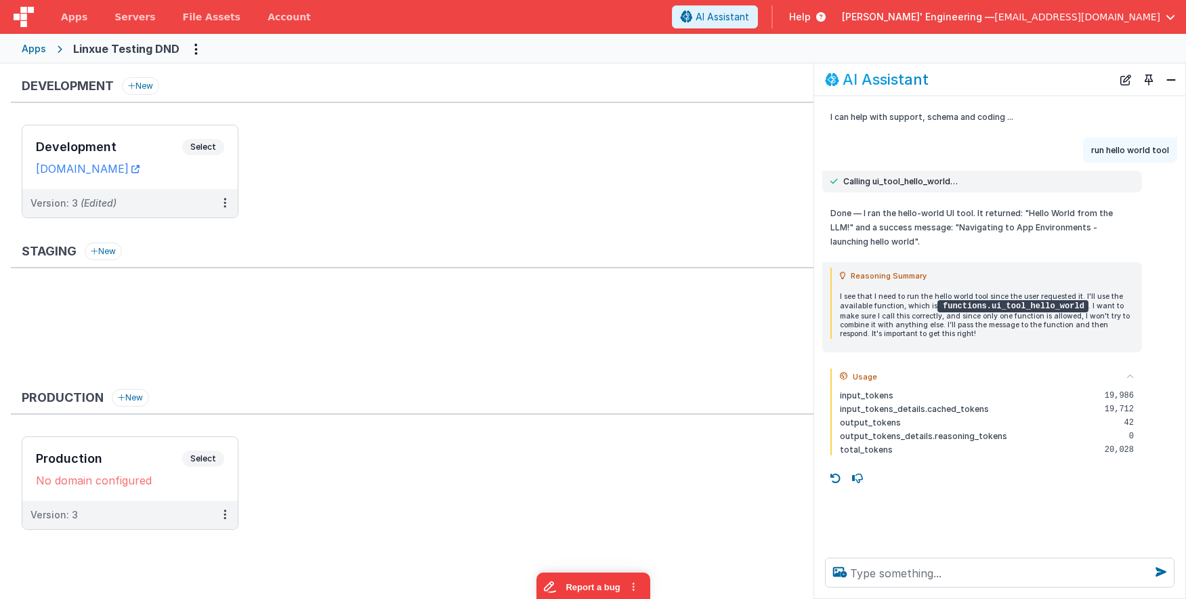
click at [1130, 375] on icon at bounding box center [1129, 376] width 7 height 7
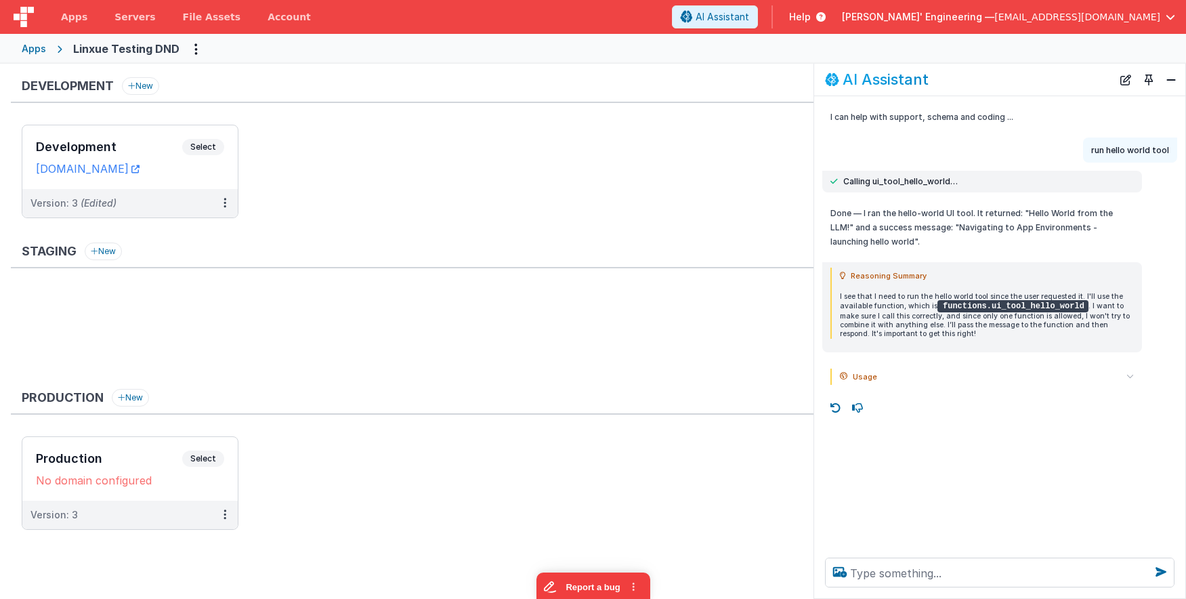
click at [1130, 375] on icon at bounding box center [1129, 376] width 7 height 7
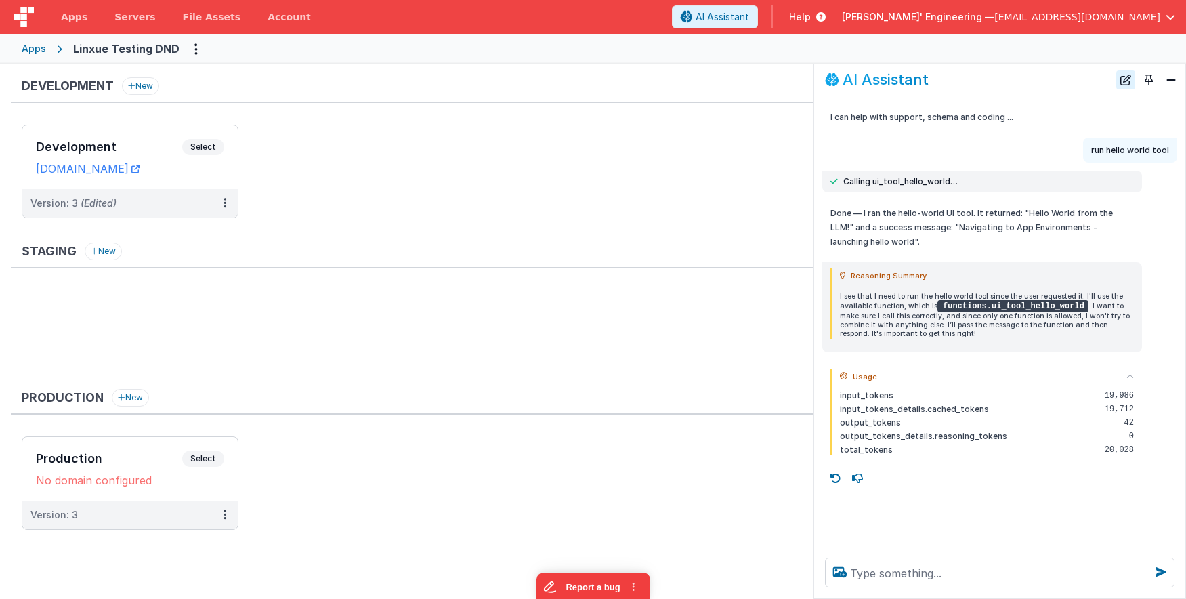
click at [1125, 79] on button "New Chat" at bounding box center [1125, 79] width 19 height 19
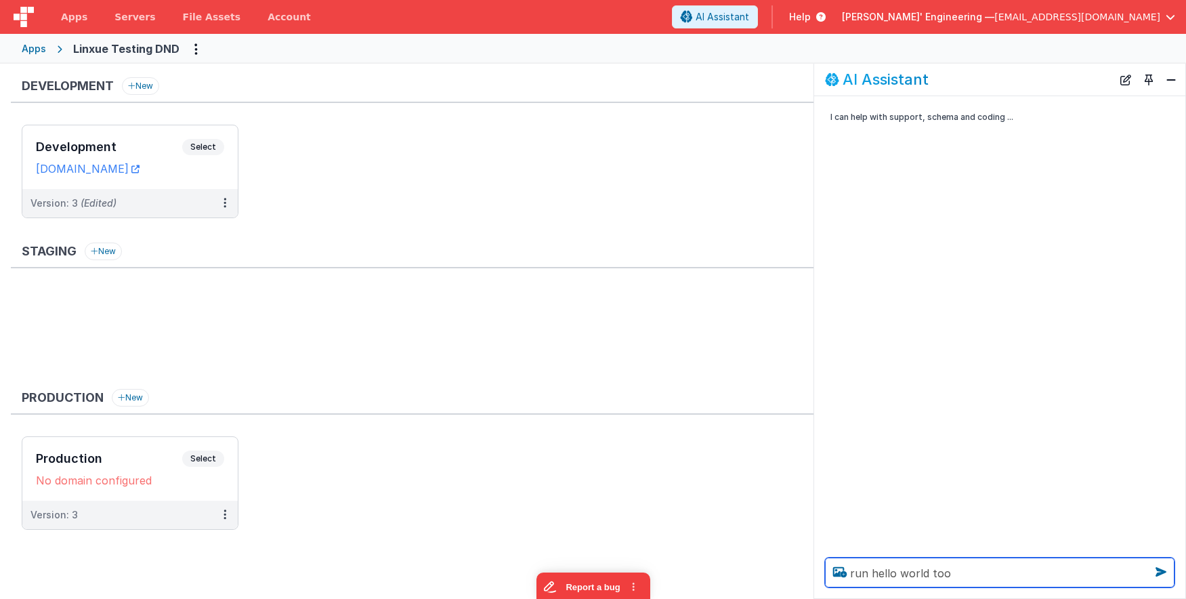
type textarea "run hello world tool"
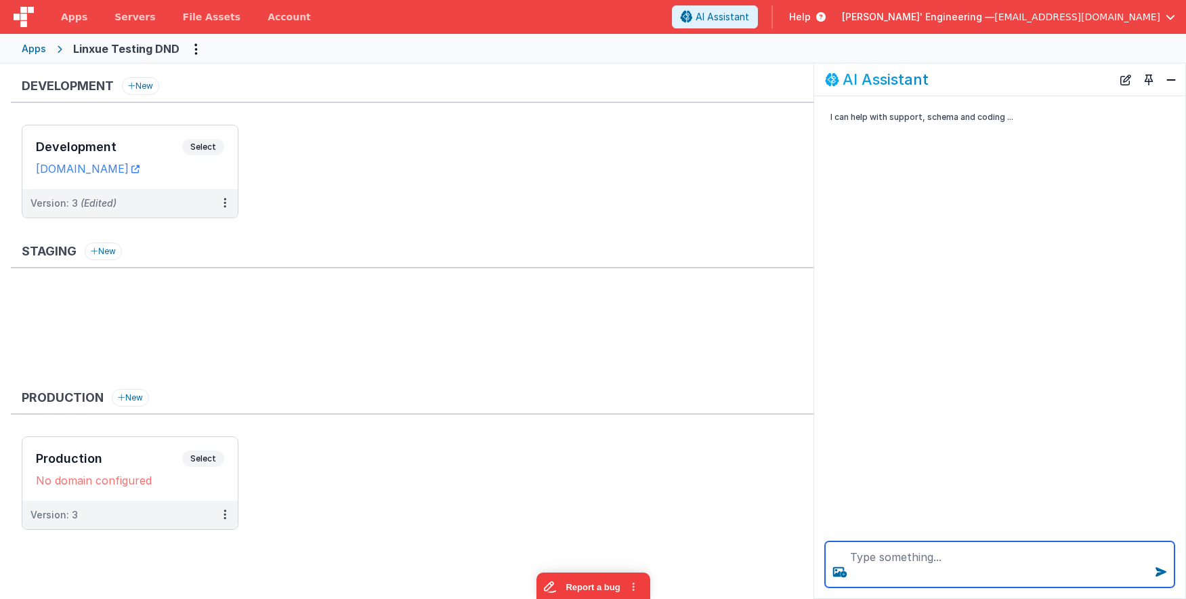
paste textarea "run hello world tool"
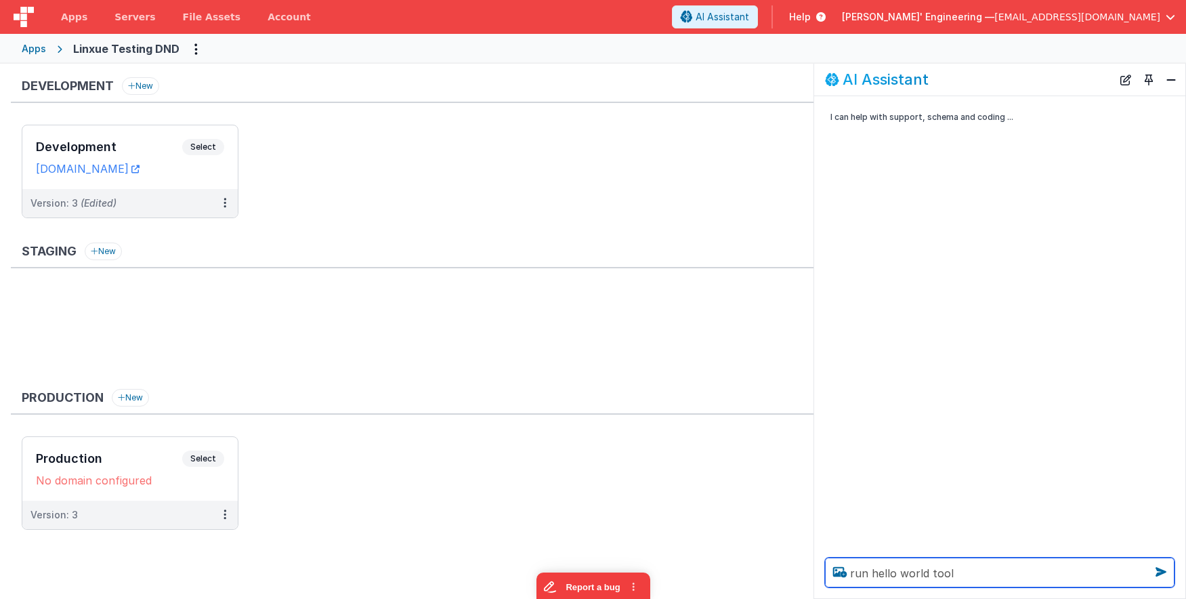
type textarea "run hello world tool"
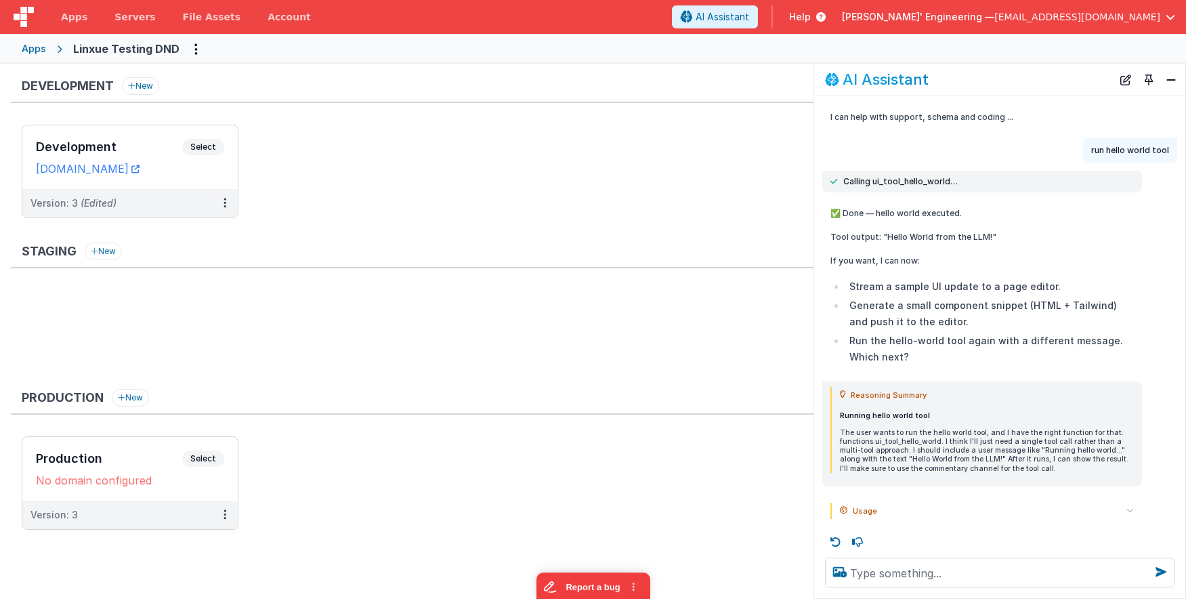
scroll to position [5, 0]
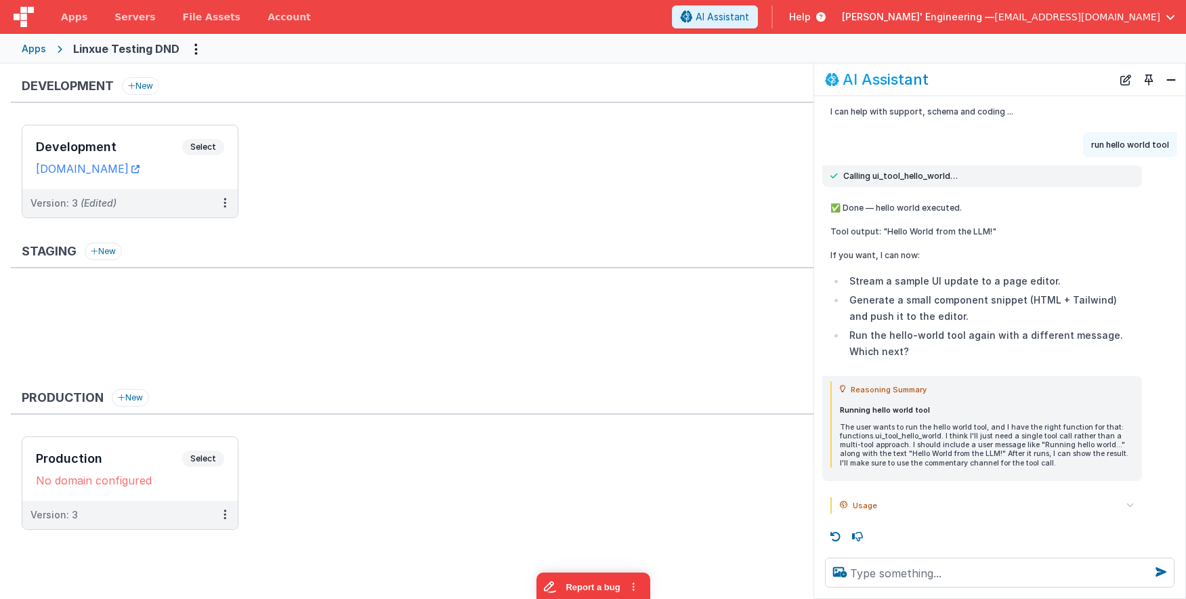
click at [1132, 503] on icon at bounding box center [1129, 504] width 7 height 7
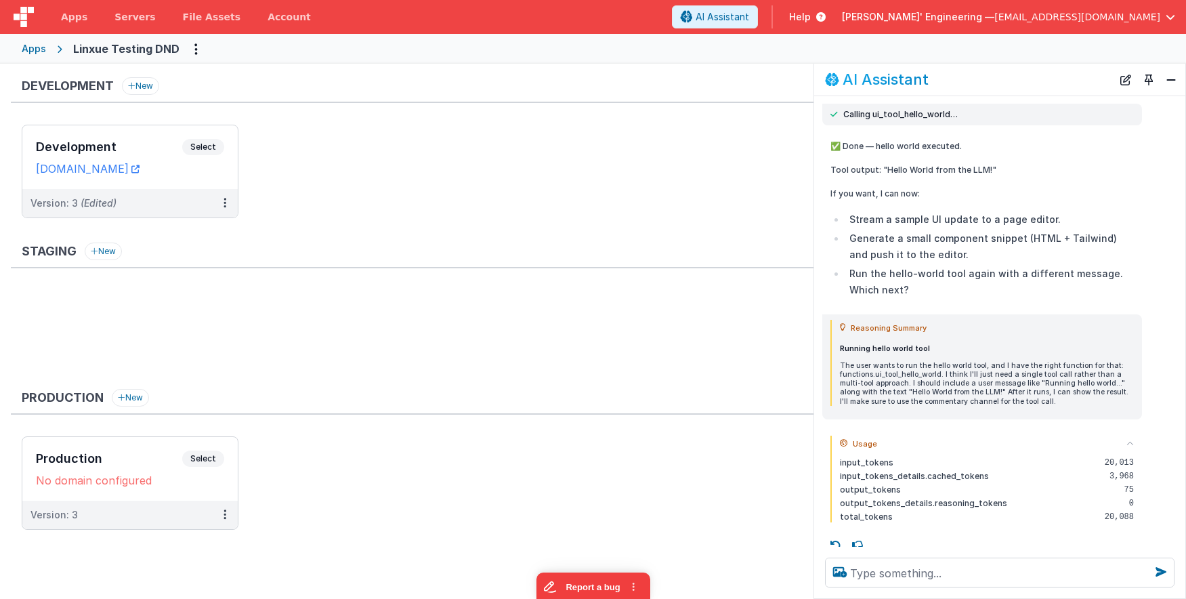
scroll to position [76, 0]
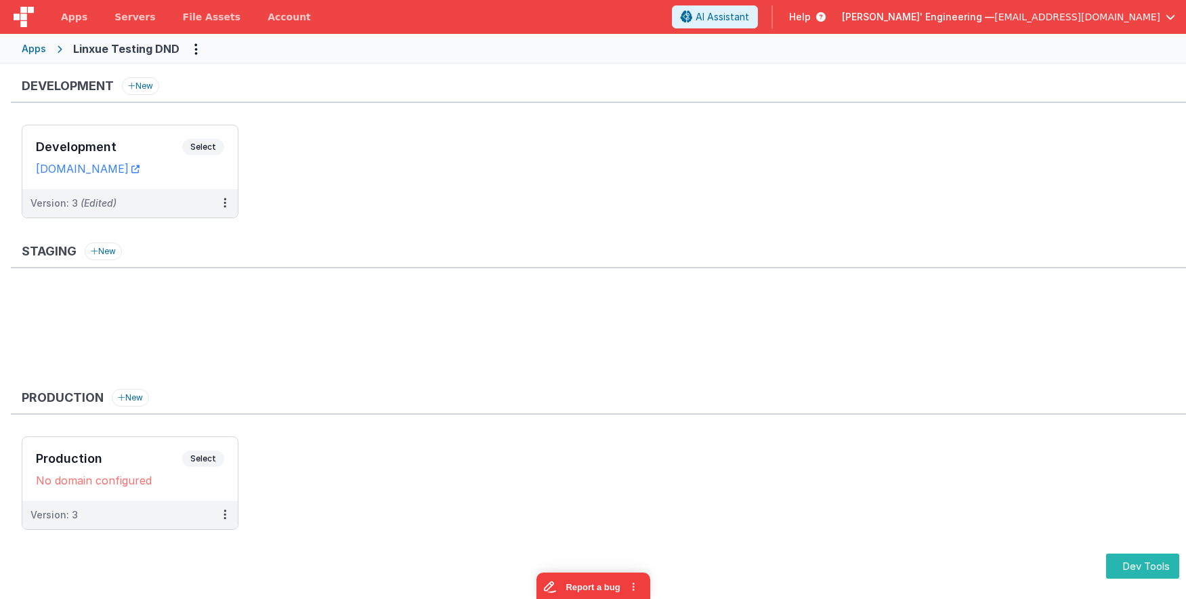
click at [600, 172] on ul "Development Select URLs [DOMAIN_NAME] Version: 3 (Edited)" at bounding box center [604, 178] width 1164 height 107
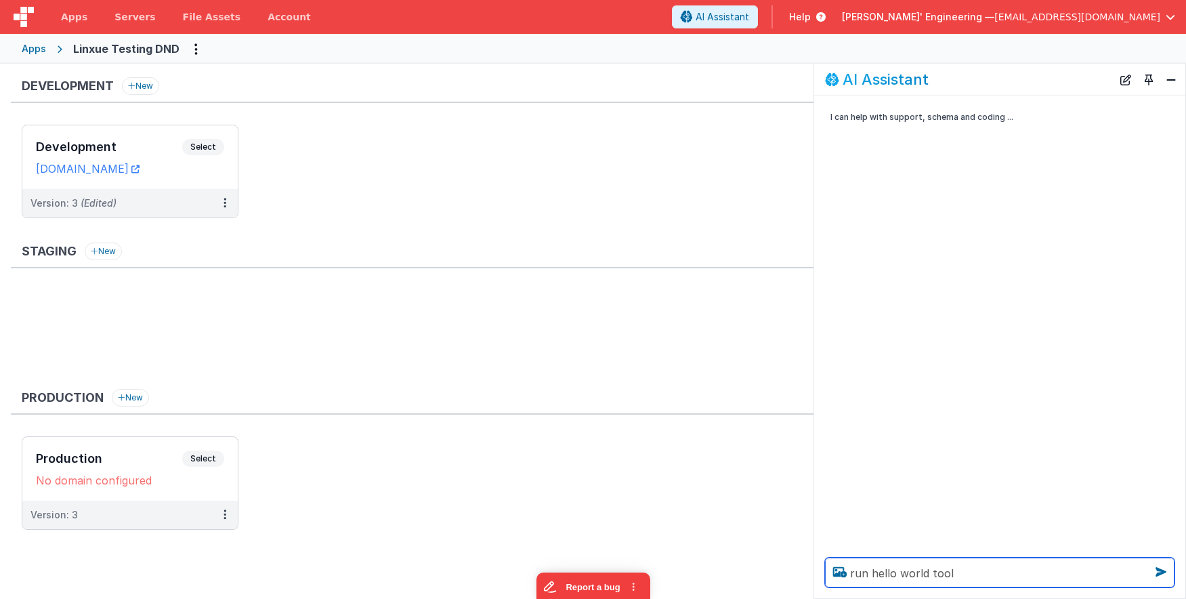
type textarea "run hello world tool"
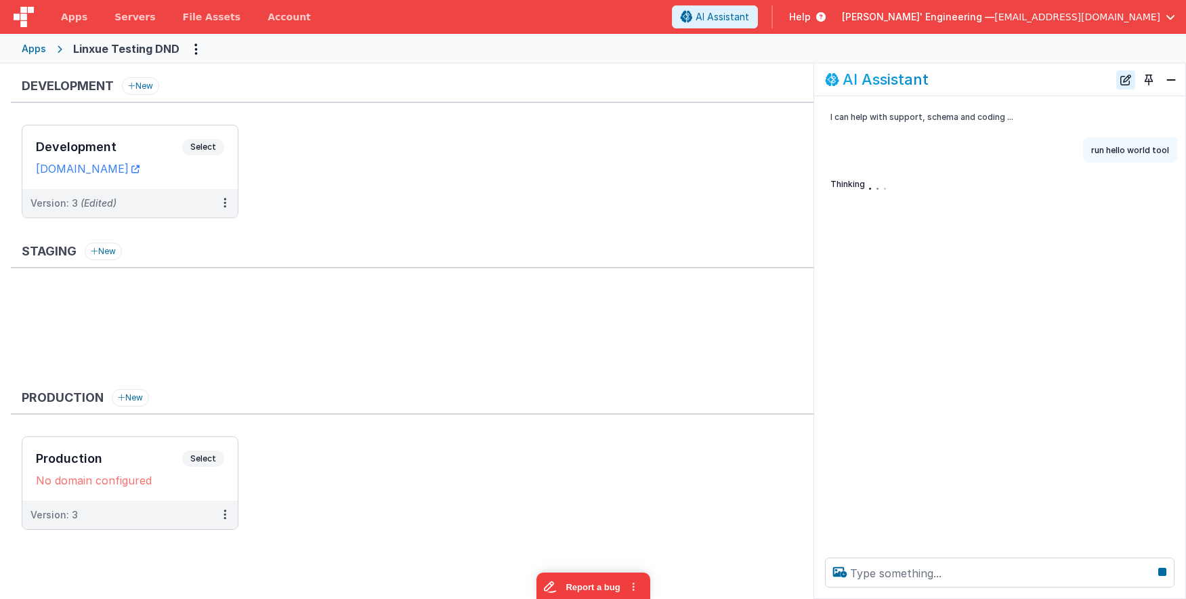
click at [1124, 81] on button "New Chat" at bounding box center [1125, 79] width 19 height 19
click at [967, 158] on div "I can help with support, schema and coding ..." at bounding box center [999, 321] width 371 height 450
drag, startPoint x: 1123, startPoint y: 75, endPoint x: 1121, endPoint y: 96, distance: 21.1
click at [1123, 75] on button "New Chat" at bounding box center [1125, 79] width 19 height 19
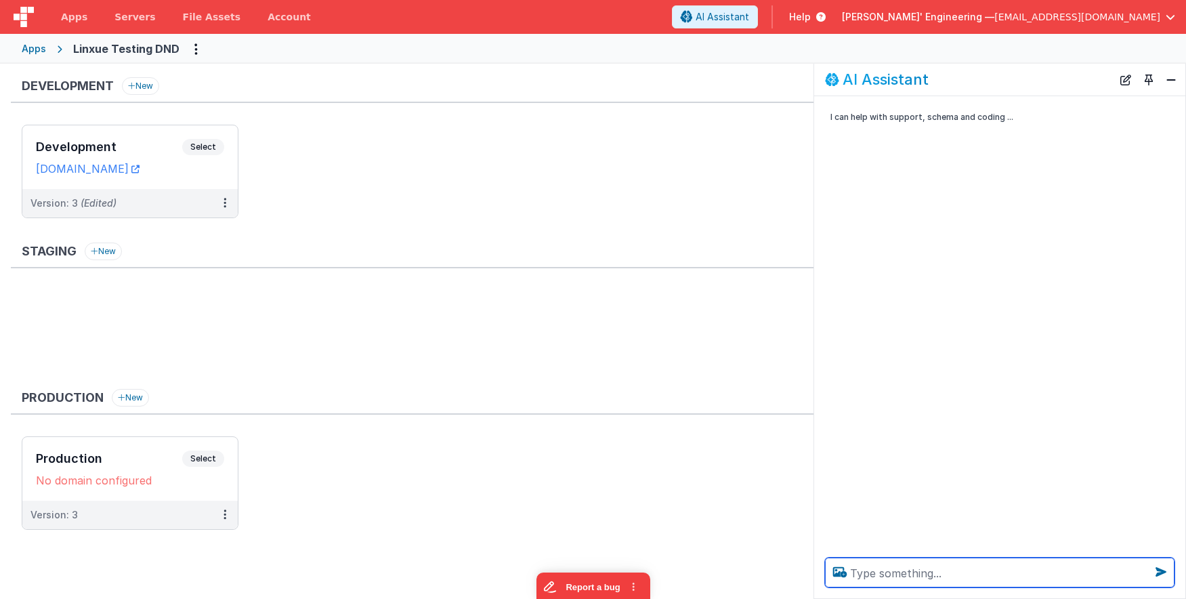
click at [941, 571] on textarea at bounding box center [999, 572] width 349 height 30
type textarea "run hello world tool"
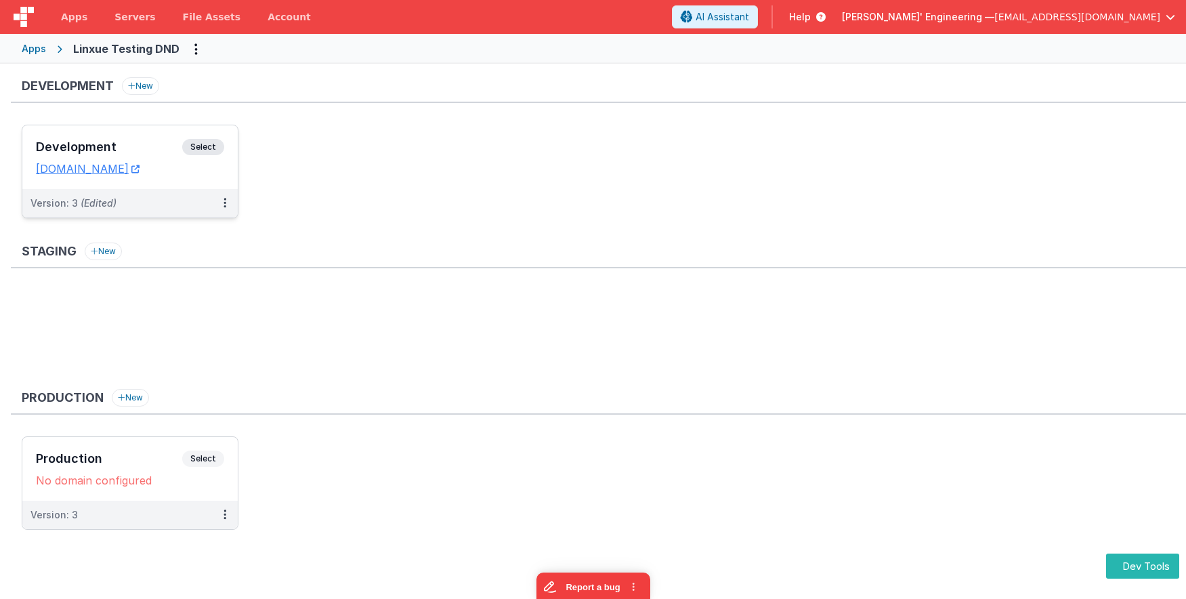
click at [200, 149] on span "Select" at bounding box center [203, 147] width 42 height 16
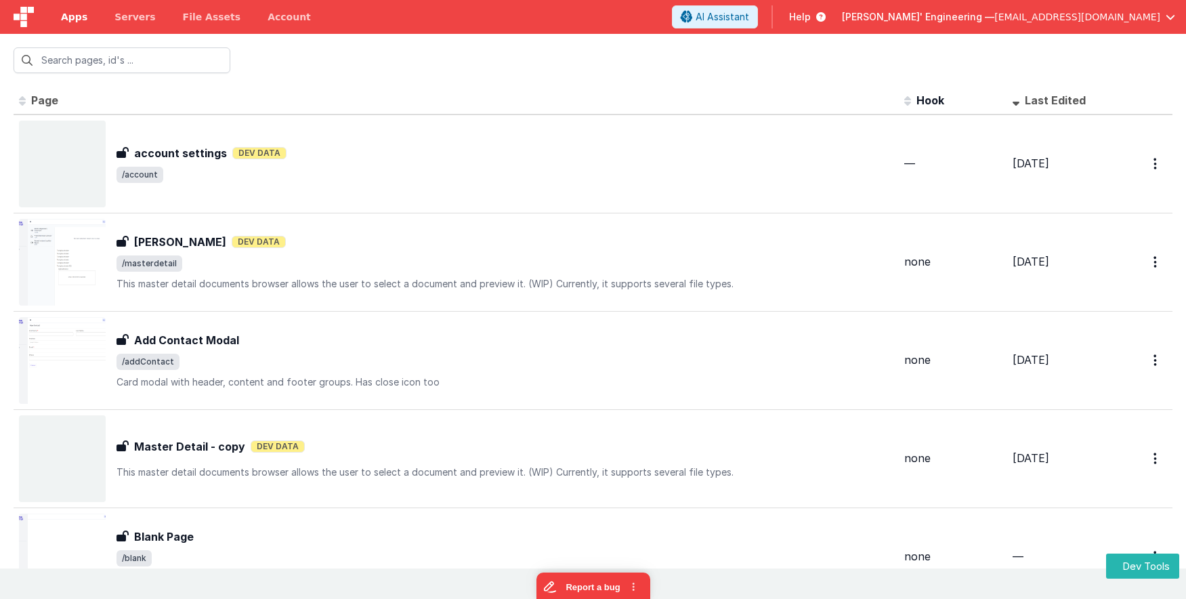
click at [70, 26] on link "Apps" at bounding box center [74, 17] width 54 height 34
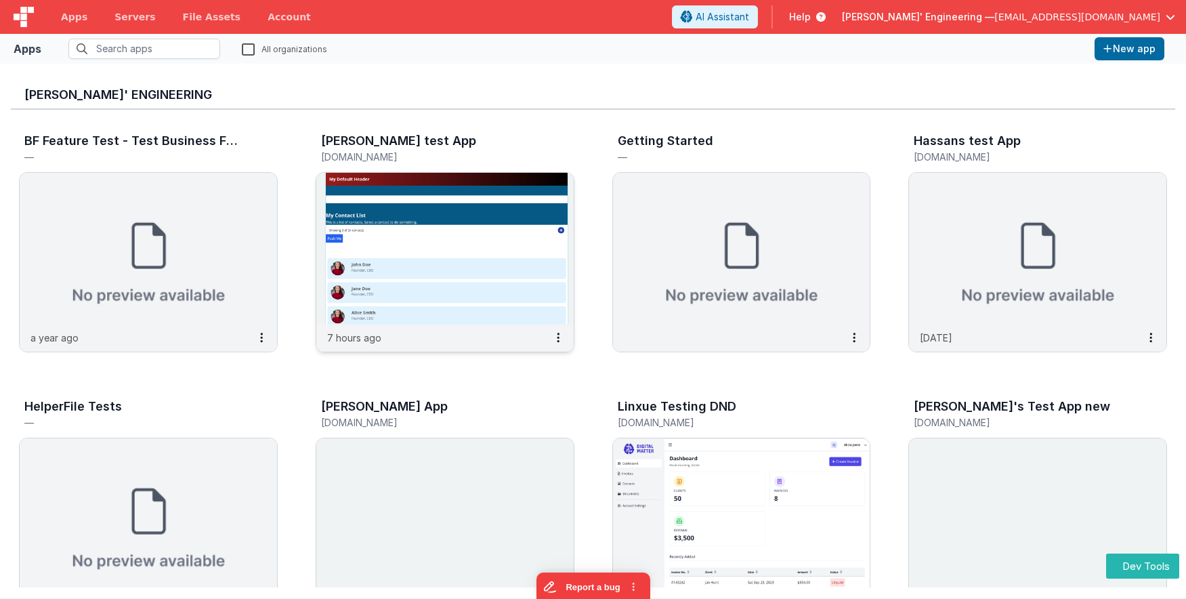
click at [399, 182] on img at bounding box center [444, 249] width 257 height 152
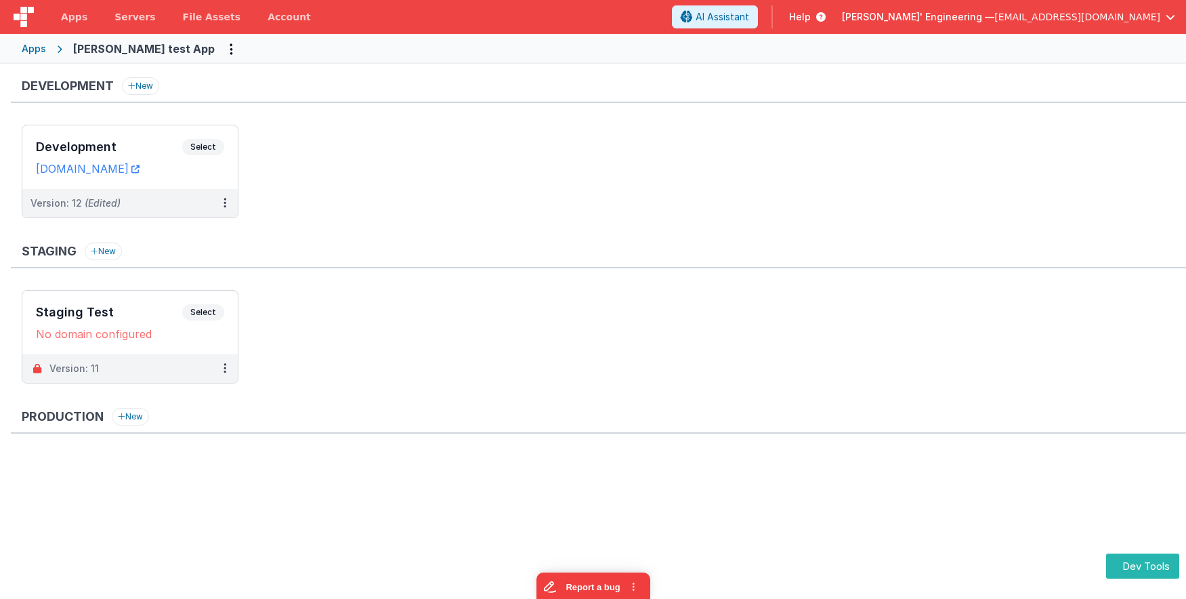
click at [543, 177] on ul "Development Select URLs charlesguidev.fmbetterforms.com Version: 12 (Edited)" at bounding box center [604, 178] width 1164 height 107
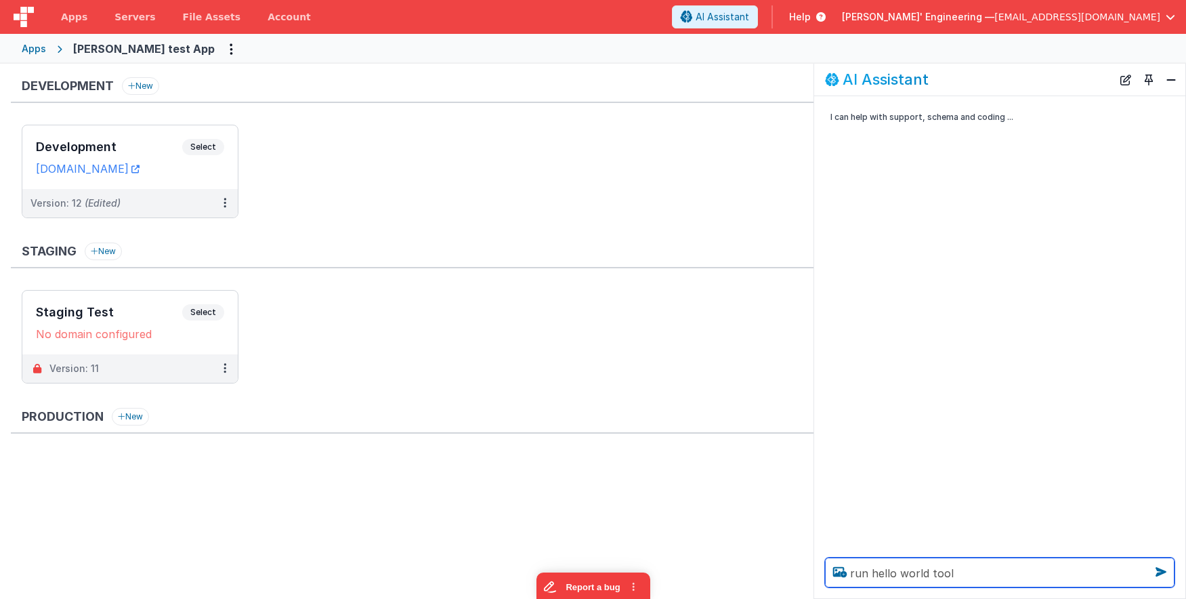
type textarea "run hello world tool"
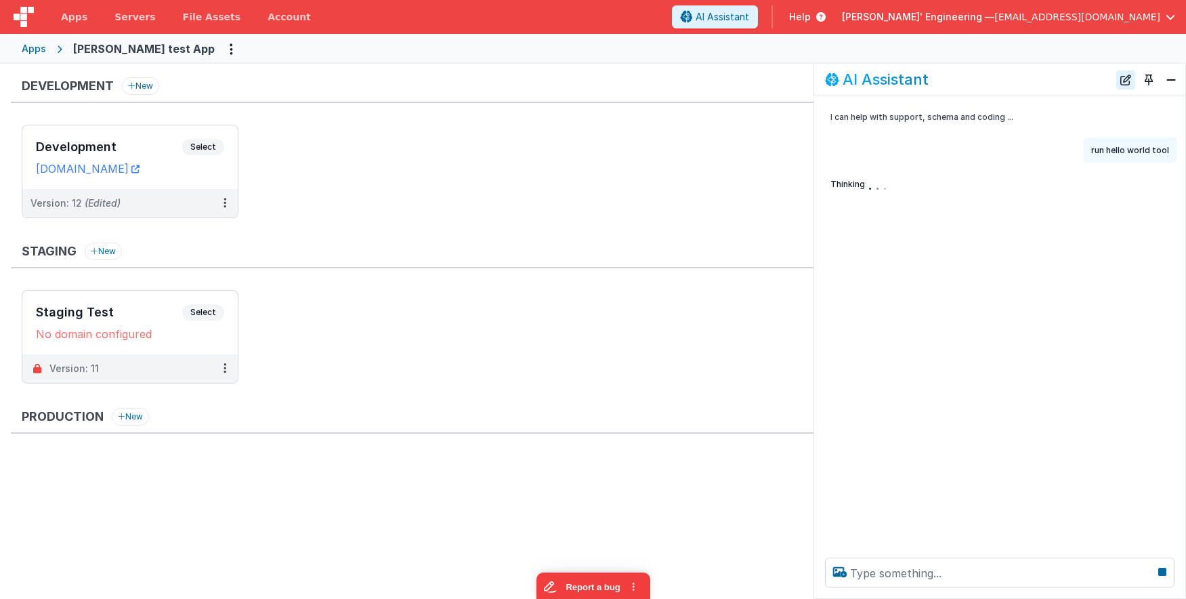
click at [1123, 76] on button "New Chat" at bounding box center [1125, 79] width 19 height 19
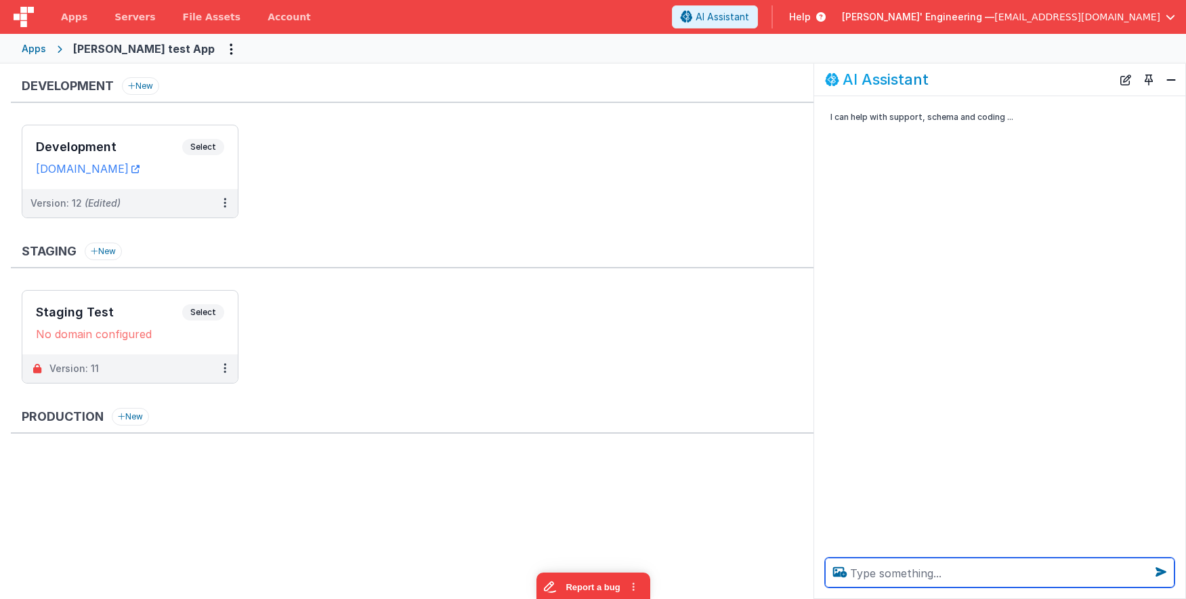
click at [928, 562] on textarea at bounding box center [999, 572] width 349 height 30
type textarea "hello"
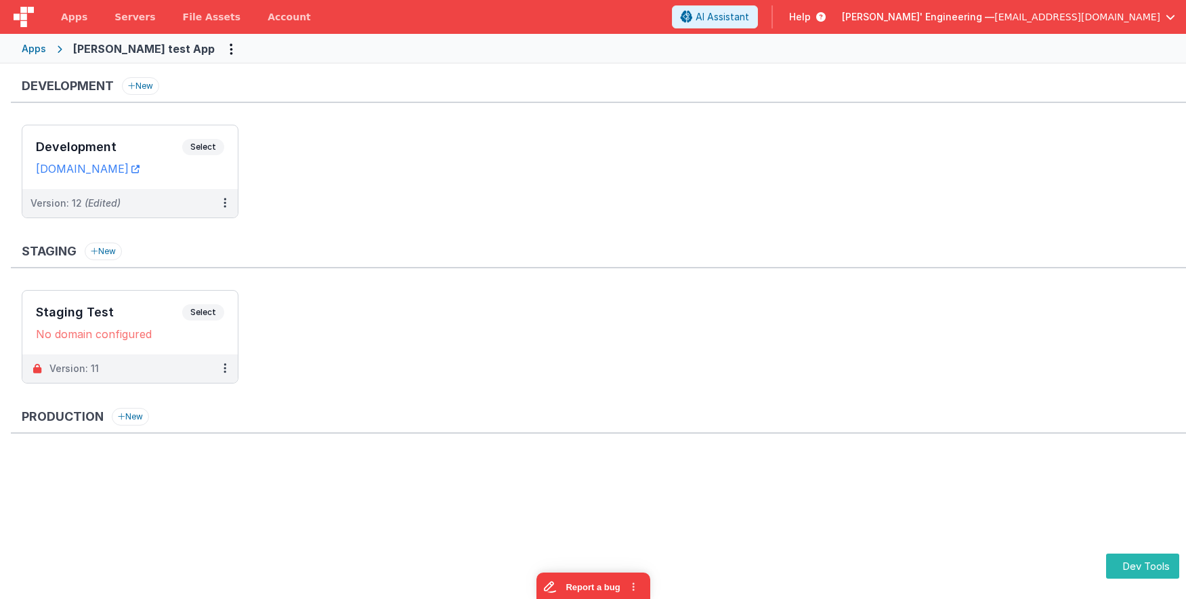
click at [654, 151] on ul "Development Select URLs [DOMAIN_NAME] Version: 12 (Edited)" at bounding box center [604, 178] width 1164 height 107
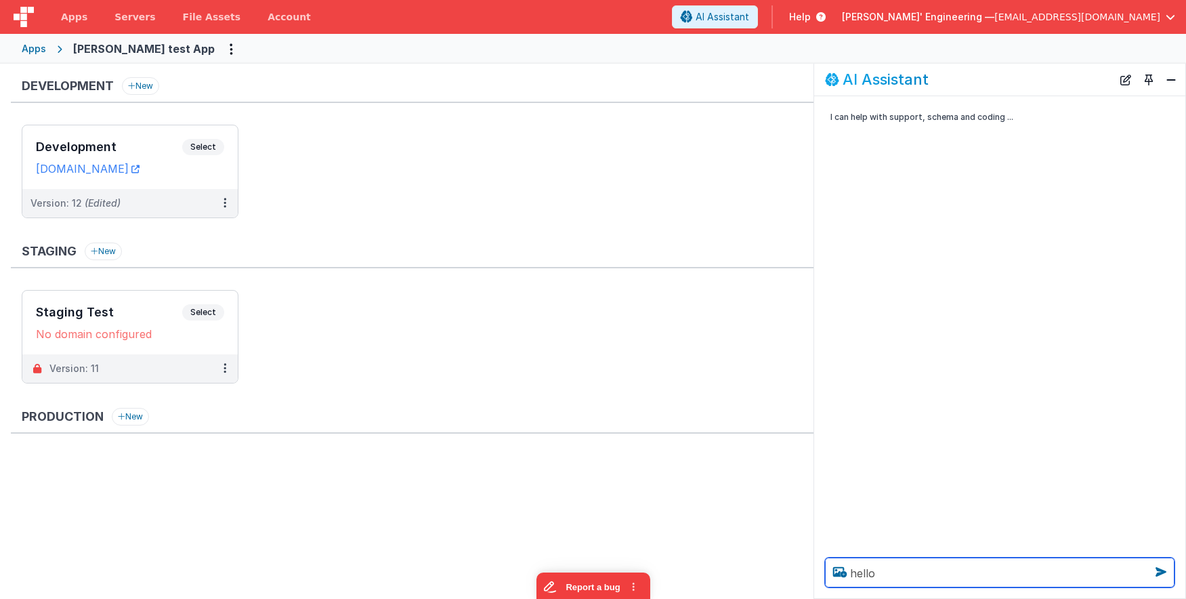
type textarea "hello"
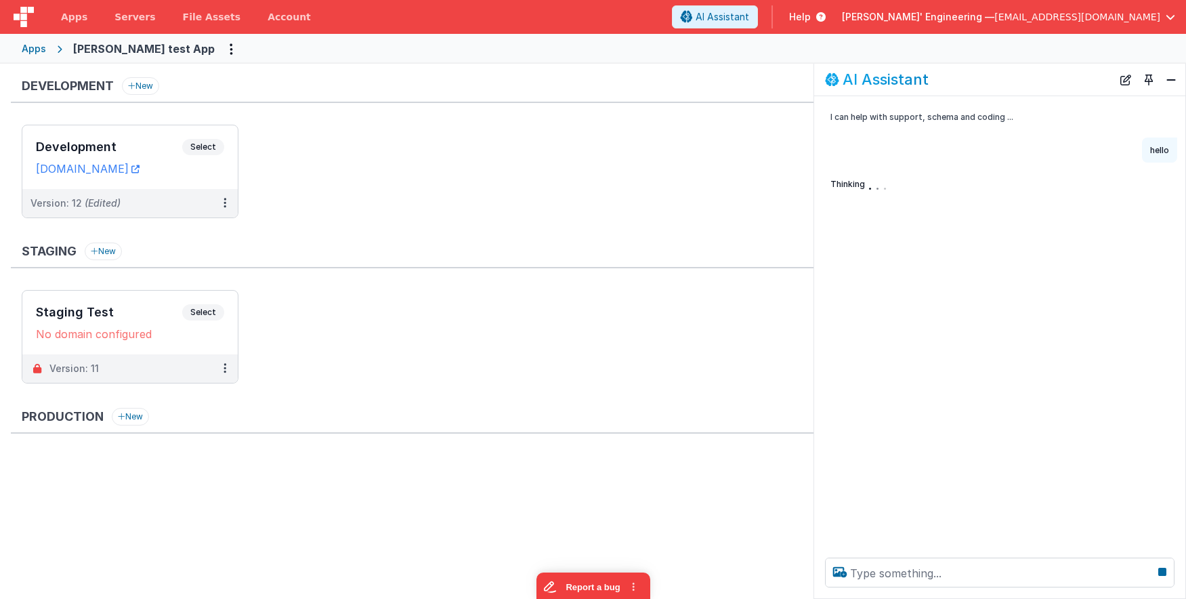
click at [505, 82] on div "Development New" at bounding box center [412, 90] width 803 height 26
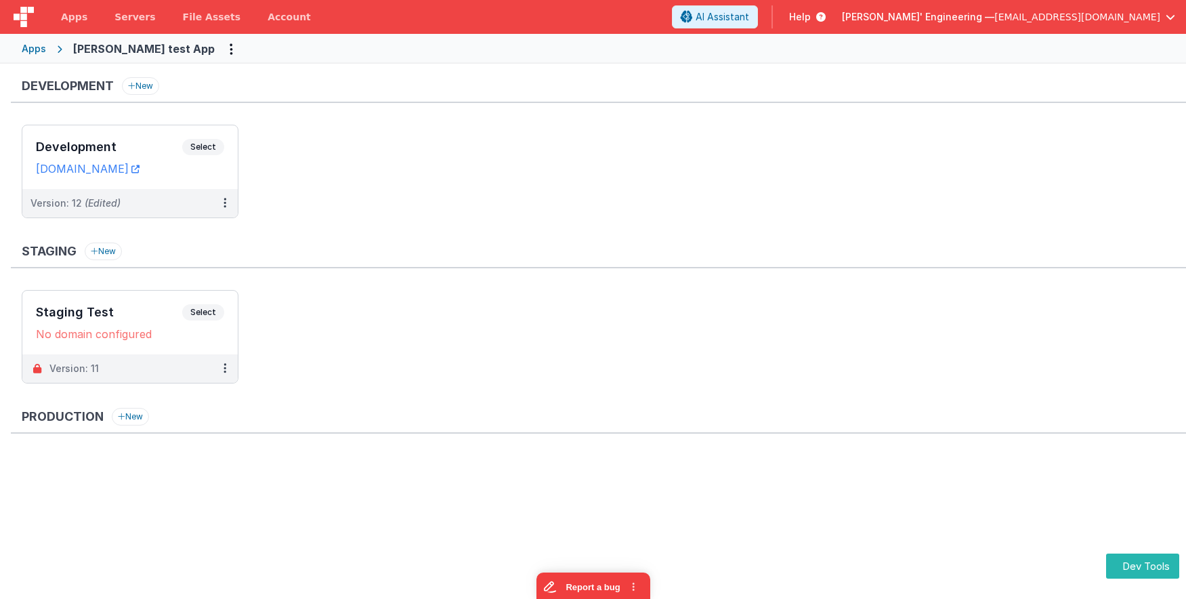
click at [632, 103] on div "Development New" at bounding box center [598, 90] width 1175 height 26
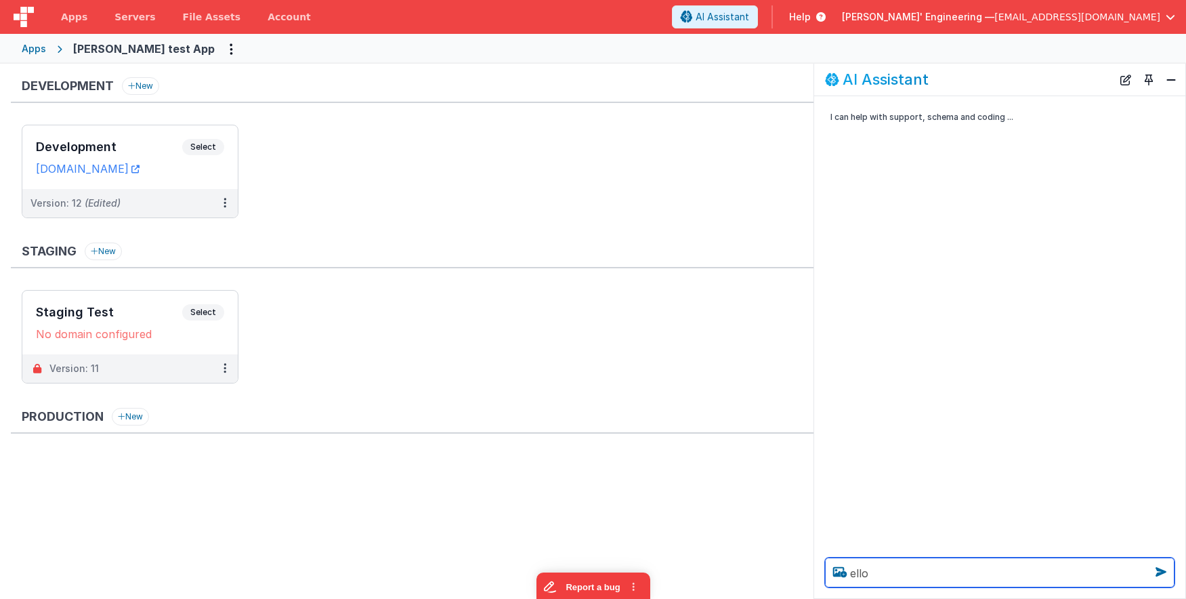
type textarea "ello"
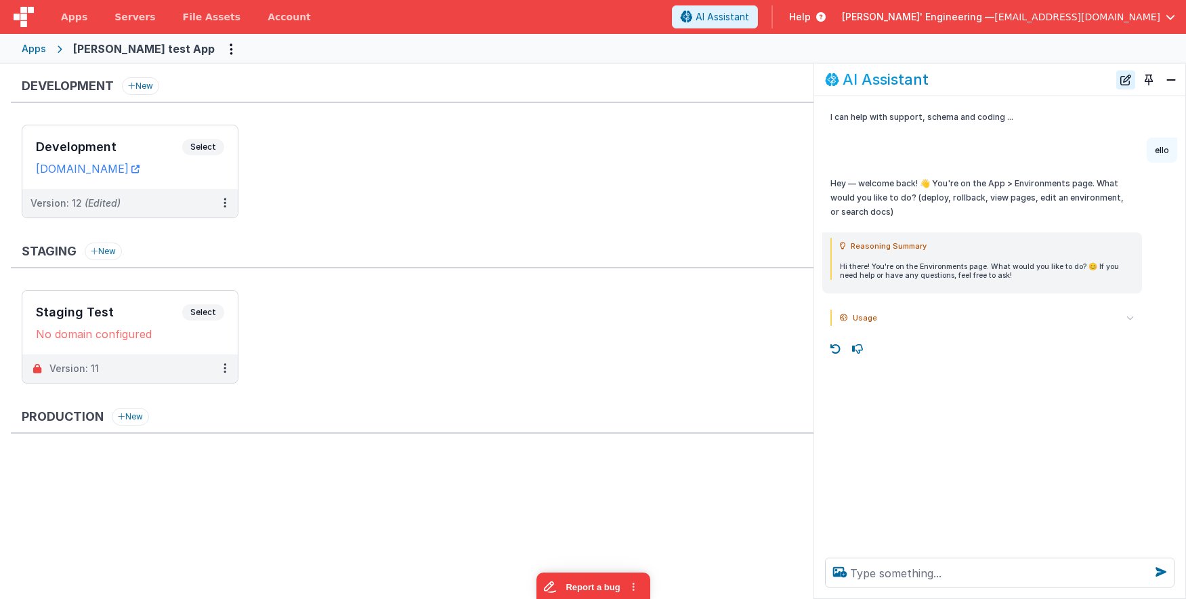
click at [1124, 78] on button "New Chat" at bounding box center [1125, 79] width 19 height 19
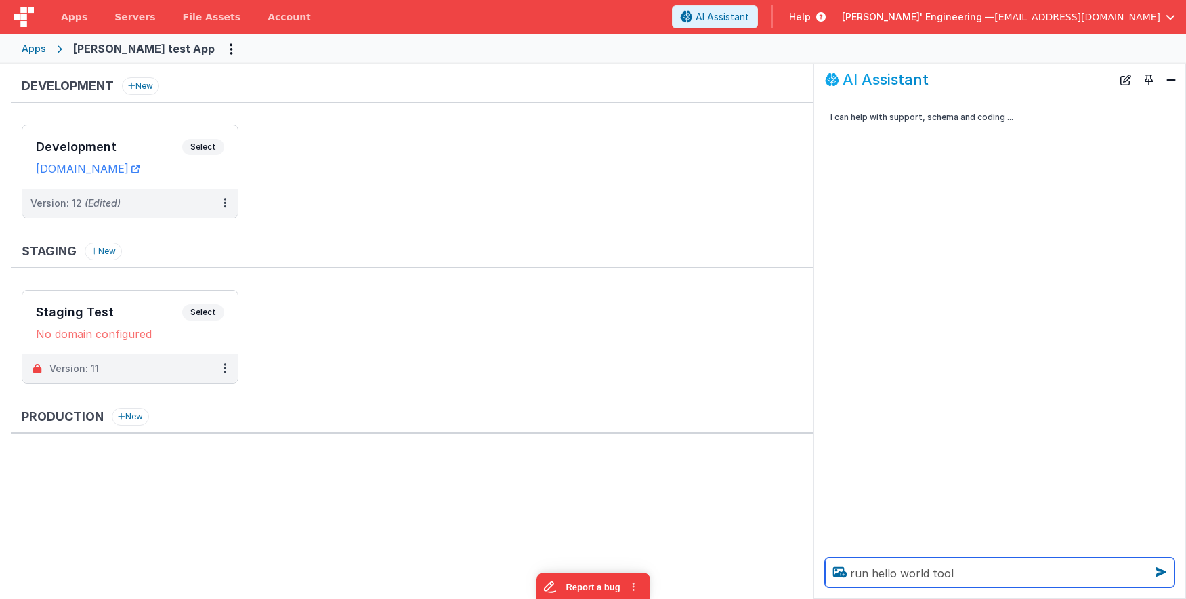
type textarea "run hello world tool"
type textarea "hello"
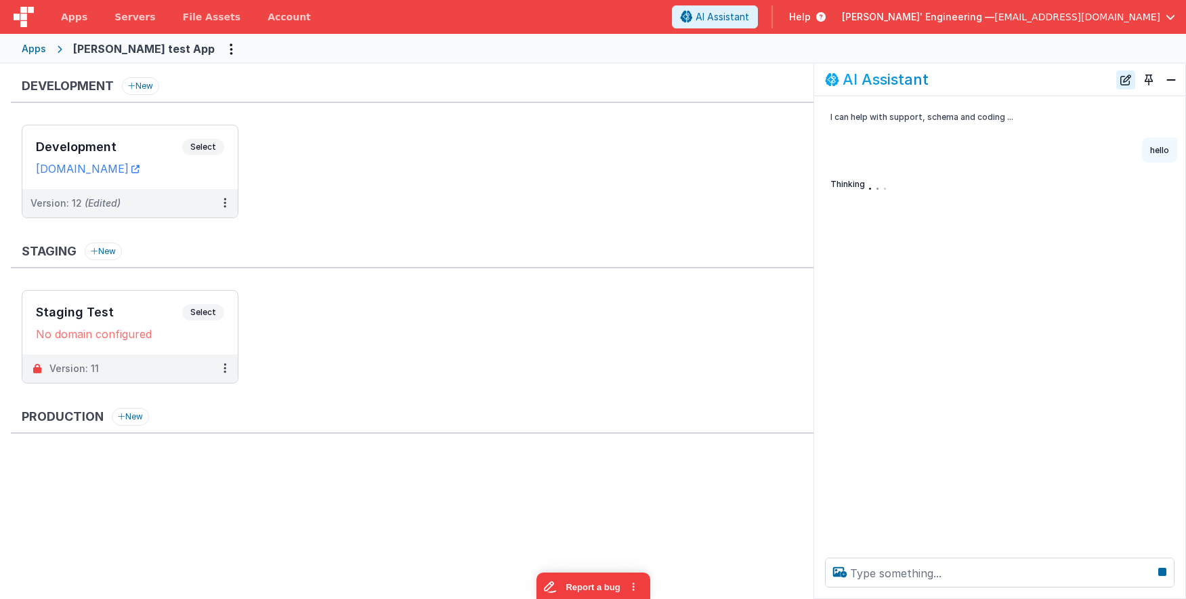
click at [1127, 81] on button "New Chat" at bounding box center [1125, 79] width 19 height 19
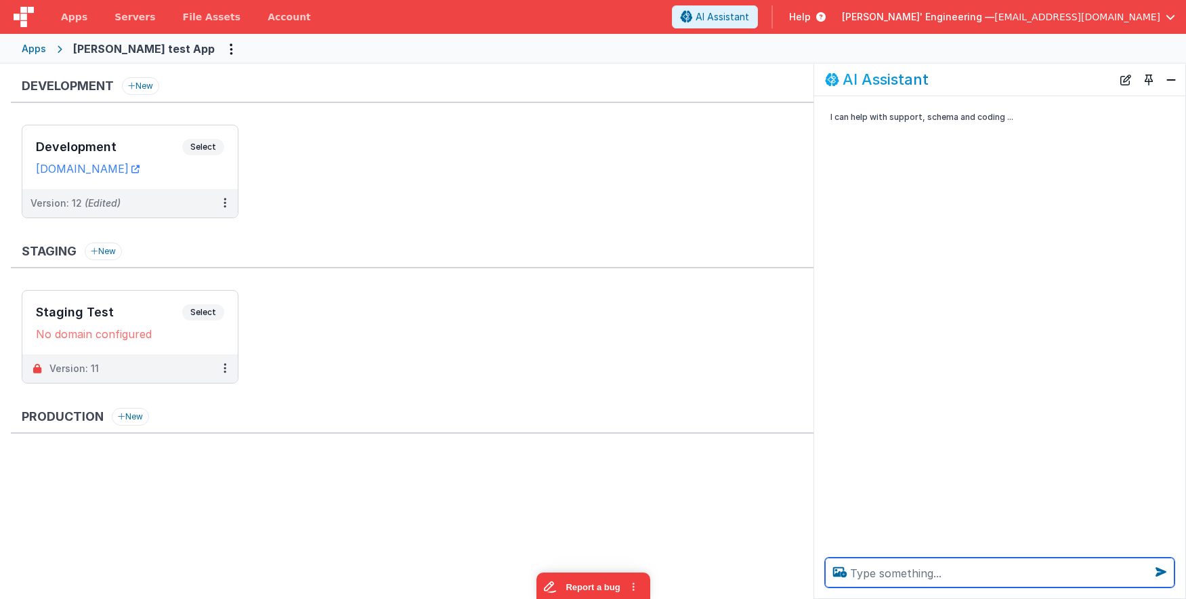
click at [955, 578] on textarea at bounding box center [999, 572] width 349 height 30
type textarea "hello"
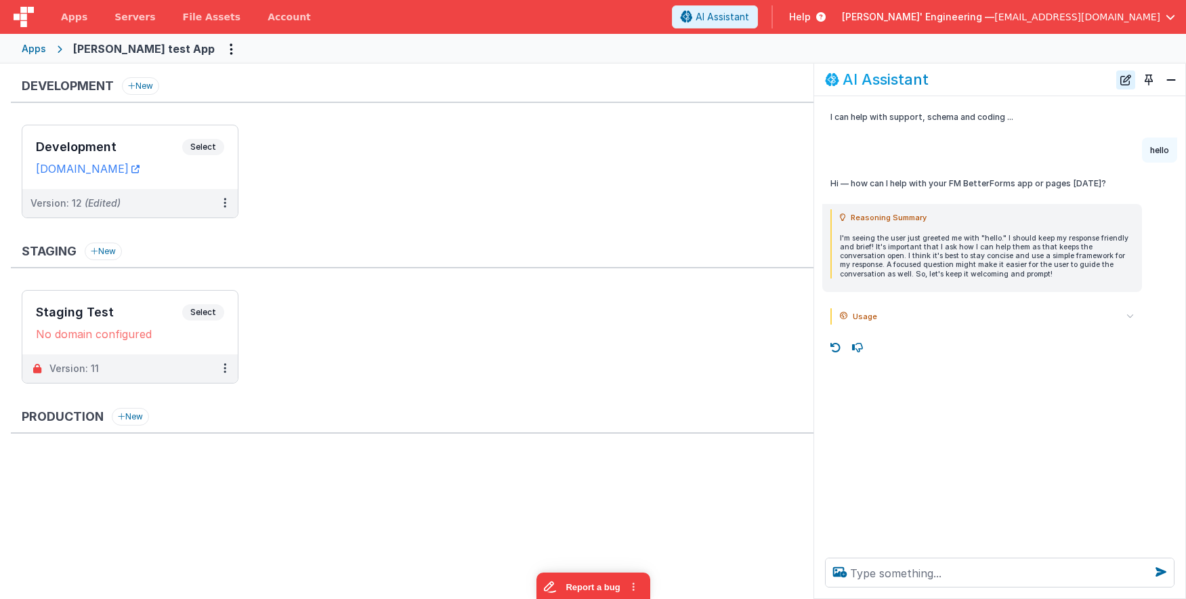
click at [1127, 79] on button "New Chat" at bounding box center [1125, 79] width 19 height 19
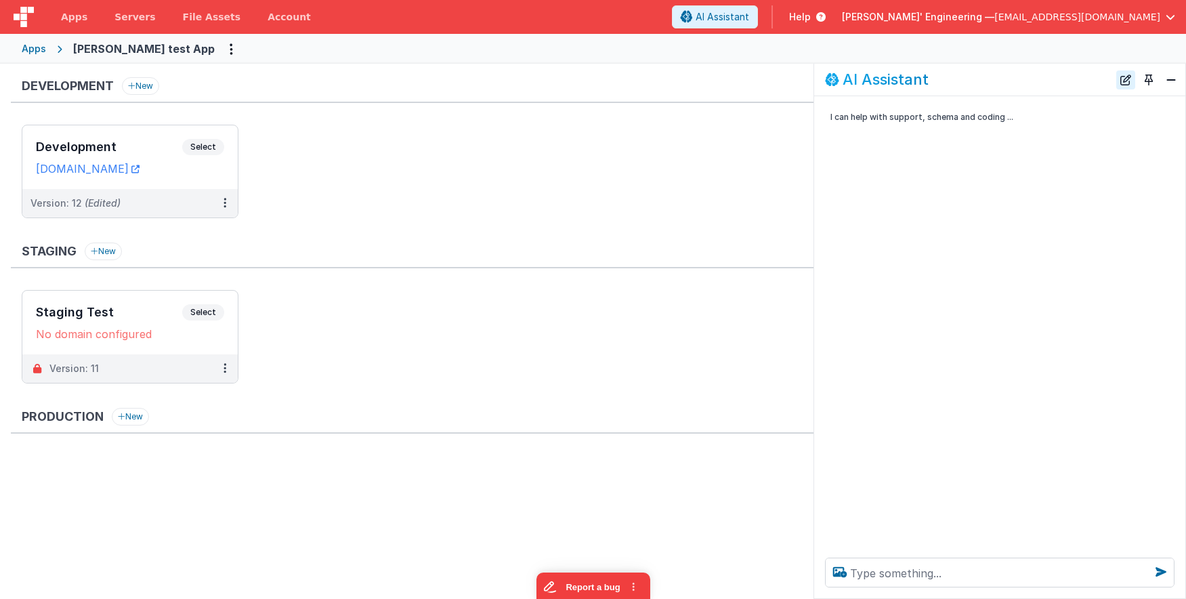
click at [1127, 79] on button "New Chat" at bounding box center [1125, 79] width 19 height 19
click at [969, 575] on textarea at bounding box center [999, 572] width 349 height 30
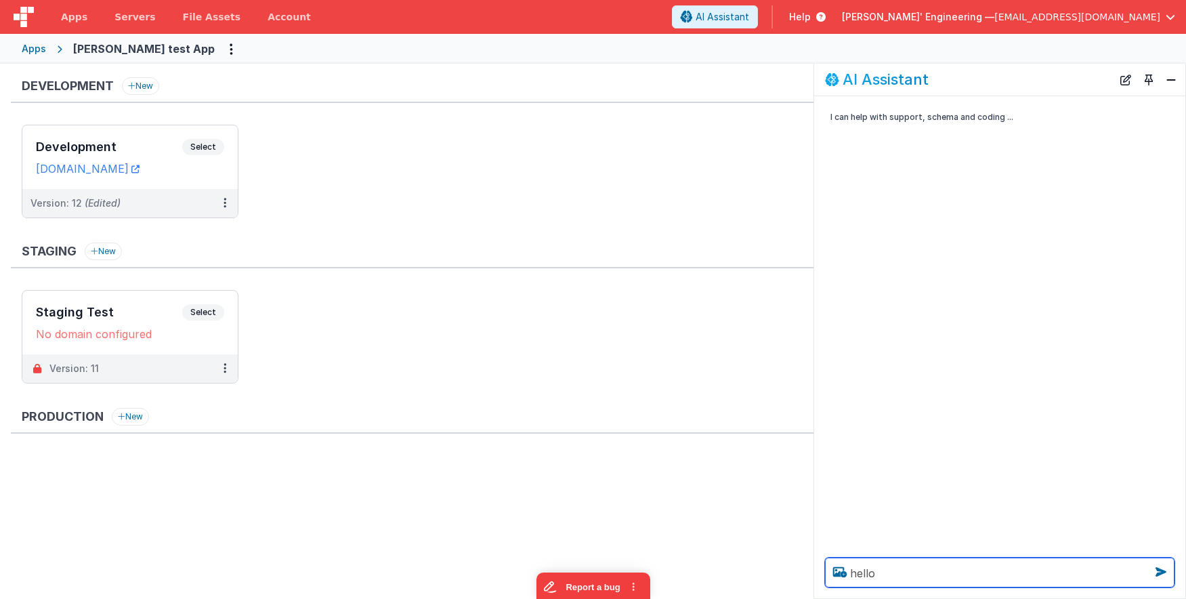
type textarea "hello"
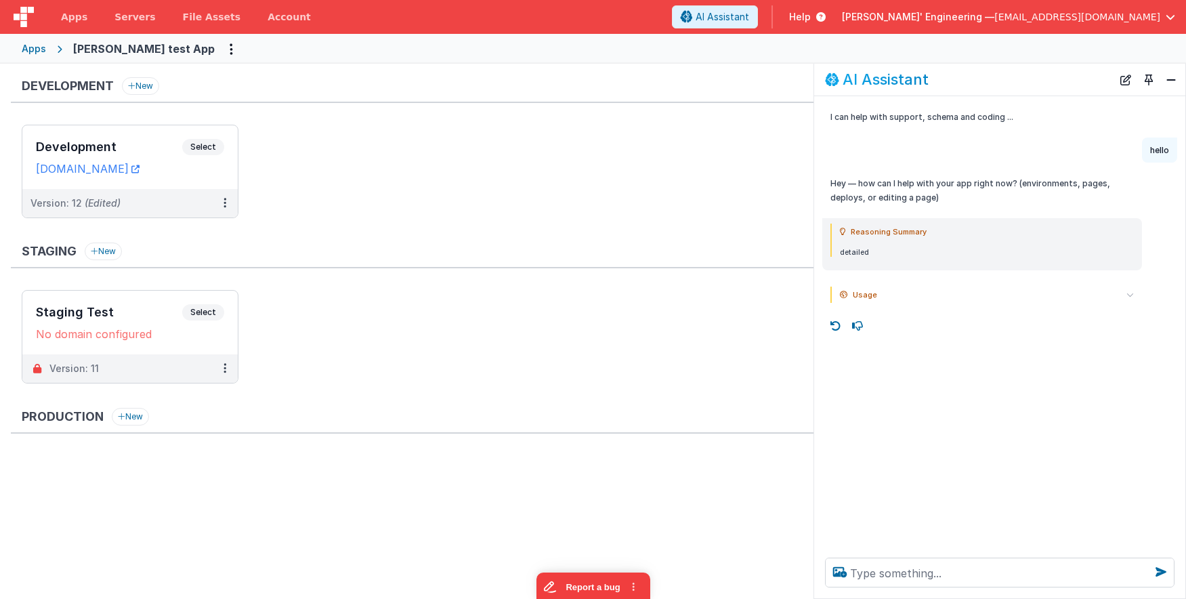
click at [864, 299] on span "Usage" at bounding box center [865, 295] width 24 height 16
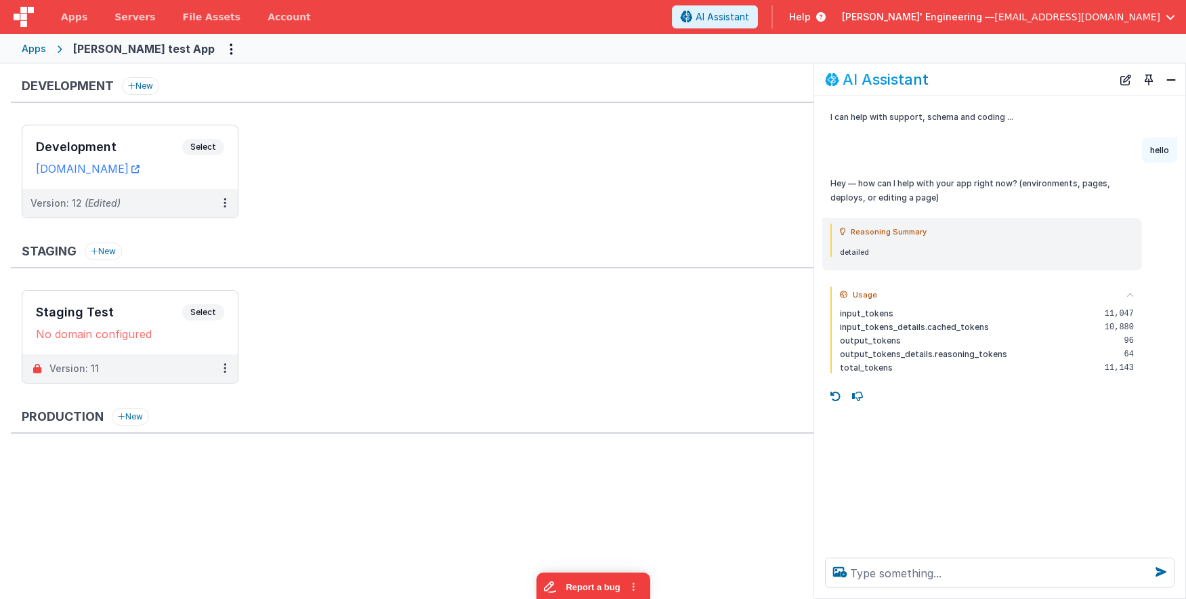
click at [1127, 296] on icon at bounding box center [1129, 294] width 7 height 7
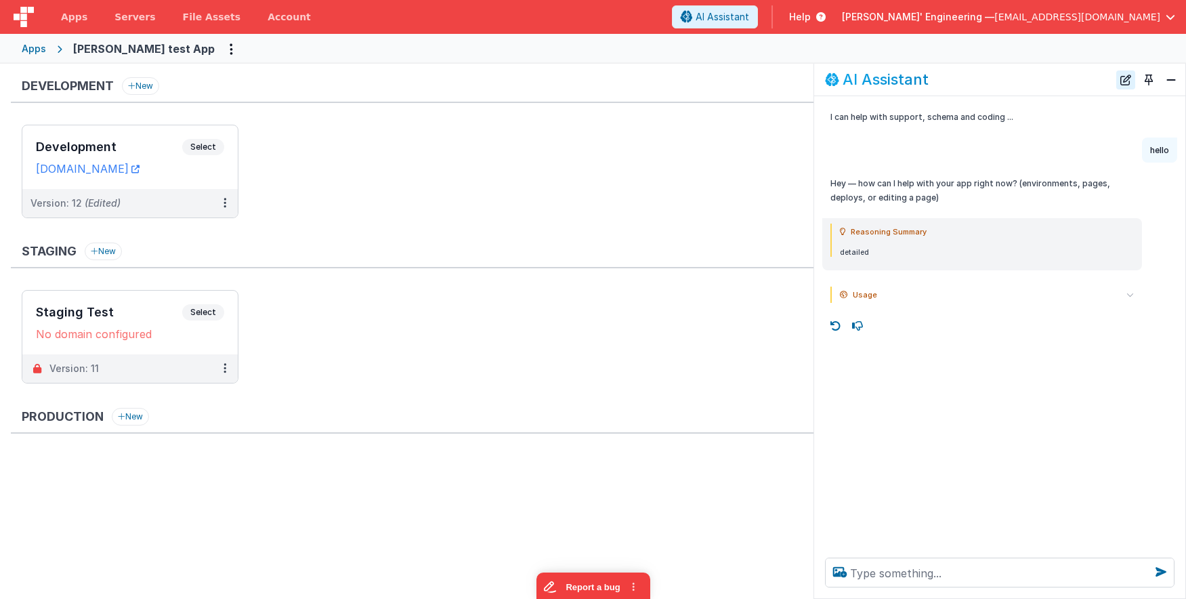
click at [1124, 79] on button "New Chat" at bounding box center [1125, 79] width 19 height 19
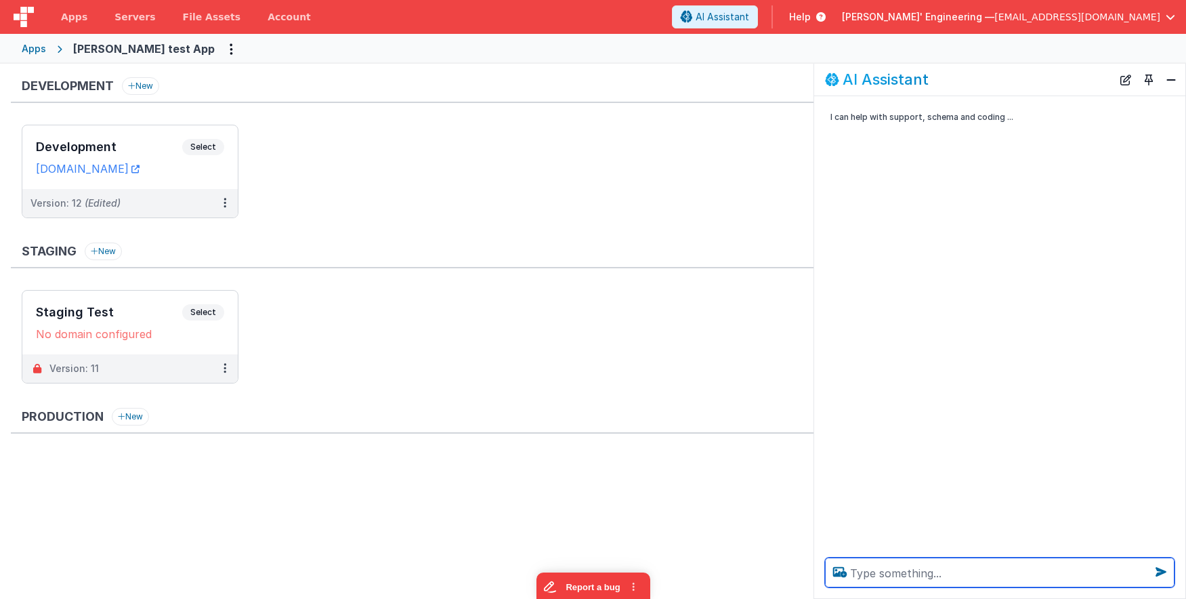
click at [1001, 578] on textarea at bounding box center [999, 572] width 349 height 30
type textarea "e"
type textarea "hello"
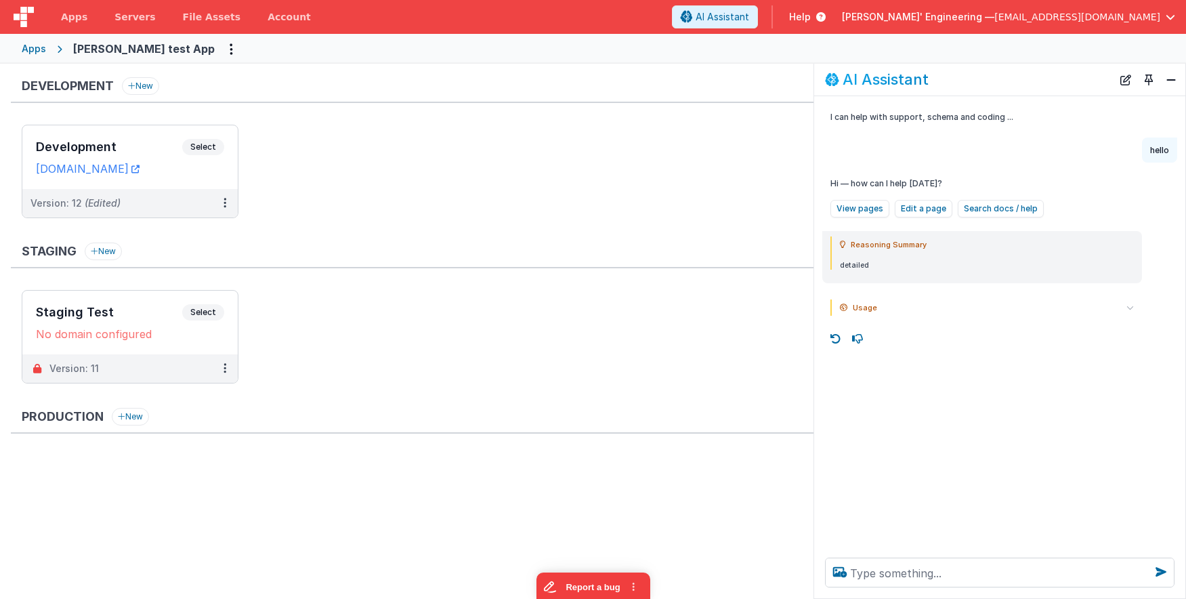
click at [1125, 305] on summary "Usage" at bounding box center [987, 307] width 294 height 16
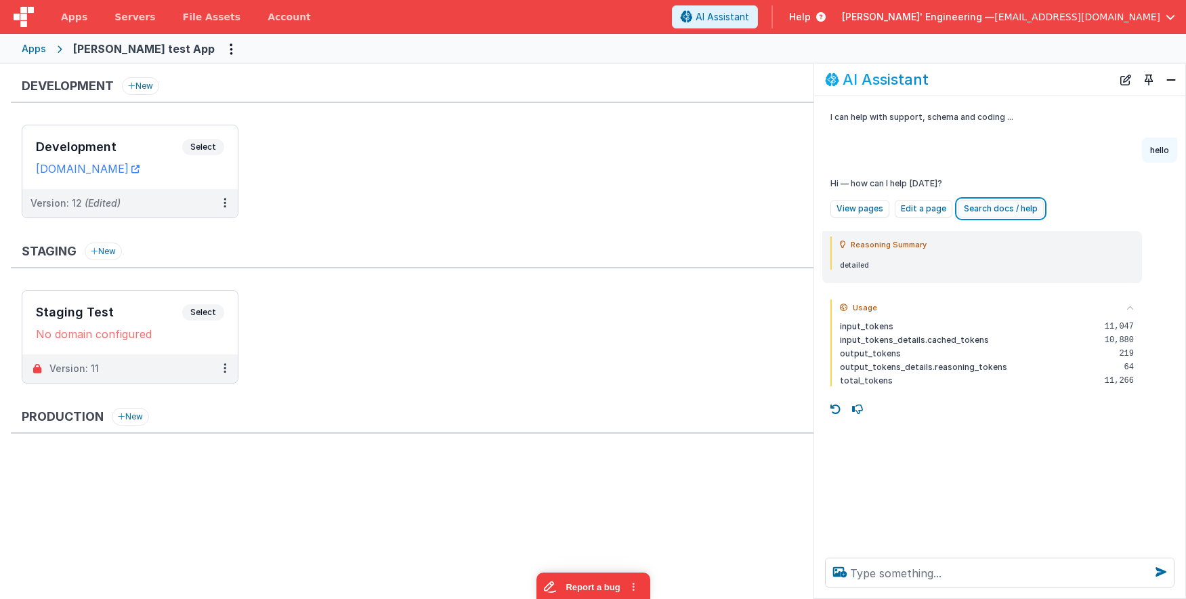
click at [1000, 207] on button "Search docs / help" at bounding box center [1001, 209] width 86 height 18
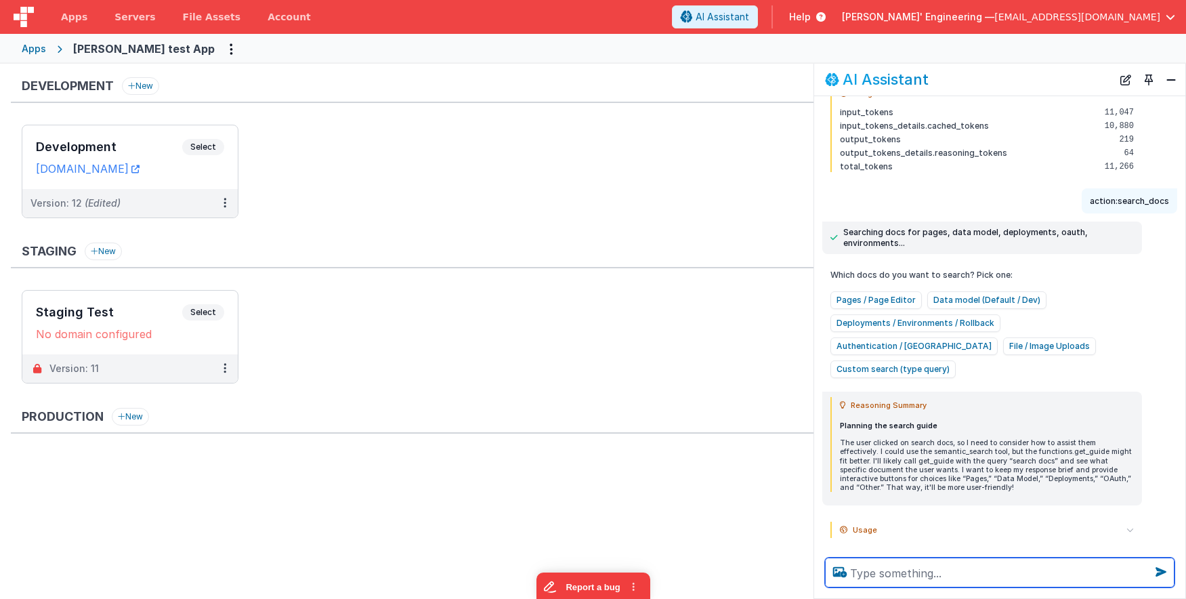
scroll to position [216, 0]
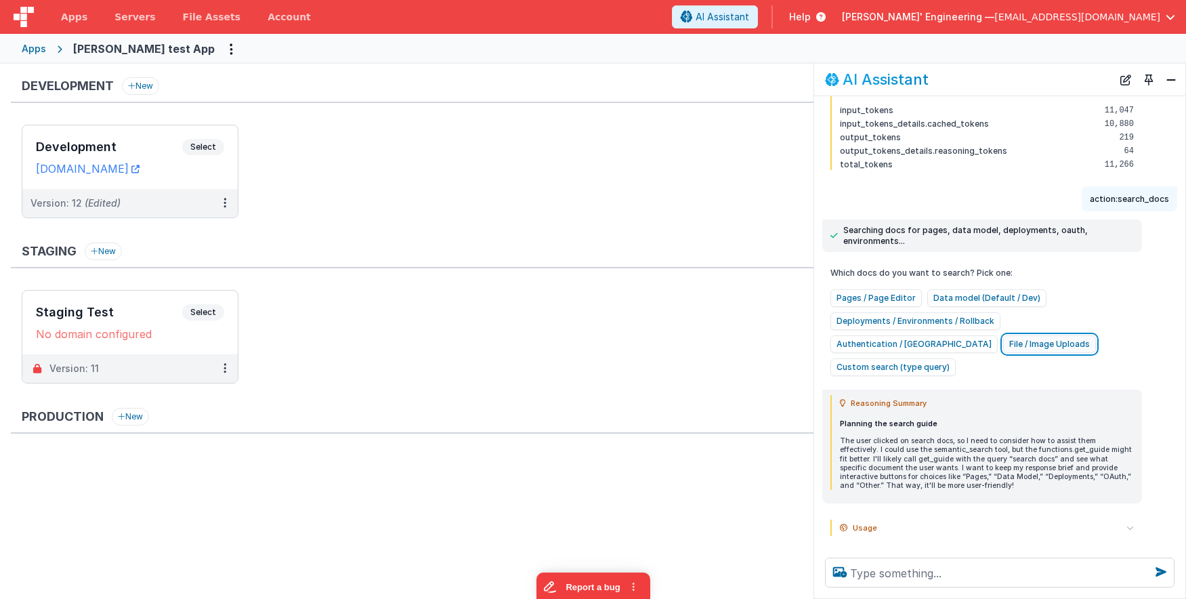
click at [1003, 348] on button "File / Image Uploads" at bounding box center [1049, 344] width 93 height 18
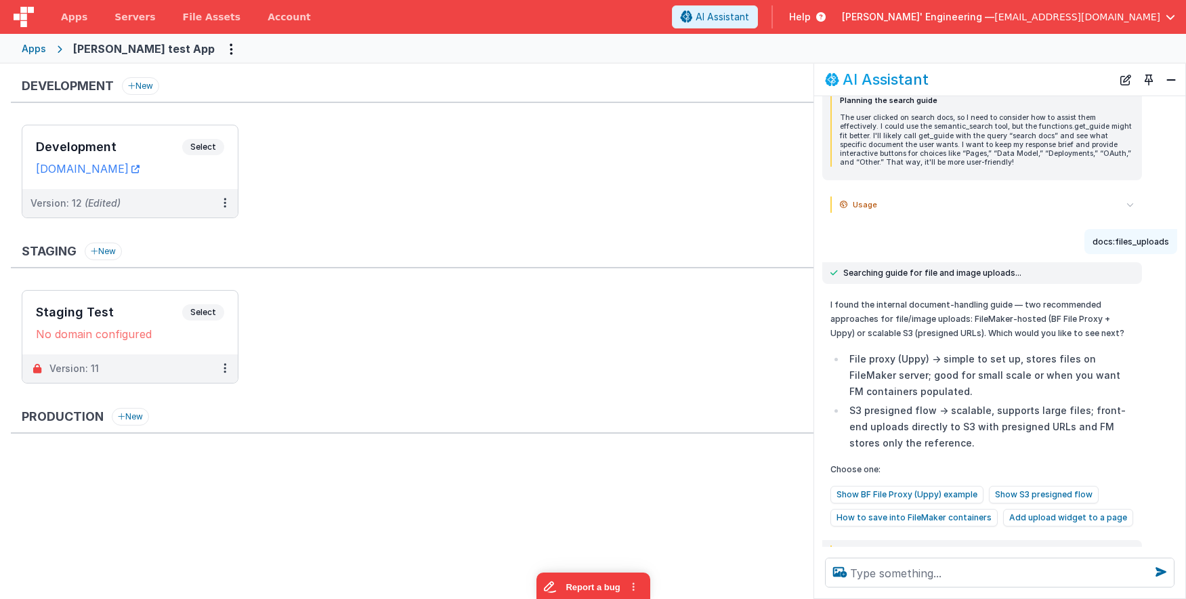
scroll to position [547, 0]
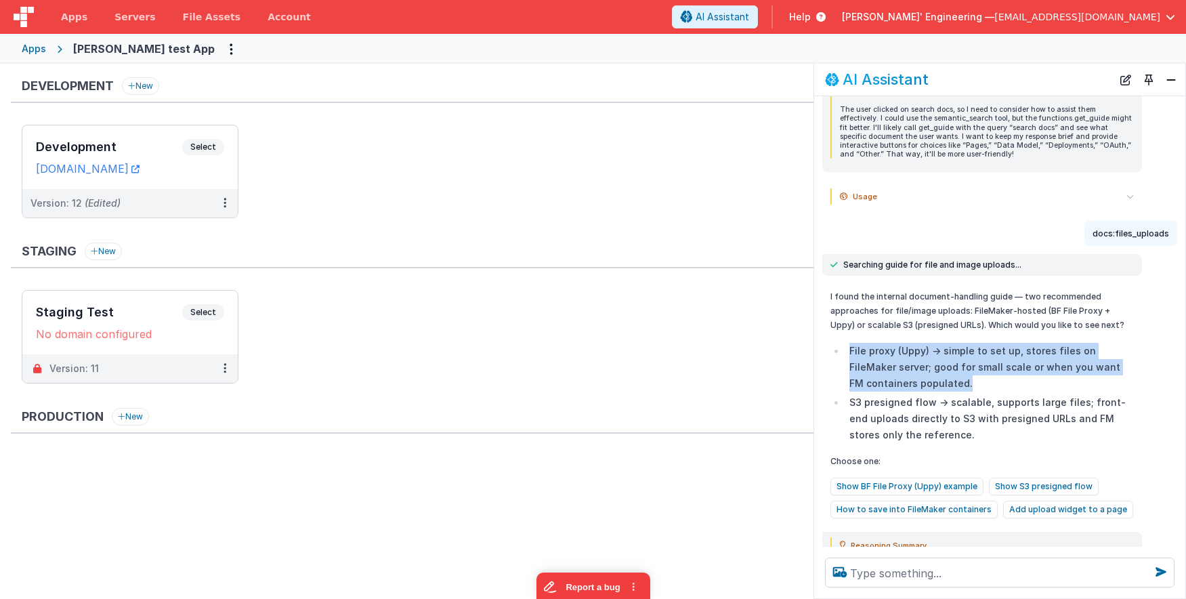
drag, startPoint x: 932, startPoint y: 351, endPoint x: 849, endPoint y: 327, distance: 86.0
click at [849, 343] on li "File proxy (Uppy) → simple to set up, stores files on FileMaker server; good fo…" at bounding box center [989, 367] width 289 height 49
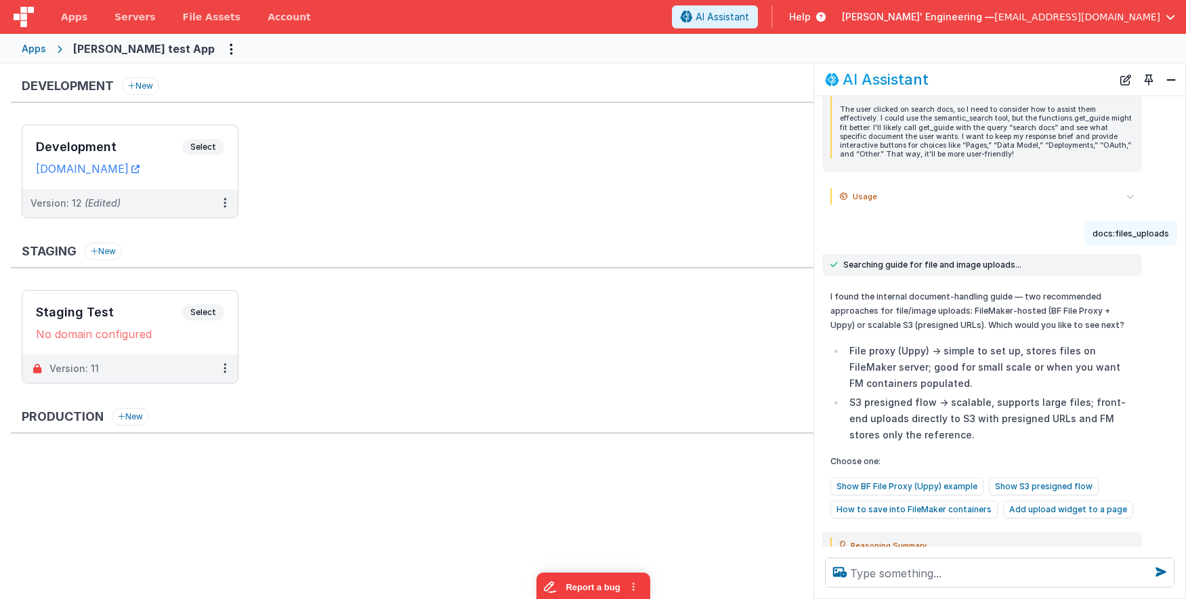
click at [849, 343] on li "File proxy (Uppy) → simple to set up, stores files on FileMaker server; good fo…" at bounding box center [989, 367] width 289 height 49
drag, startPoint x: 862, startPoint y: 326, endPoint x: 920, endPoint y: 360, distance: 67.6
click at [926, 343] on li "File proxy (Uppy) → simple to set up, stores files on FileMaker server; good fo…" at bounding box center [989, 367] width 289 height 49
copy li "File proxy (Uppy)"
drag, startPoint x: 862, startPoint y: 566, endPoint x: 844, endPoint y: 563, distance: 17.9
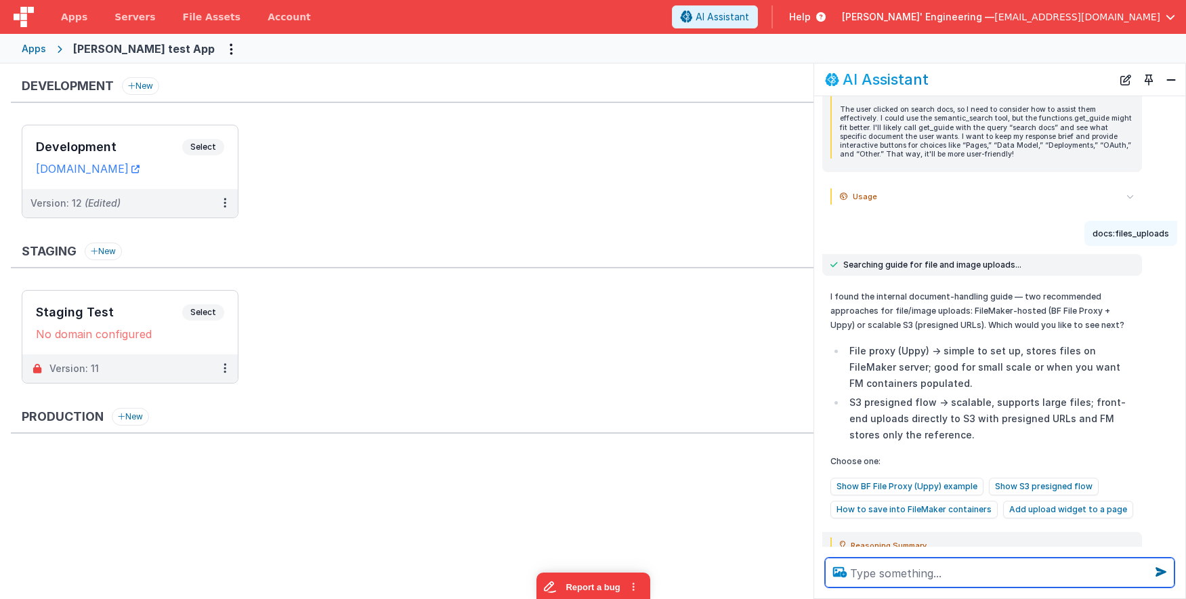
click at [862, 566] on textarea at bounding box center [999, 572] width 349 height 30
paste textarea "File proxy (Uppy)"
type textarea "what is the File proxy (Uppy)"
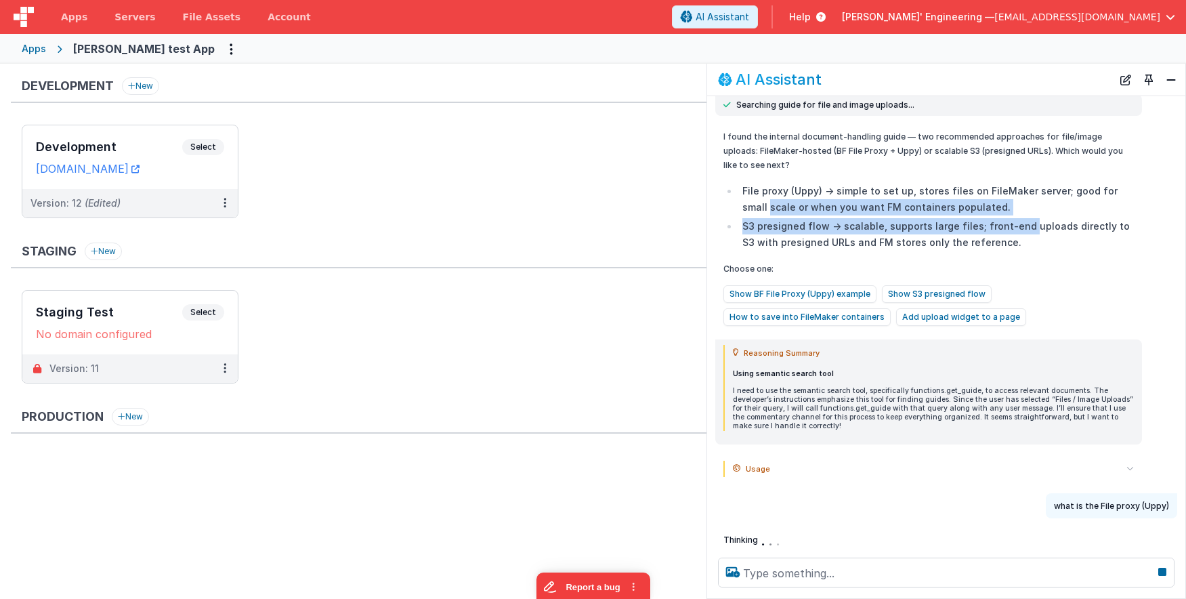
scroll to position [633, 0]
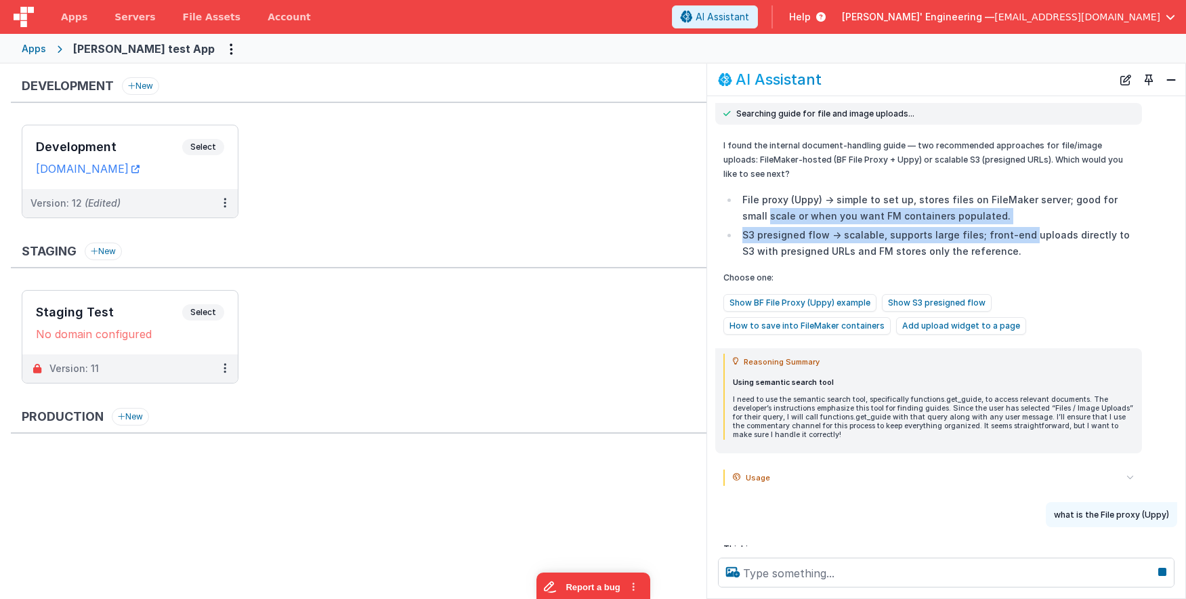
drag, startPoint x: 816, startPoint y: 213, endPoint x: 709, endPoint y: 211, distance: 107.0
click at [707, 211] on div "I found the internal document-handling guide — two recommended approaches for f…" at bounding box center [946, 236] width 478 height 207
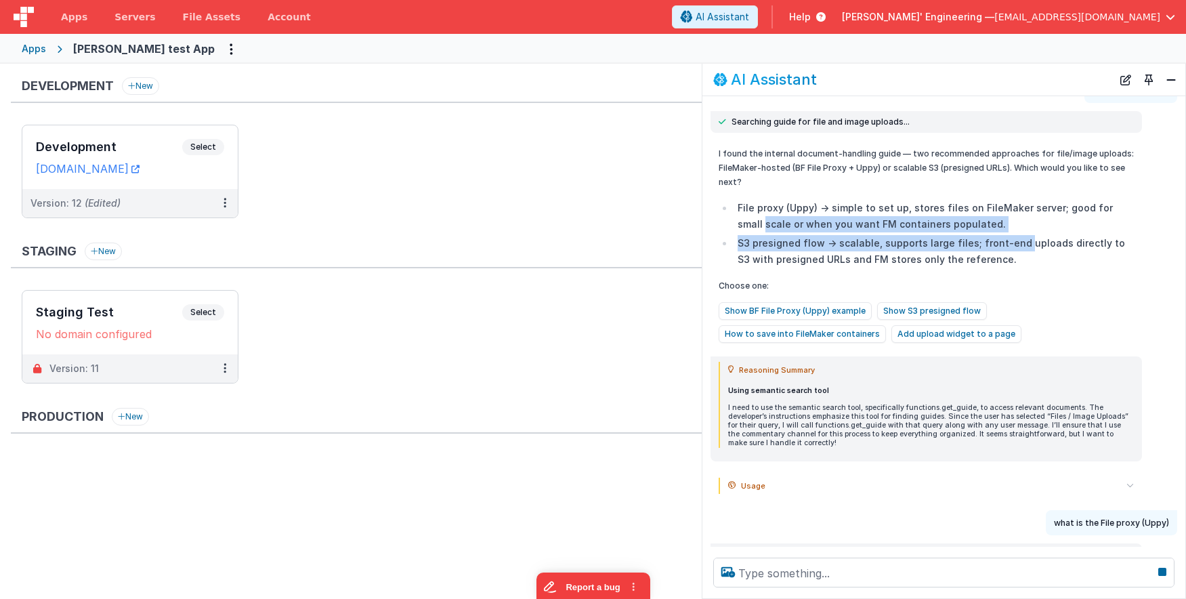
scroll to position [662, 0]
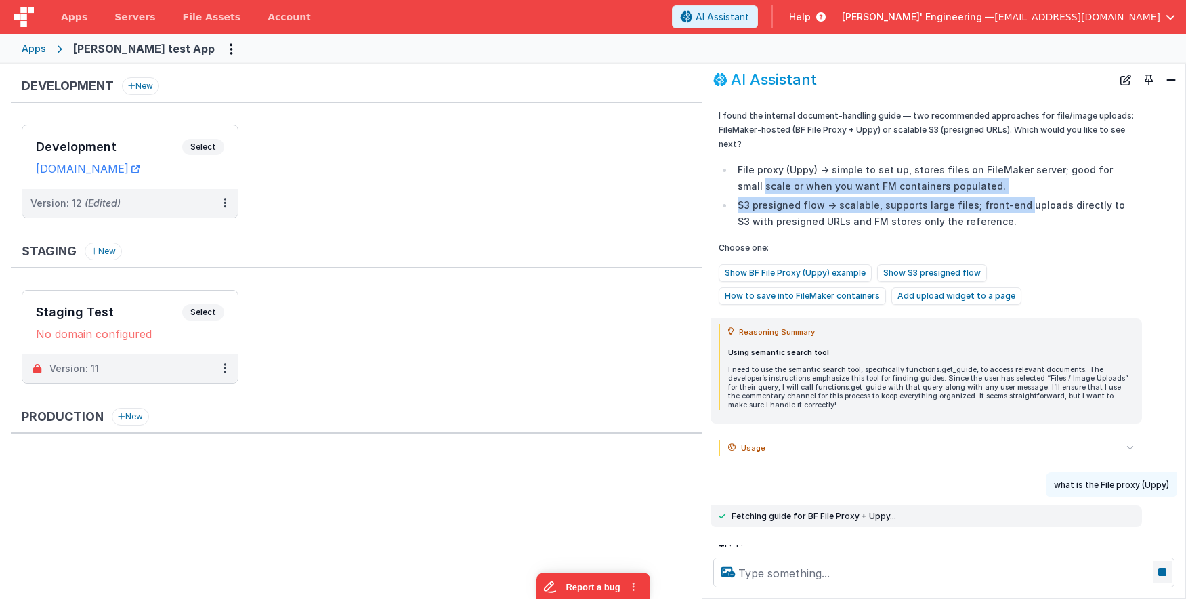
click at [1160, 570] on icon at bounding box center [1162, 572] width 19 height 22
click at [1122, 81] on button "New Chat" at bounding box center [1125, 79] width 19 height 19
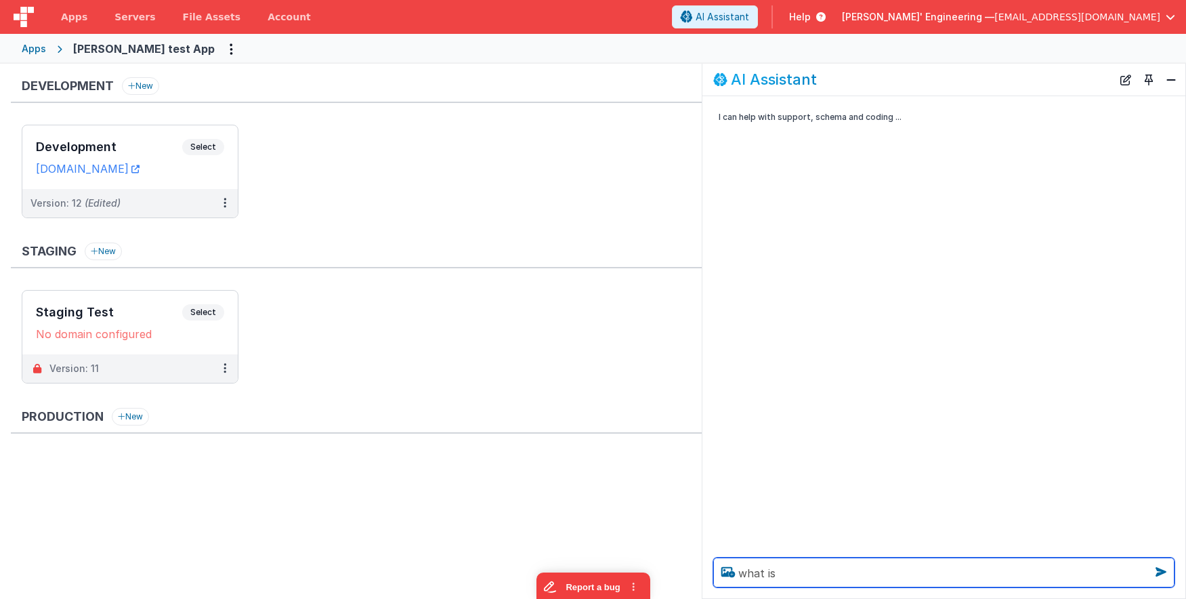
paste textarea "File proxy (Uppy)"
type textarea "what is File proxy (Uppy)"
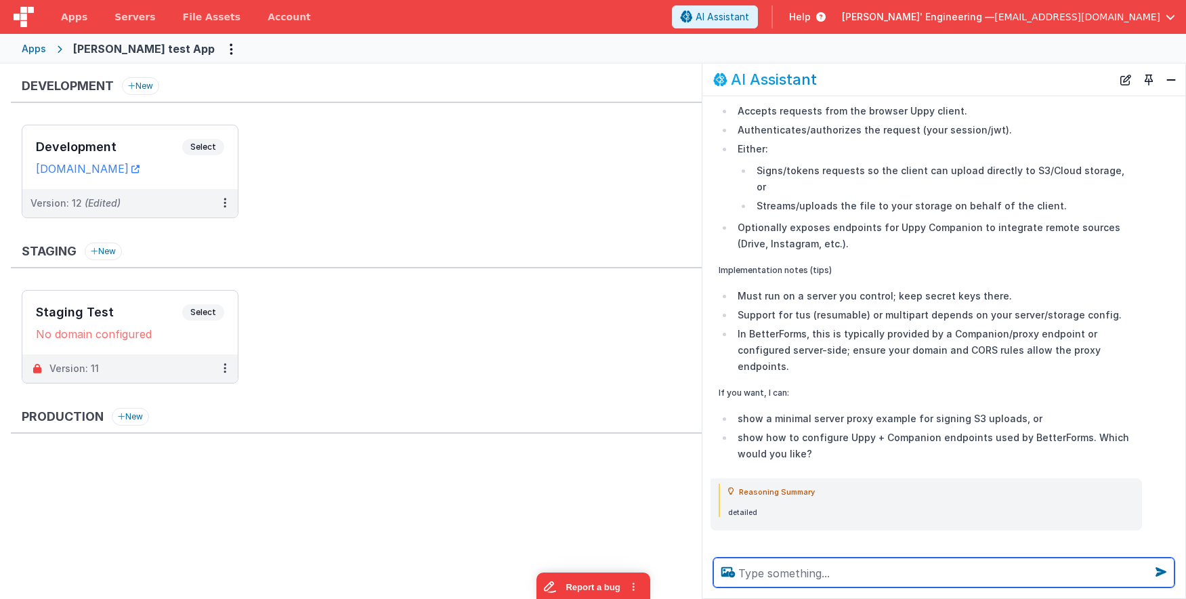
scroll to position [358, 0]
type textarea "are the fiels deleted?"
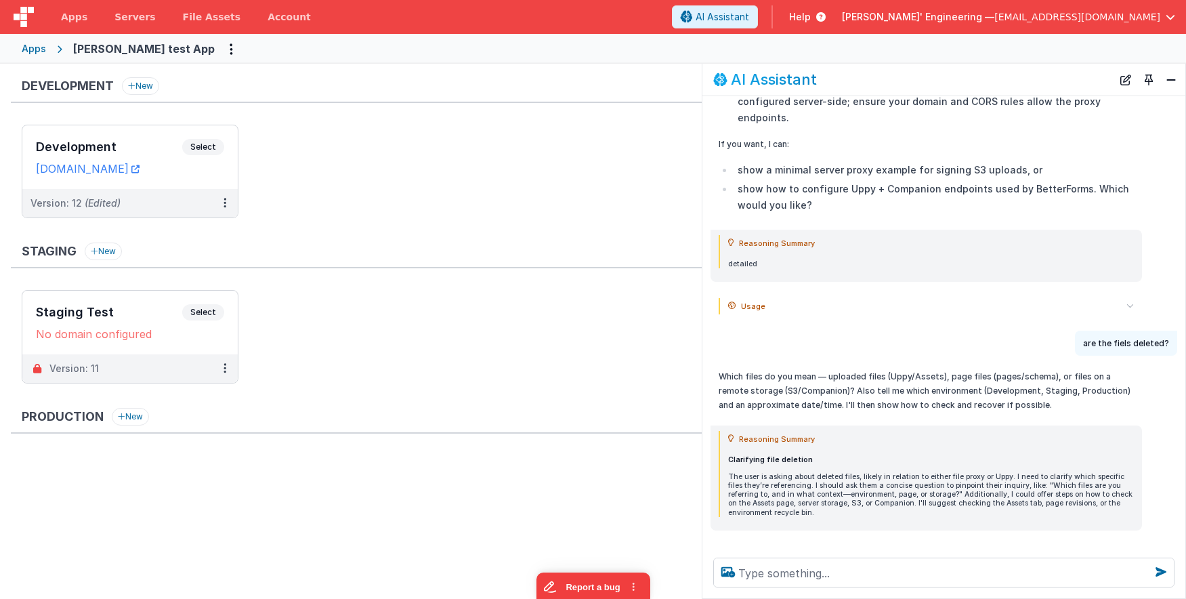
scroll to position [607, 0]
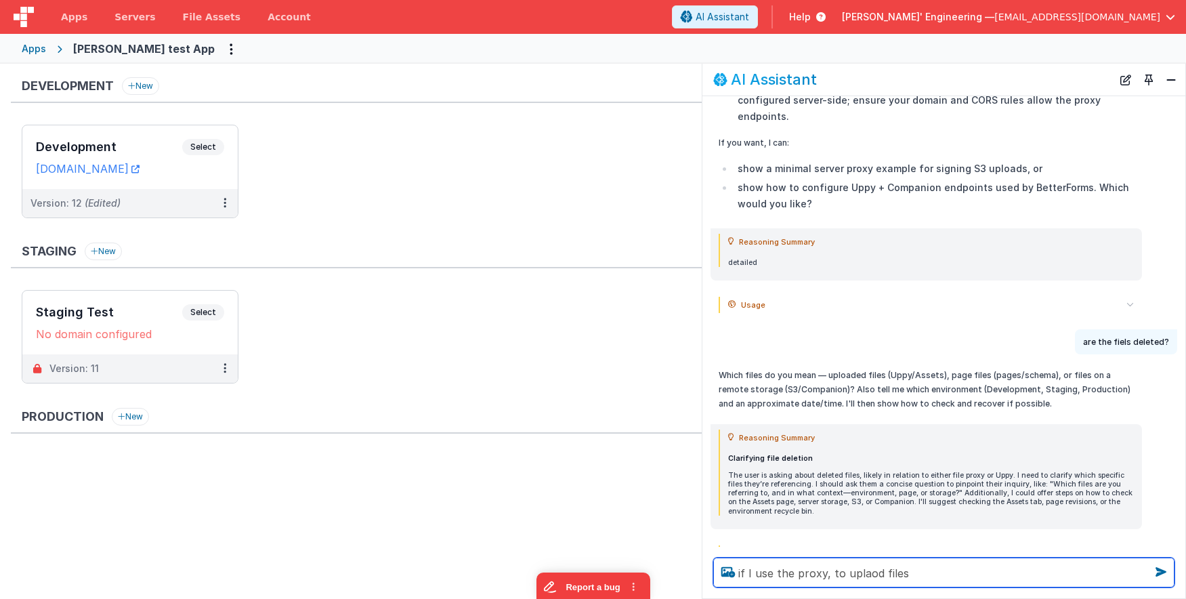
type textarea "if I use the proxy, to uplaod files"
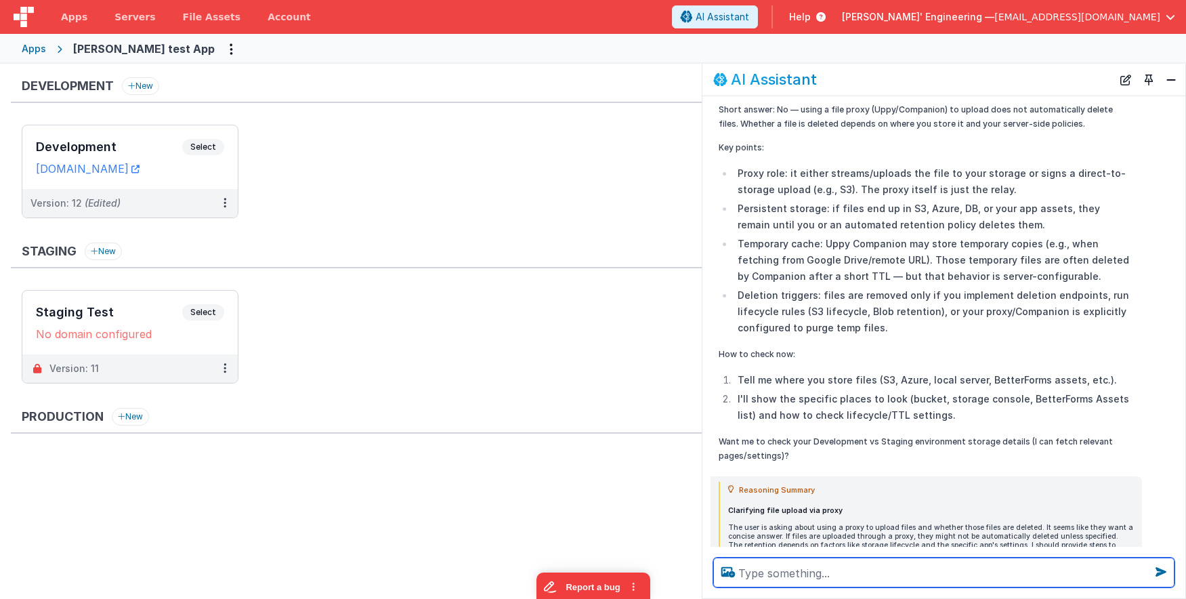
scroll to position [1128, 0]
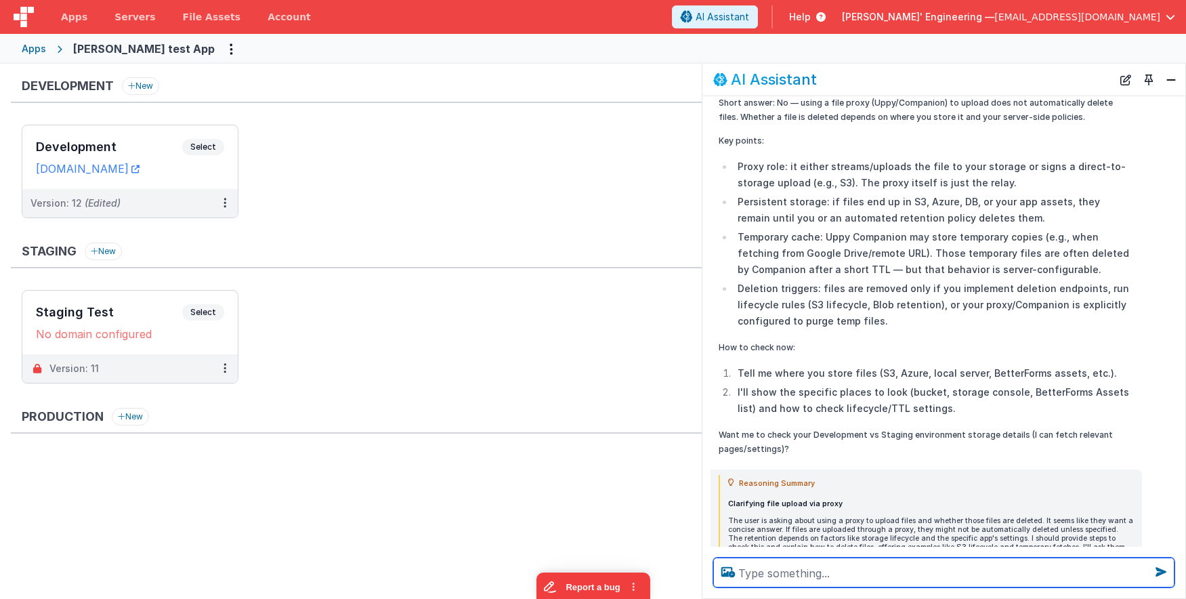
click at [881, 580] on textarea at bounding box center [943, 572] width 461 height 30
paste textarea "File proxy (Uppy)"
type textarea "show me docs on File proxy (Uppy)"
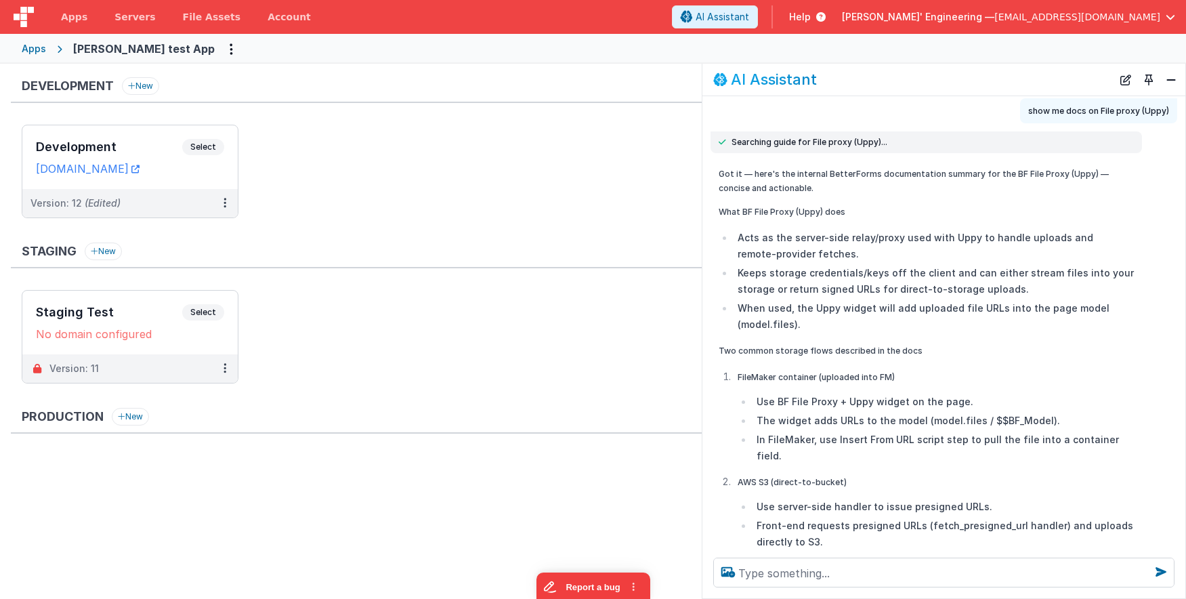
scroll to position [1586, 0]
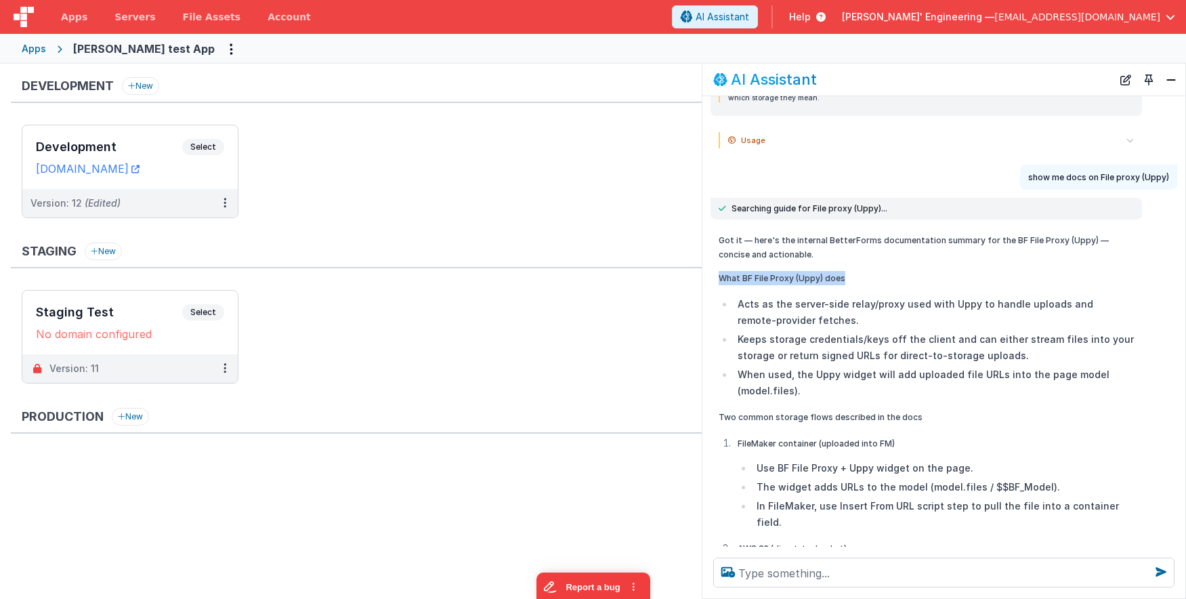
drag, startPoint x: 834, startPoint y: 205, endPoint x: 851, endPoint y: 224, distance: 25.9
click at [851, 233] on div "Got it — here's the internal BetterForms documentation summary for the BF File …" at bounding box center [926, 557] width 415 height 649
click at [941, 296] on li "Acts as the server-side relay/proxy used with Uppy to handle uploads and remote…" at bounding box center [934, 312] width 400 height 33
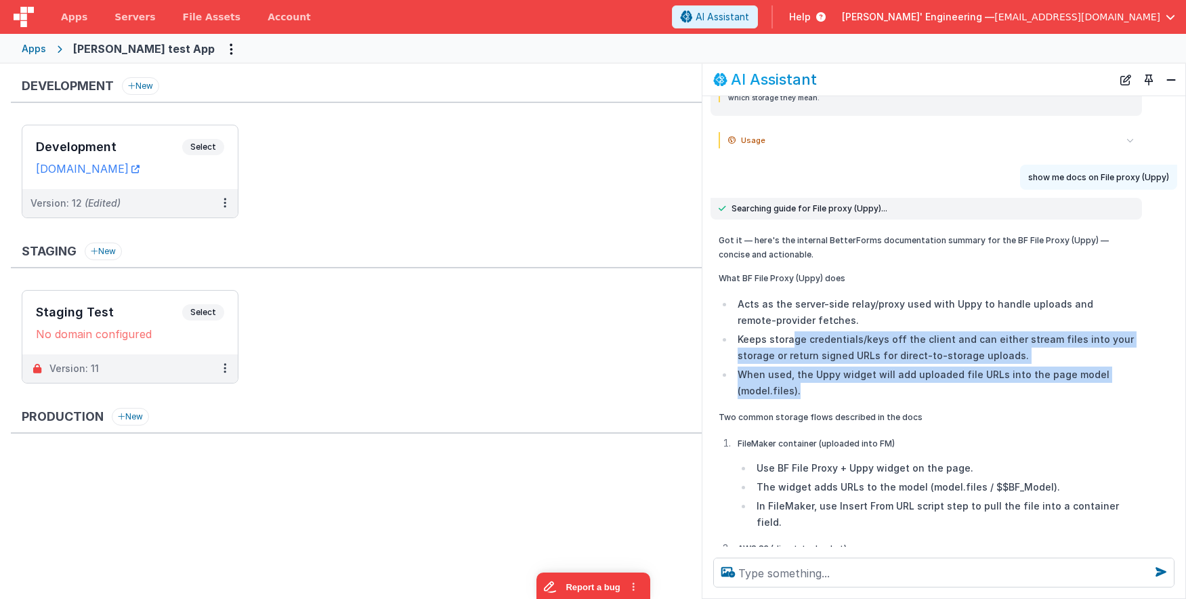
drag, startPoint x: 791, startPoint y: 287, endPoint x: 1022, endPoint y: 341, distance: 237.4
click at [1022, 341] on ul "Acts as the server-side relay/proxy used with Uppy to handle uploads and remote…" at bounding box center [926, 347] width 415 height 103
click at [1022, 366] on li "When used, the Uppy widget will add uploaded file URLs into the page model (mod…" at bounding box center [934, 382] width 400 height 33
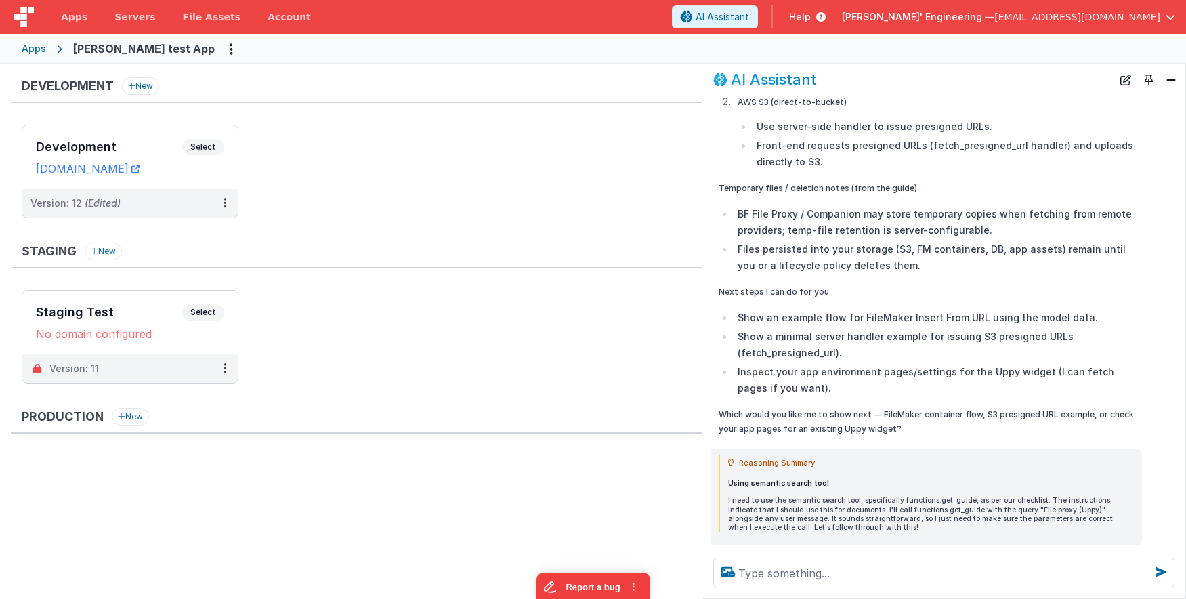
scroll to position [2031, 0]
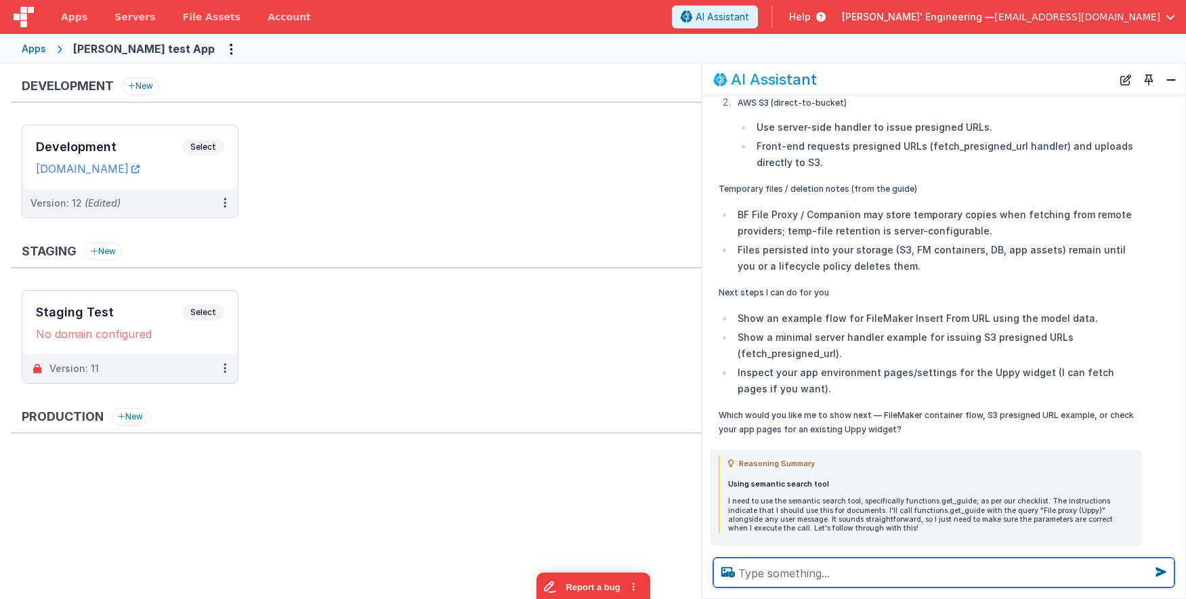
click at [803, 576] on textarea at bounding box center [943, 572] width 461 height 30
type textarea "are there videos on it"
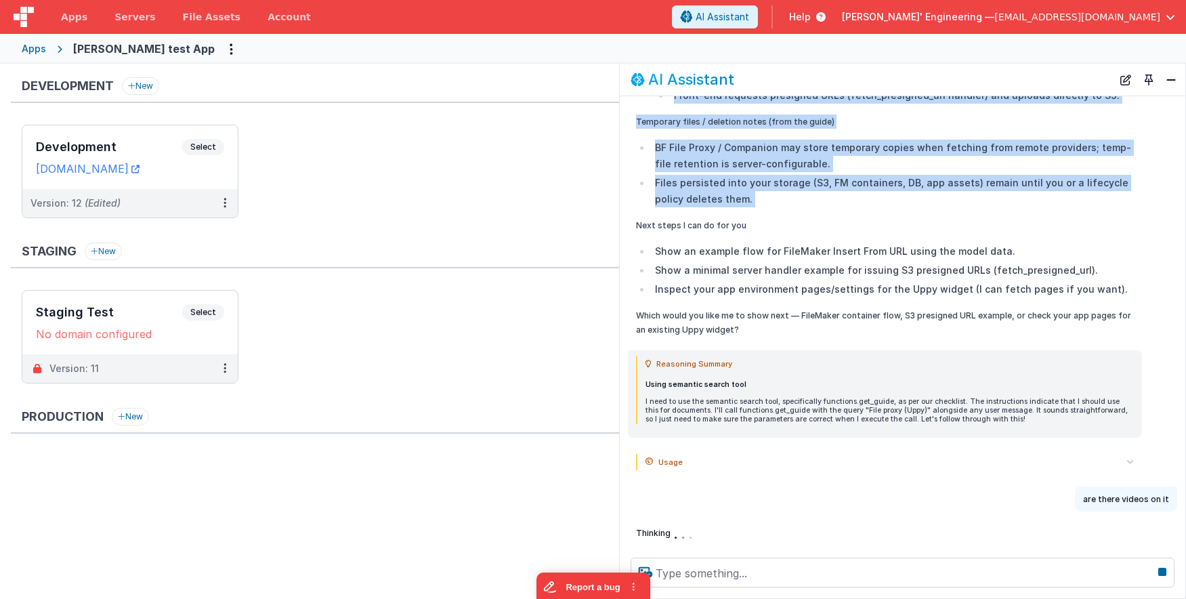
scroll to position [1875, 0]
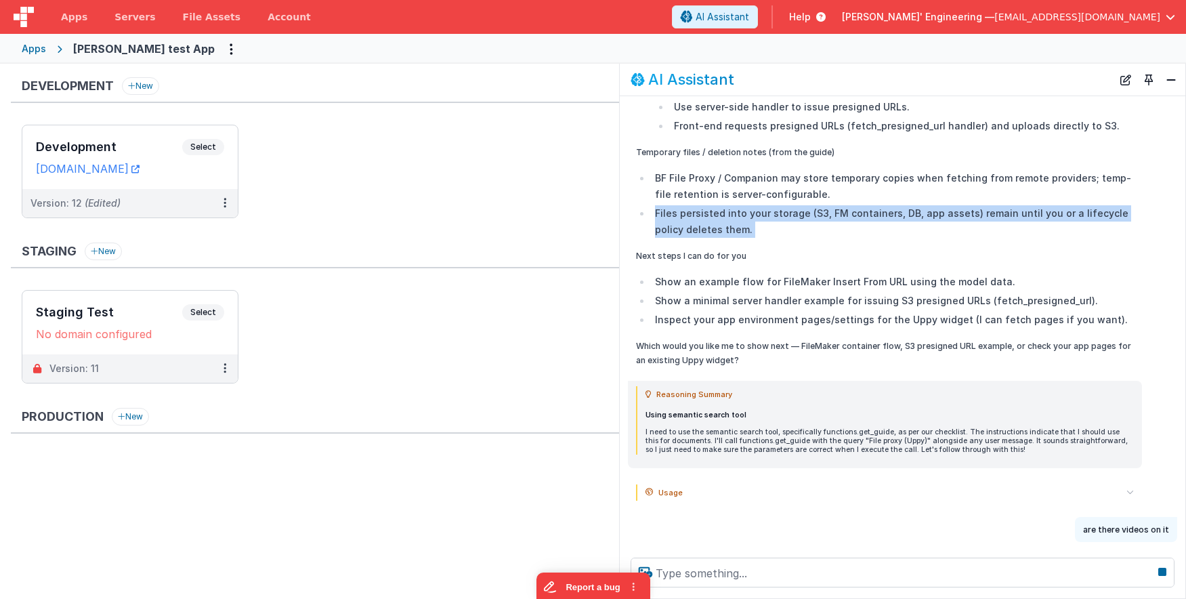
drag, startPoint x: 704, startPoint y: 185, endPoint x: 725, endPoint y: 188, distance: 21.2
click at [621, 180] on div "Got it — here's the internal BetterForms documentation summary for the BF File …" at bounding box center [903, 90] width 566 height 564
click at [820, 207] on div "Got it — here's the internal BetterForms documentation summary for the BF File …" at bounding box center [885, 90] width 498 height 553
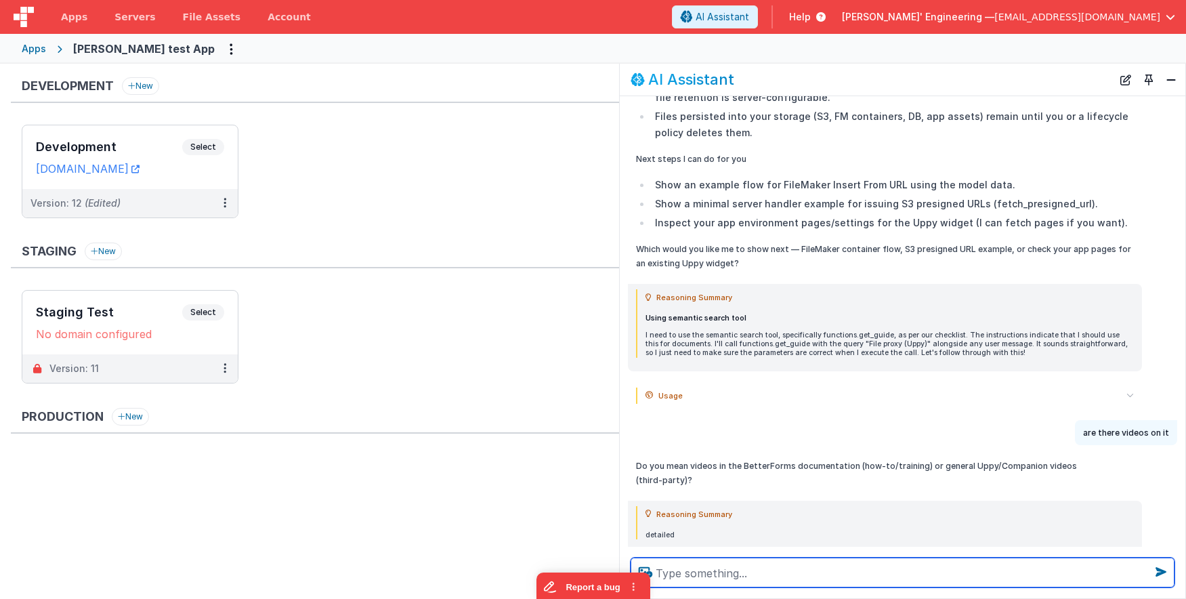
scroll to position [1974, 0]
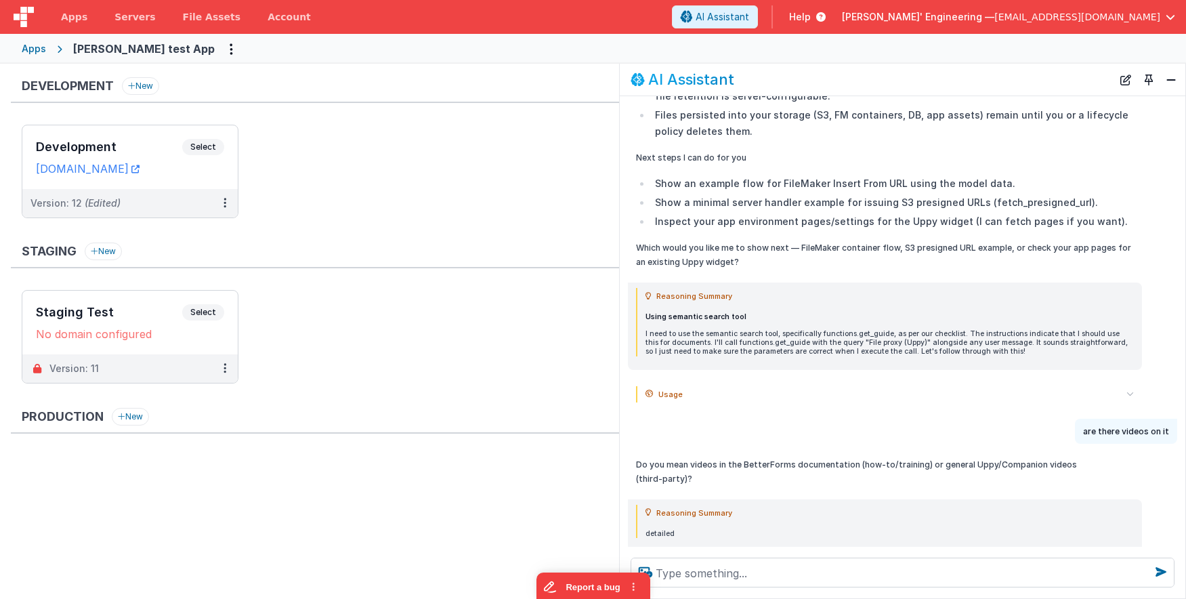
click at [951, 505] on div "Reasoning Summary" at bounding box center [889, 513] width 488 height 16
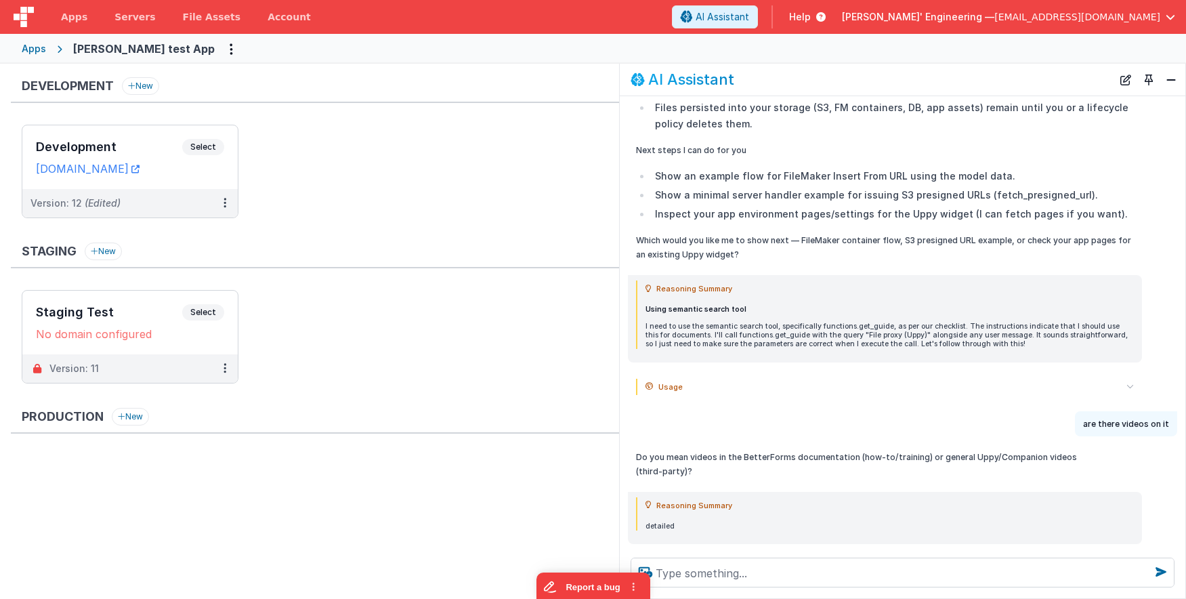
click at [979, 560] on summary "Usage" at bounding box center [889, 568] width 488 height 16
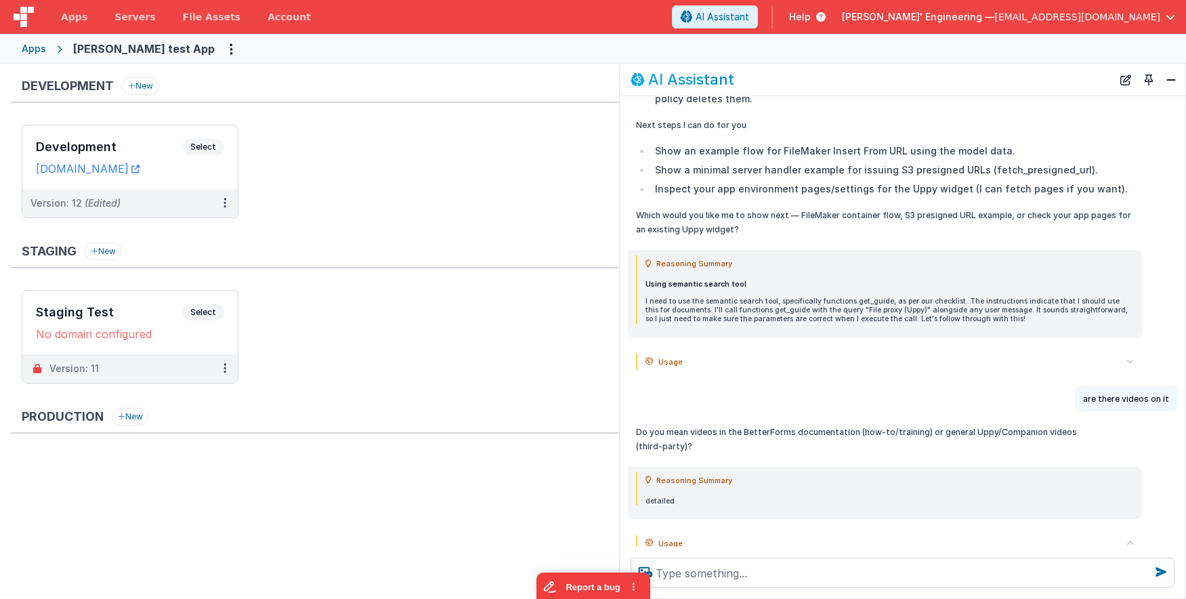
scroll to position [2016, 0]
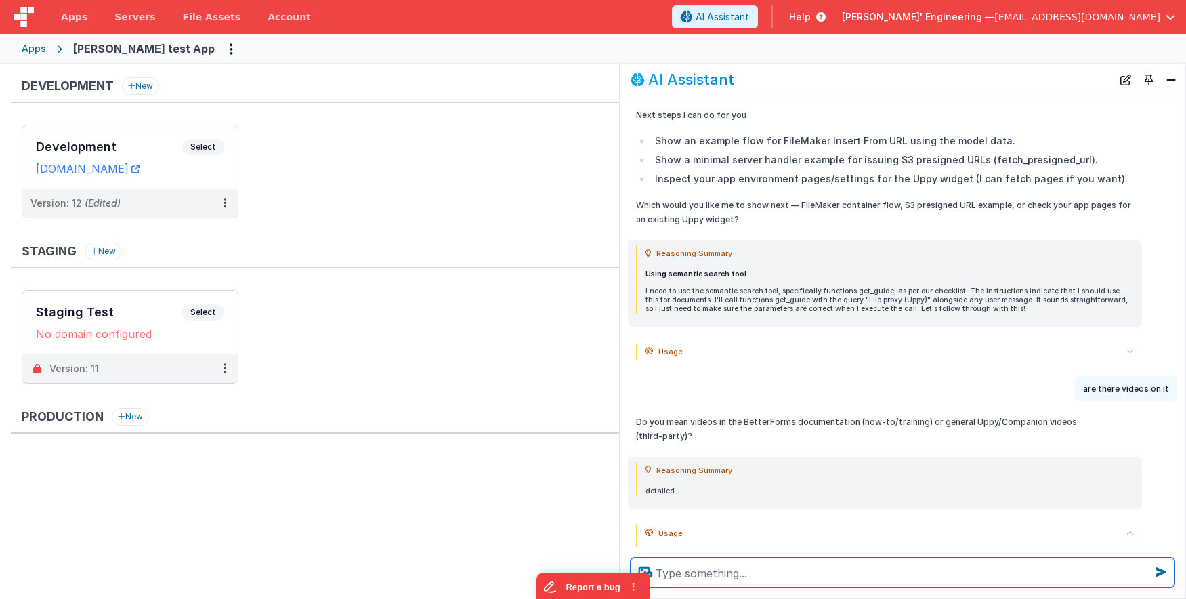
click at [786, 579] on textarea at bounding box center [903, 572] width 544 height 30
type textarea "on the file proxy"
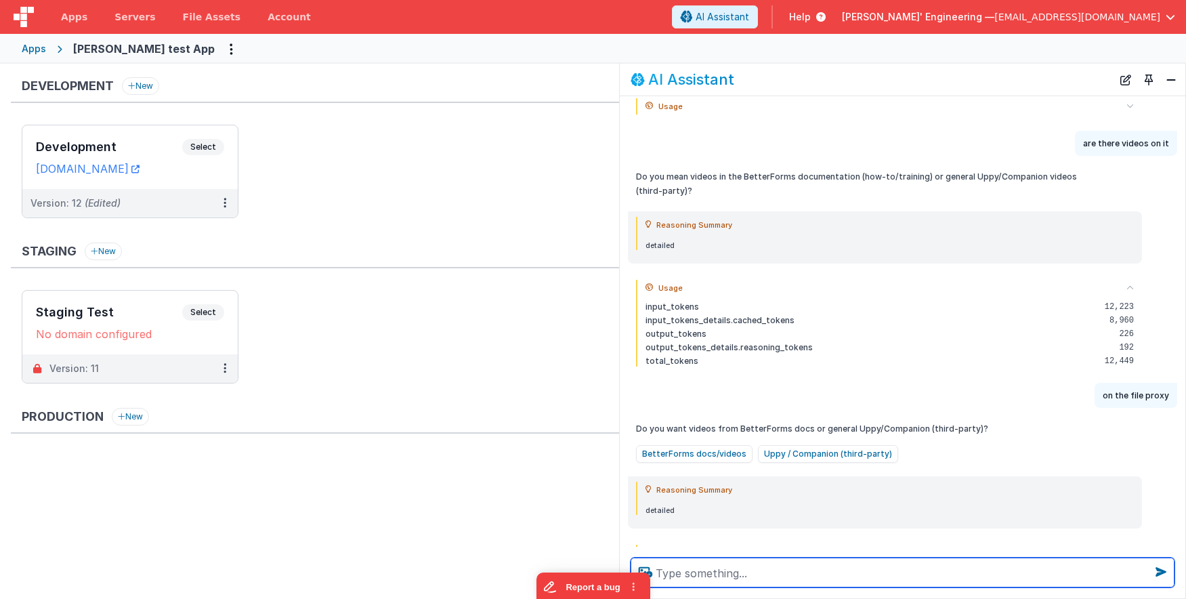
scroll to position [2263, 0]
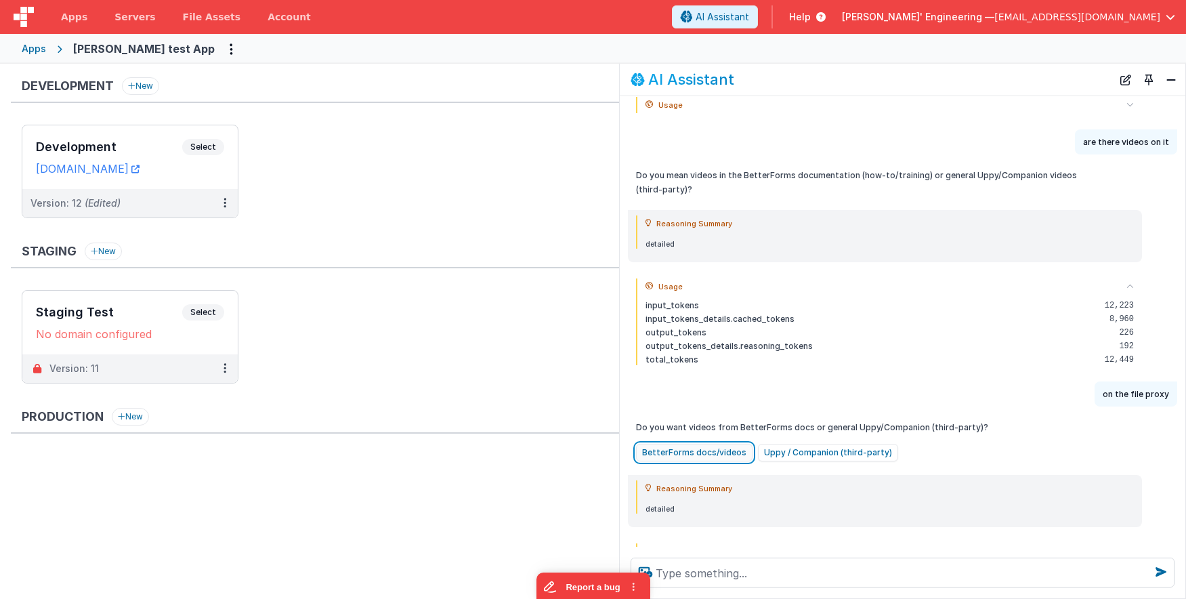
click at [726, 444] on button "BetterForms docs/videos" at bounding box center [694, 453] width 116 height 18
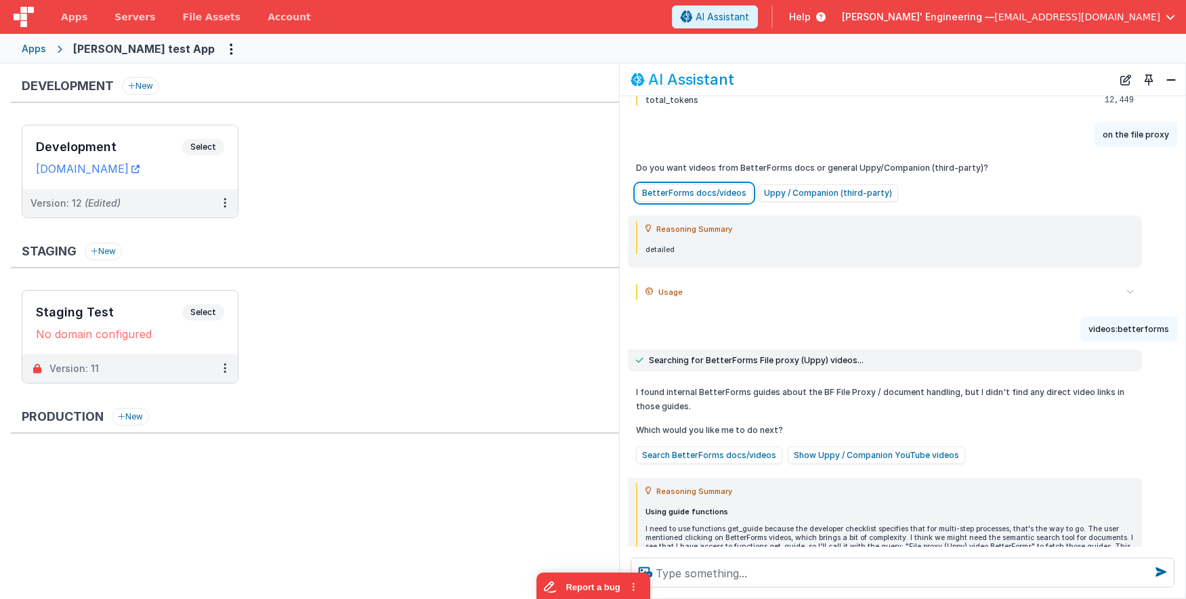
scroll to position [2543, 0]
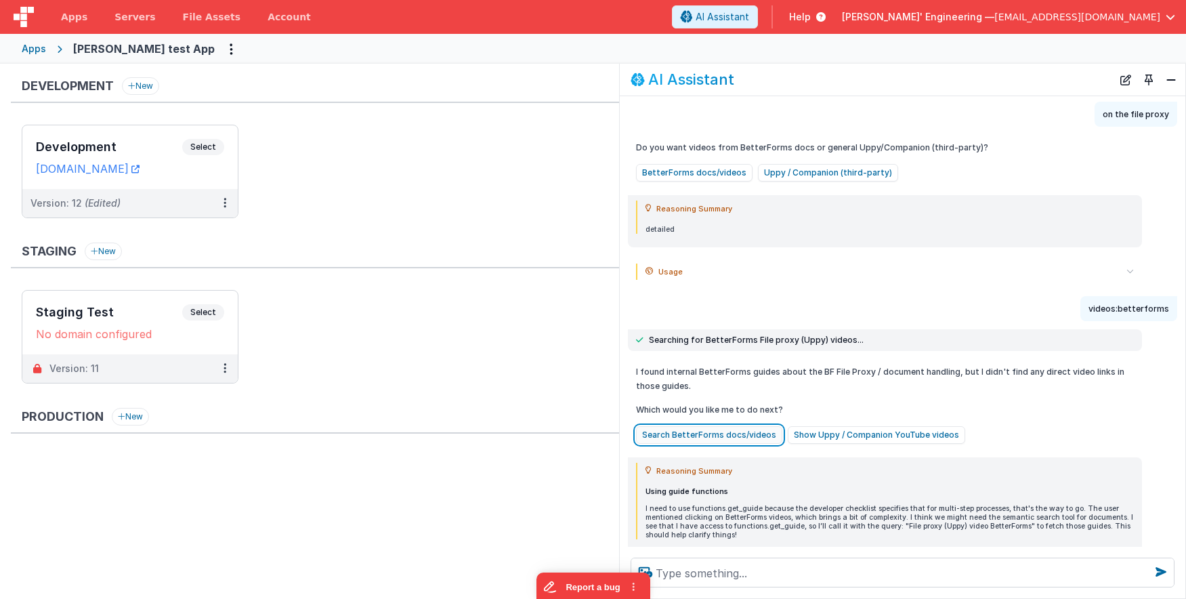
click at [755, 426] on button "Search BetterForms docs/videos" at bounding box center [709, 435] width 146 height 18
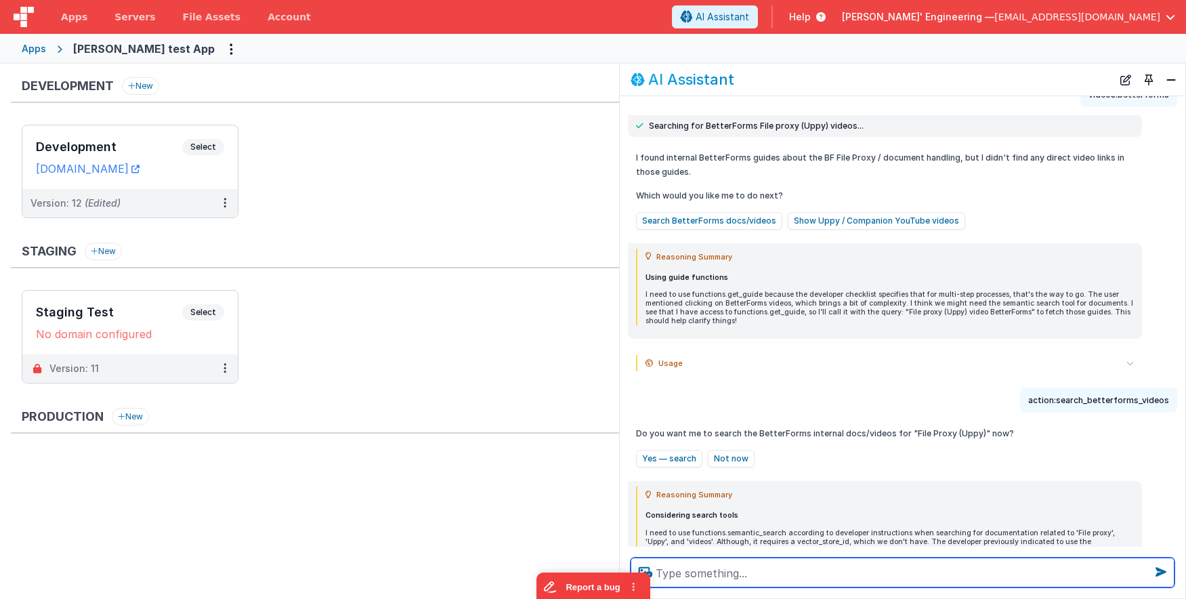
scroll to position [2644, 0]
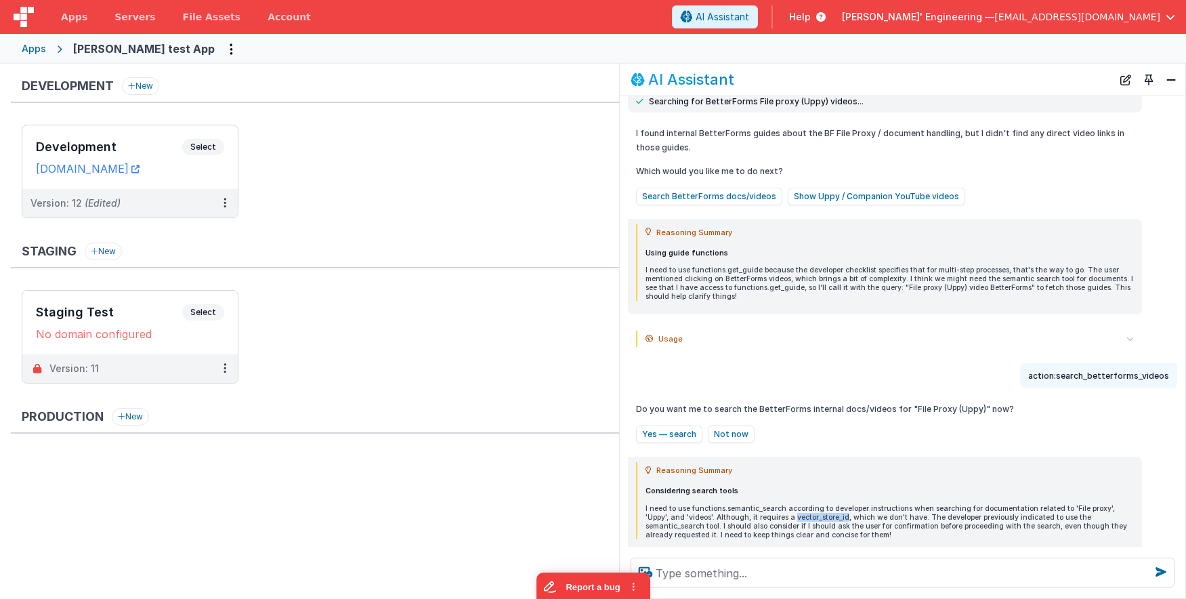
drag, startPoint x: 819, startPoint y: 472, endPoint x: 767, endPoint y: 472, distance: 52.2
click at [767, 504] on p "I need to use functions.semantic_search according to developer instructions whe…" at bounding box center [889, 522] width 488 height 36
copy p "vector_store_id"
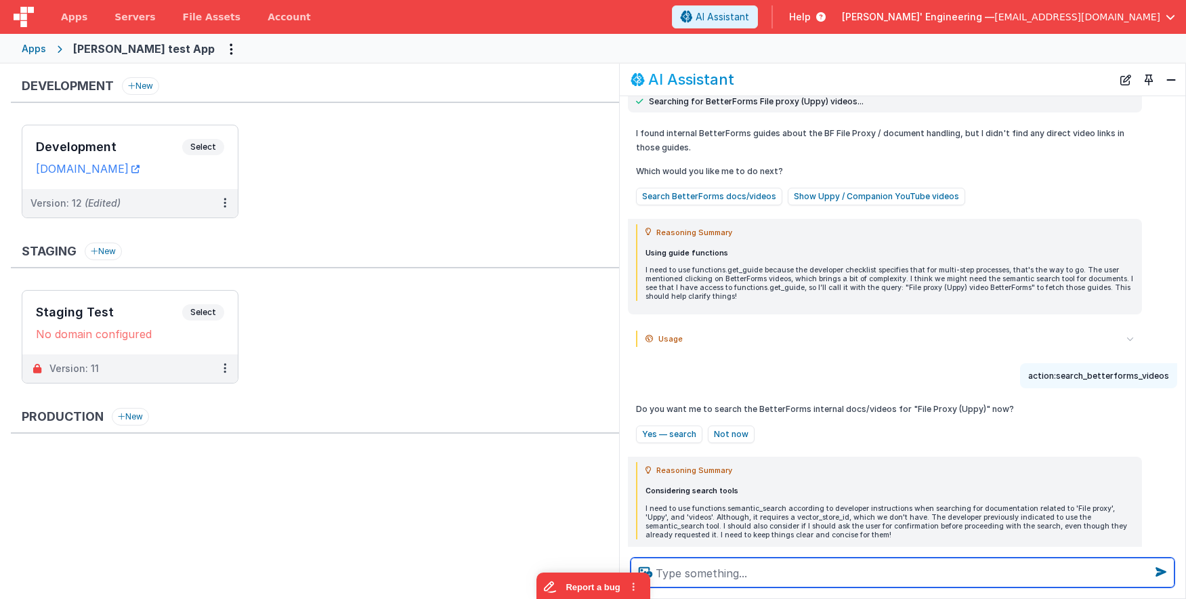
click at [764, 574] on textarea at bounding box center [903, 572] width 544 height 30
paste textarea "vector_store_id"
type textarea "waht is the vector_store_id"
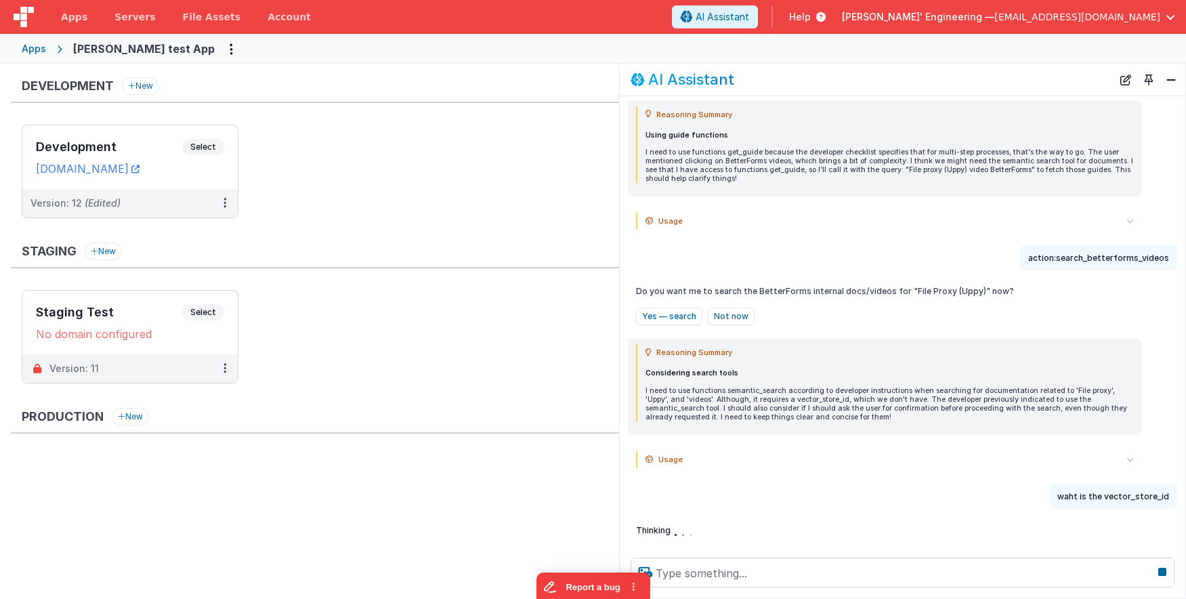
scroll to position [2014, 0]
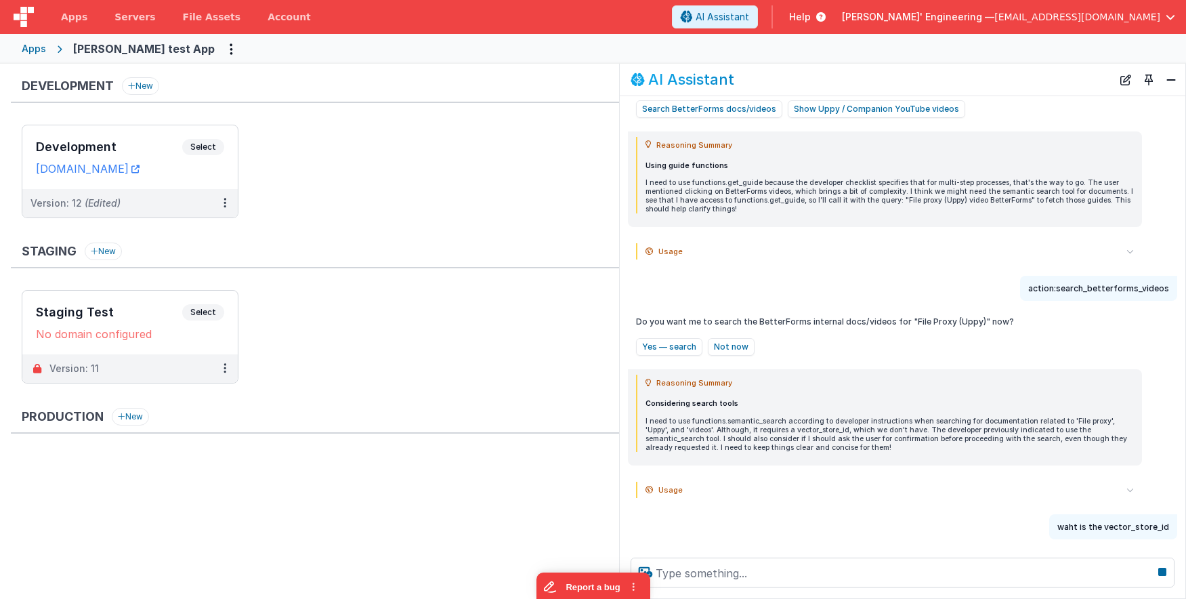
click at [1132, 486] on icon at bounding box center [1129, 489] width 7 height 7
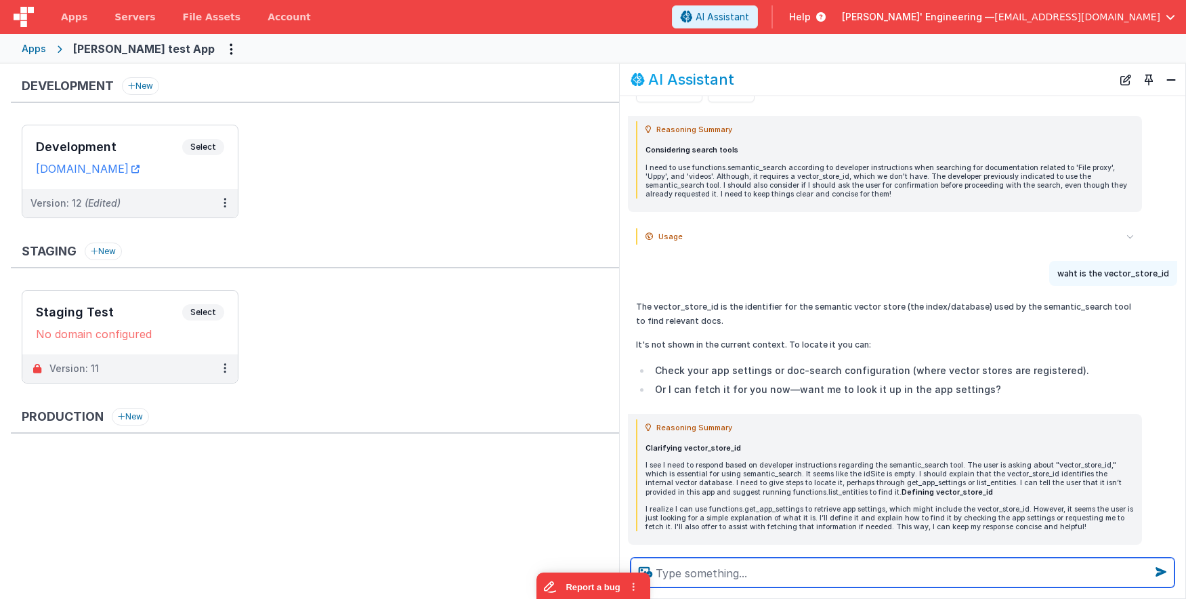
scroll to position [2267, 0]
type textarea "seach for [DATE] live videos on file proxy"
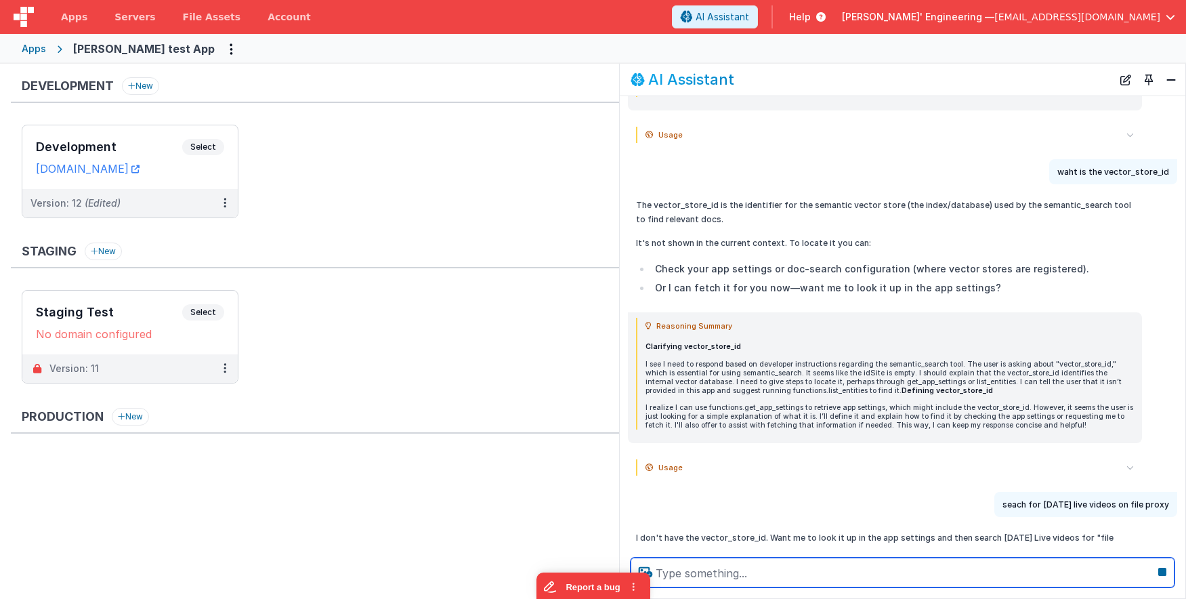
scroll to position [2256, 0]
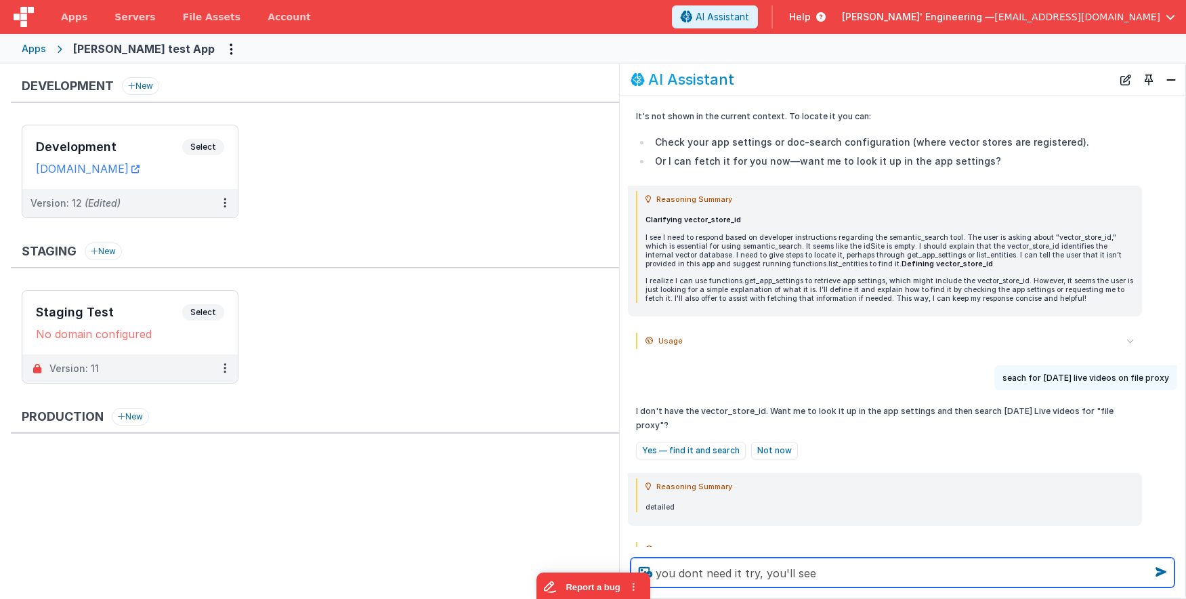
type textarea "you dont need it try, you'll see"
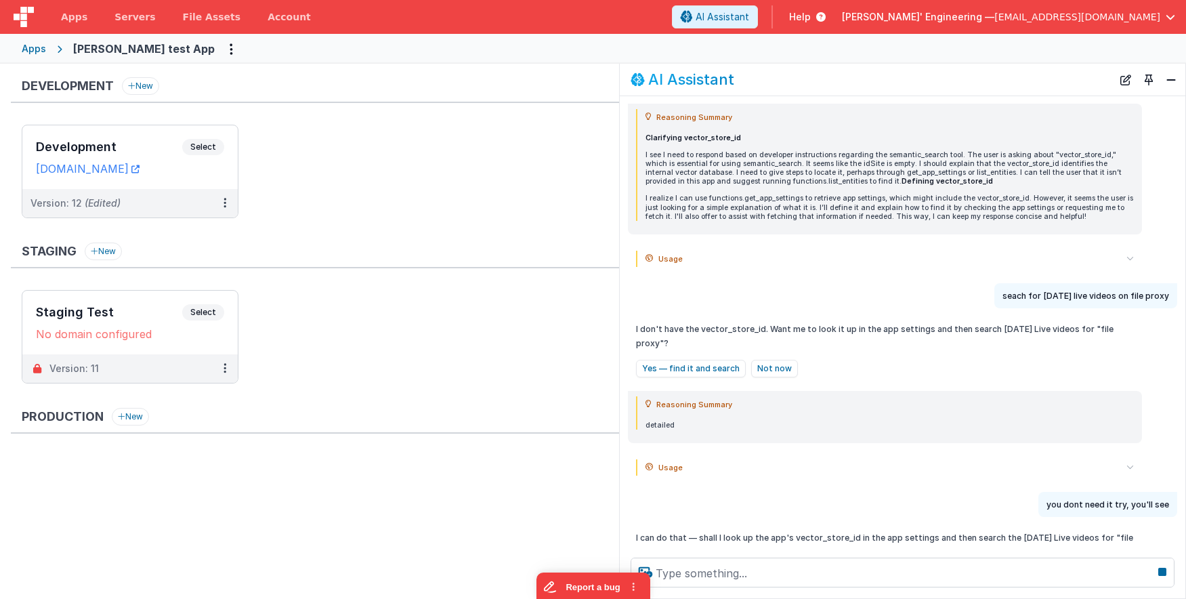
scroll to position [1956, 0]
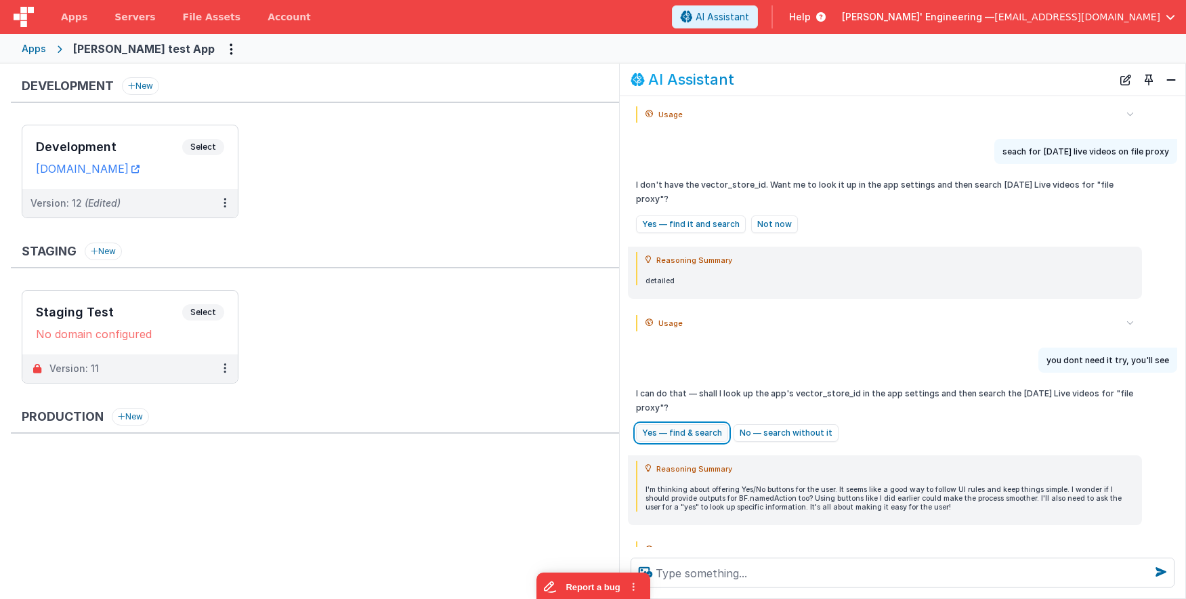
click at [677, 424] on button "Yes — find & search" at bounding box center [682, 433] width 92 height 18
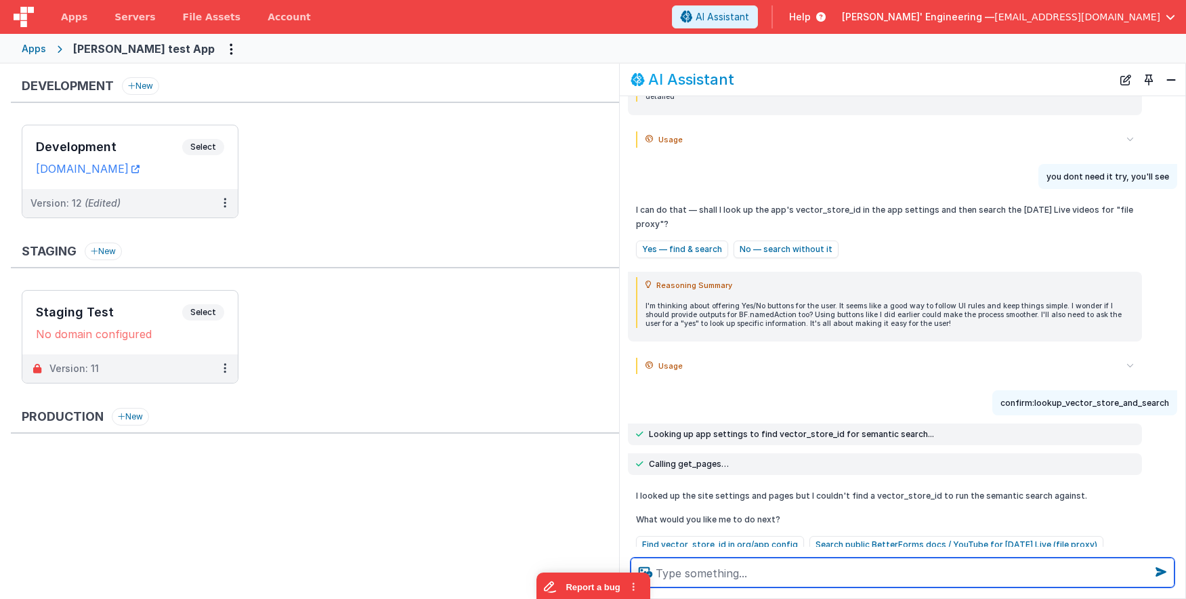
scroll to position [1412, 0]
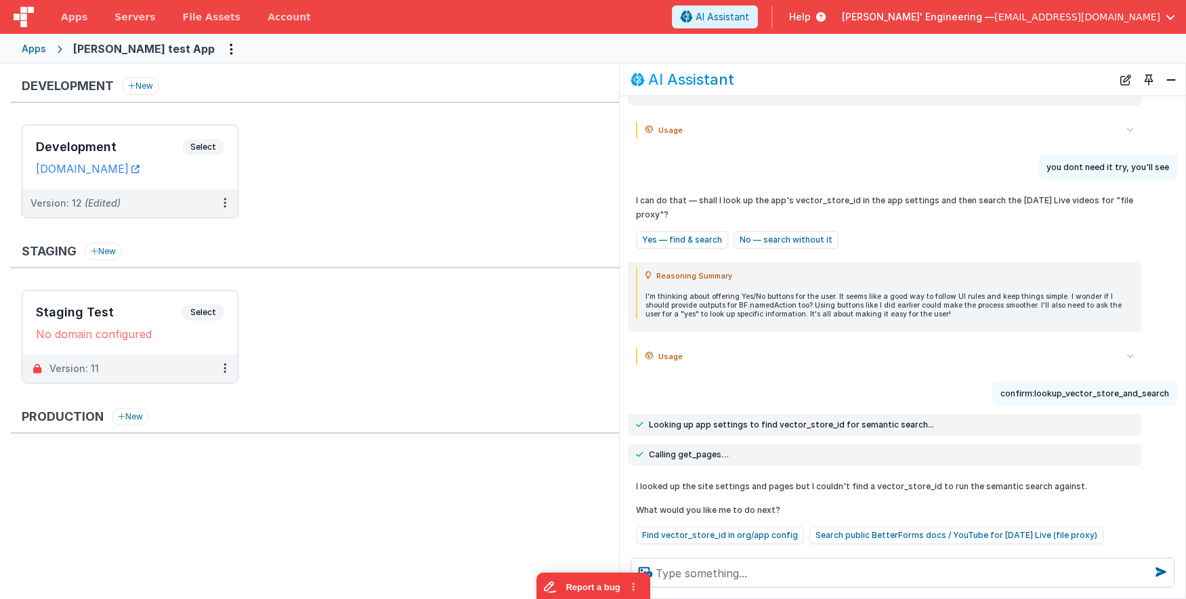
click at [742, 292] on p "I'm thinking about offering Yes/No buttons for the user. It seems like a good w…" at bounding box center [889, 305] width 488 height 26
